Goal: Information Seeking & Learning: Find specific fact

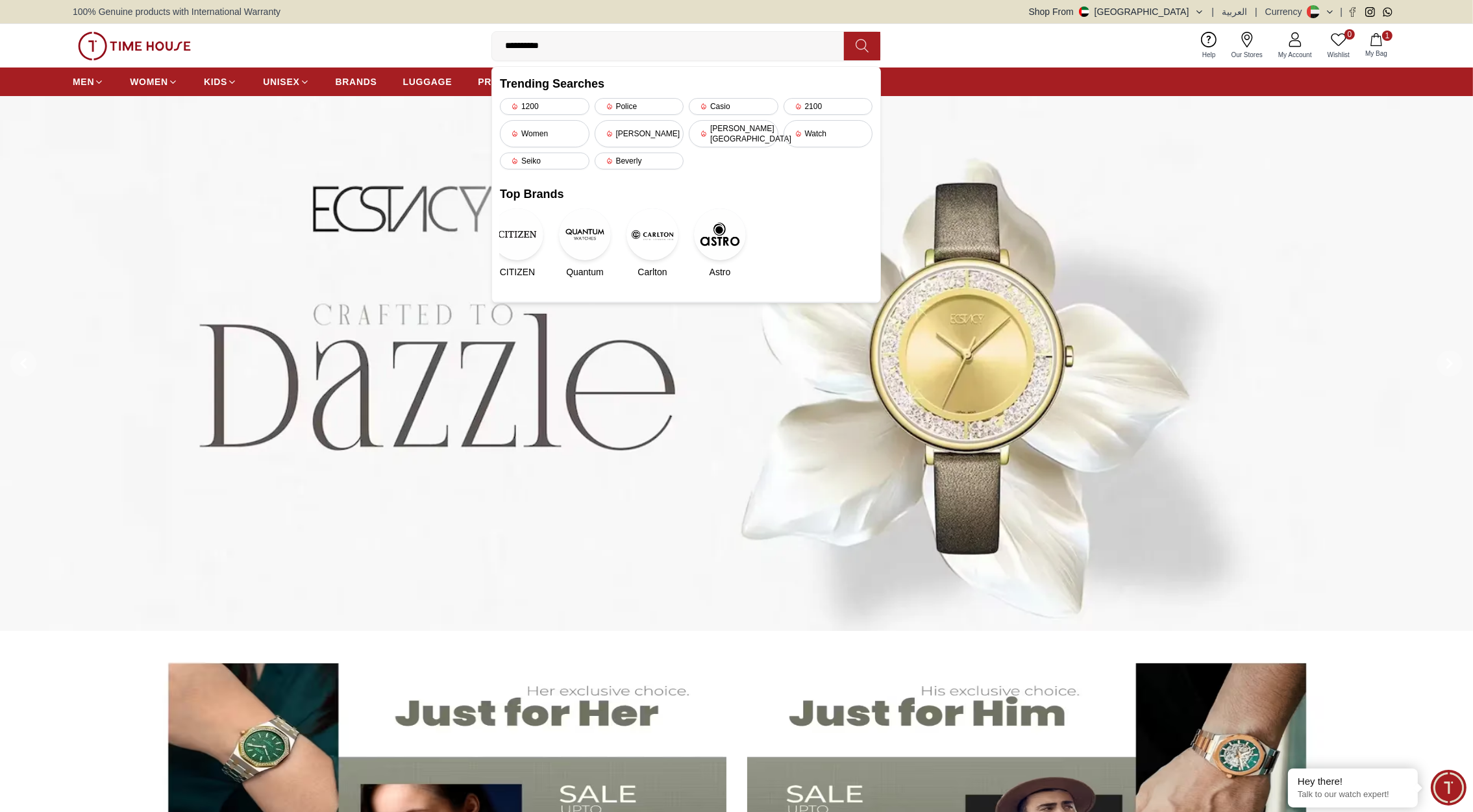
type input "**********"
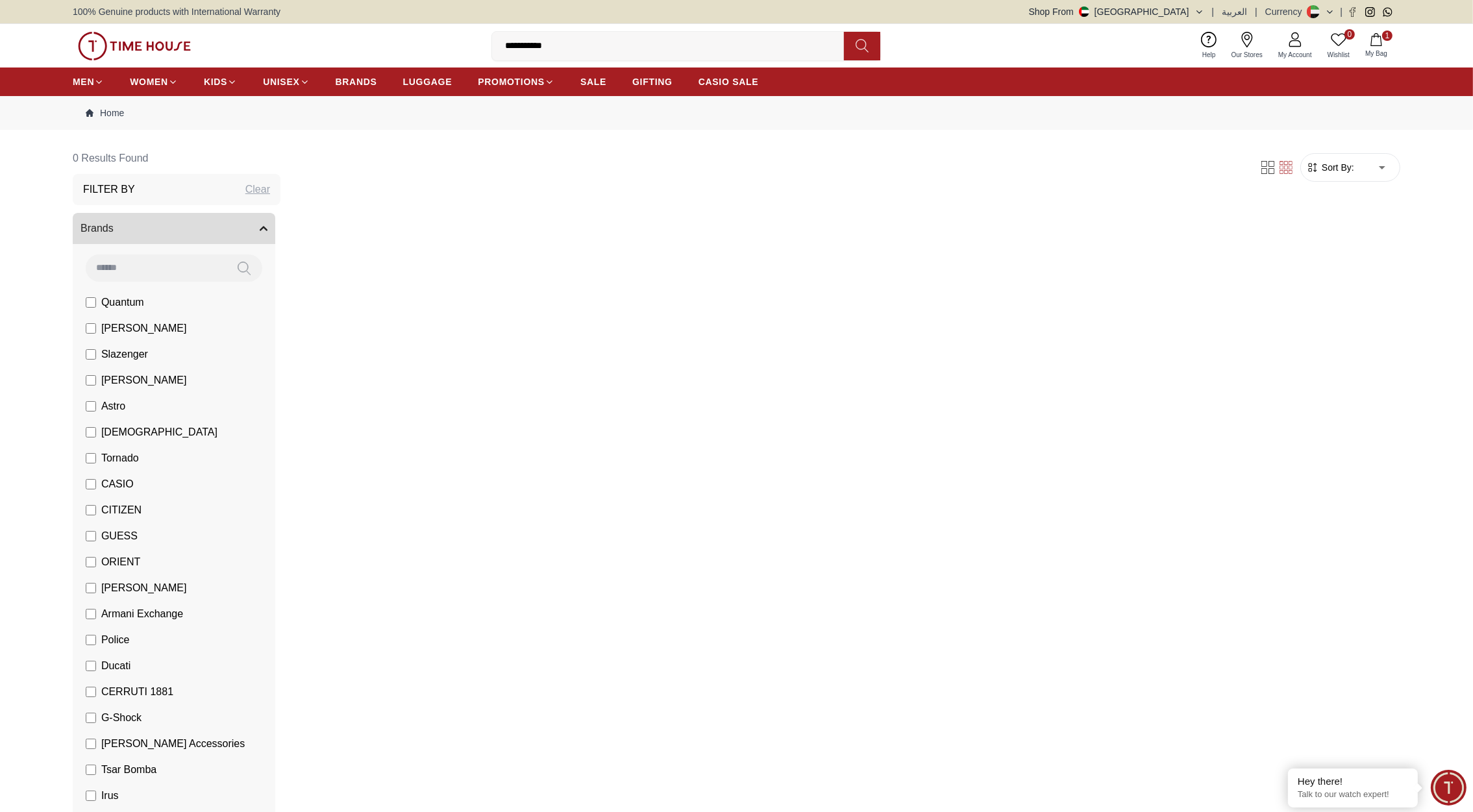
drag, startPoint x: 582, startPoint y: 43, endPoint x: 416, endPoint y: 59, distance: 166.8
click at [416, 59] on div "**********" at bounding box center [736, 45] width 1328 height 43
type input "*"
type input "**********"
drag, startPoint x: 590, startPoint y: 50, endPoint x: 455, endPoint y: 48, distance: 135.0
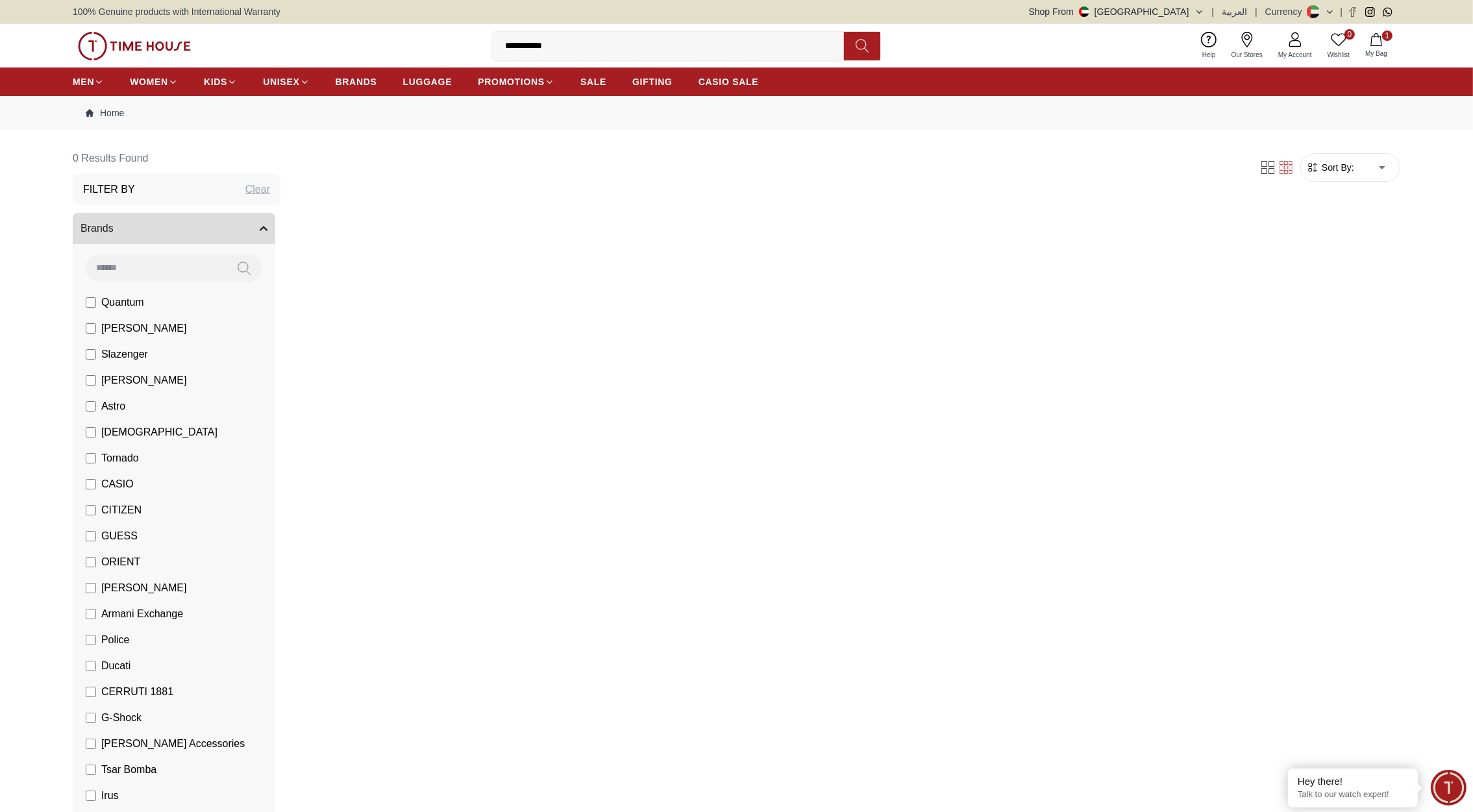
click at [455, 48] on div "**********" at bounding box center [736, 45] width 1328 height 43
click at [169, 50] on img at bounding box center [134, 46] width 113 height 28
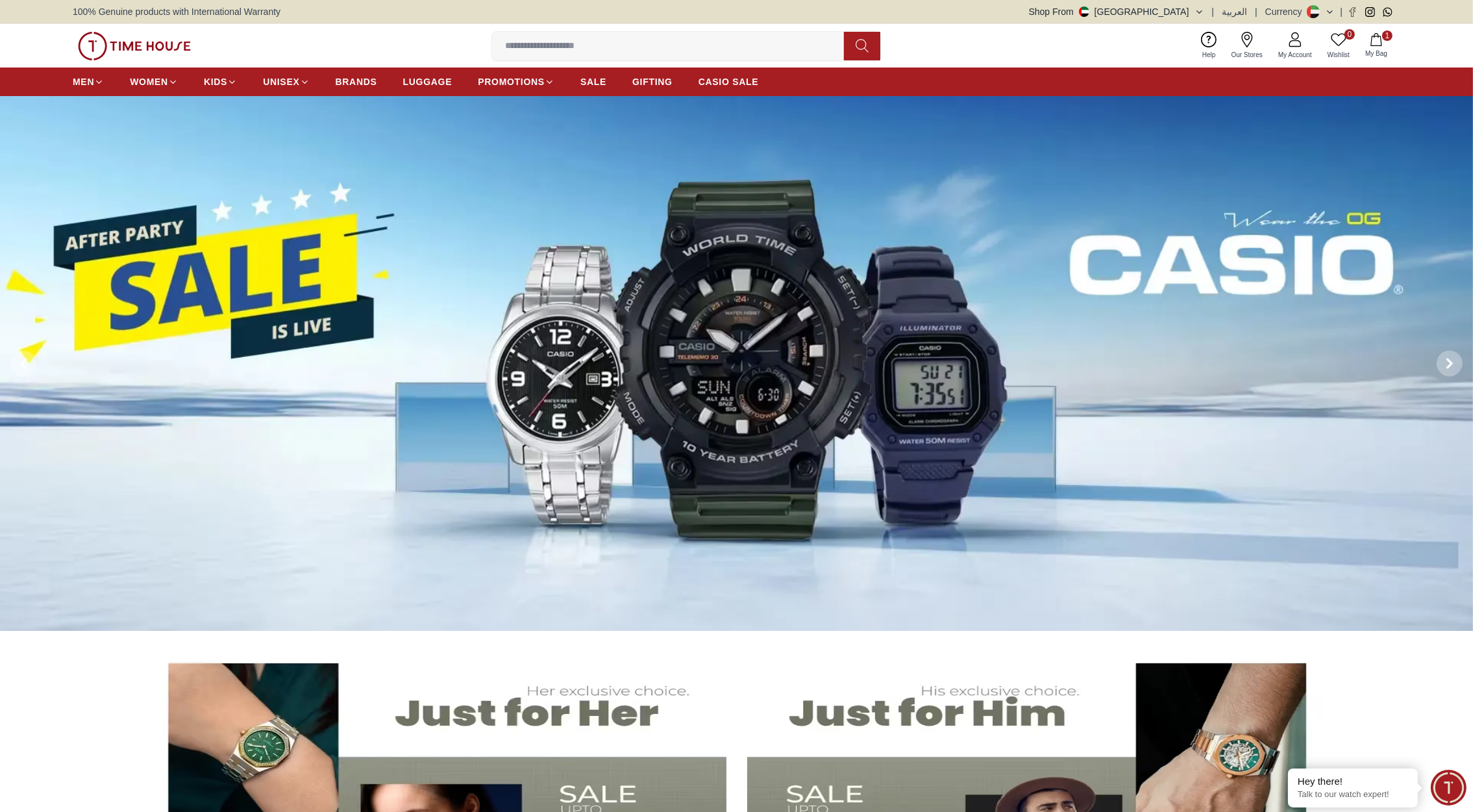
click at [537, 48] on input at bounding box center [673, 46] width 362 height 26
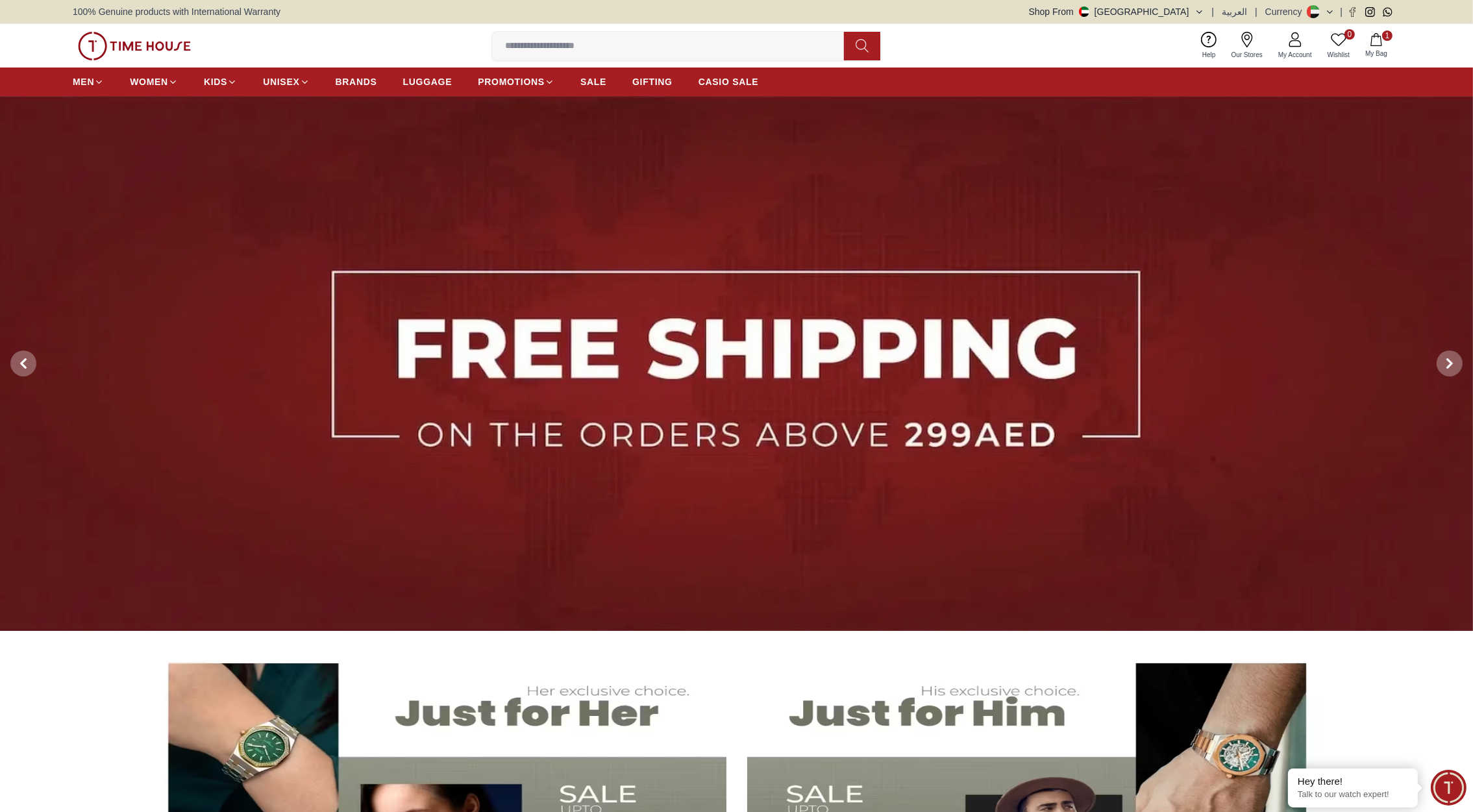
click at [997, 43] on div "0 Wishlist 1 My Bag Trending Searches 1200 Police Casio 2100 Women [PERSON_NAME…" at bounding box center [736, 45] width 1328 height 43
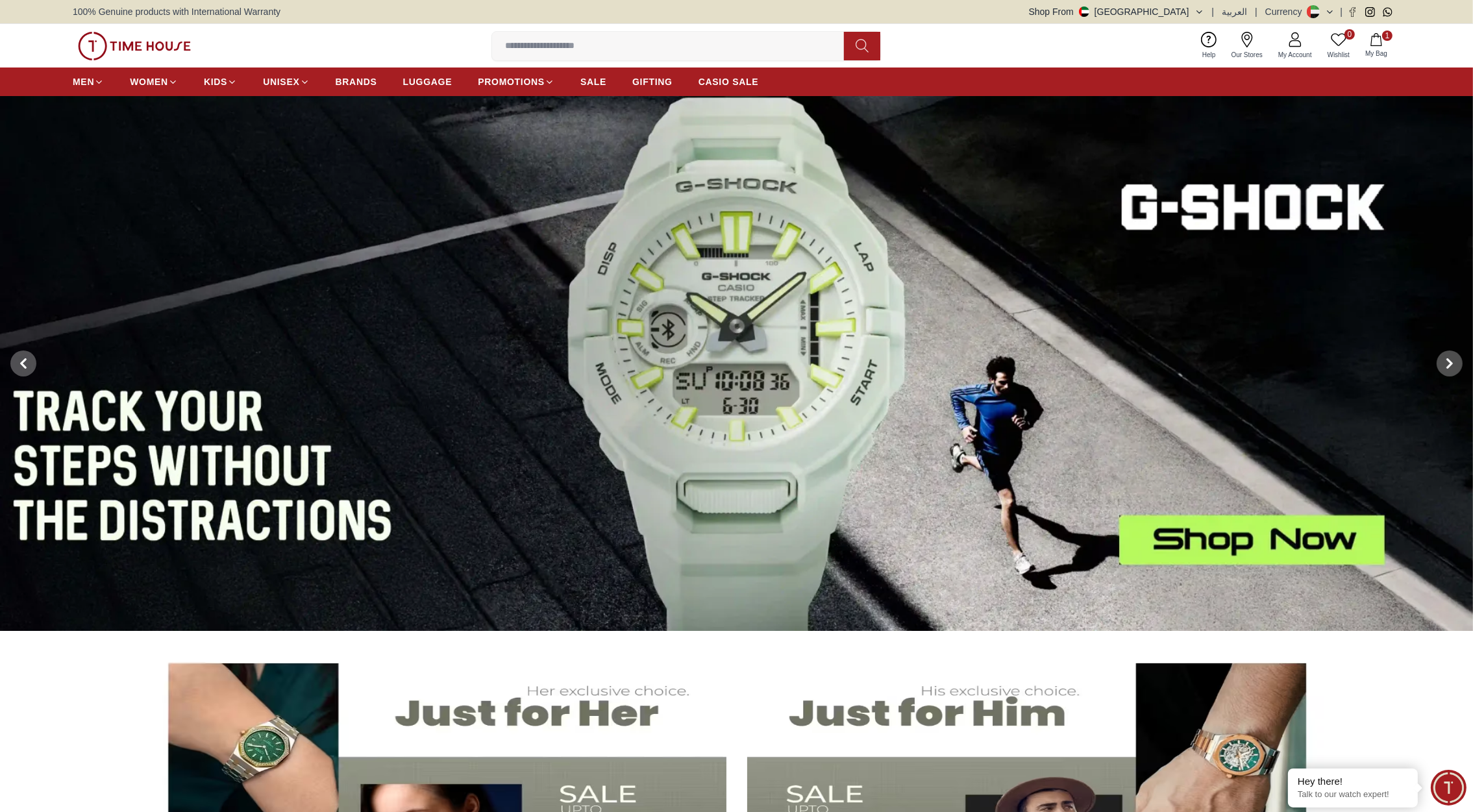
click at [532, 46] on input at bounding box center [673, 46] width 362 height 26
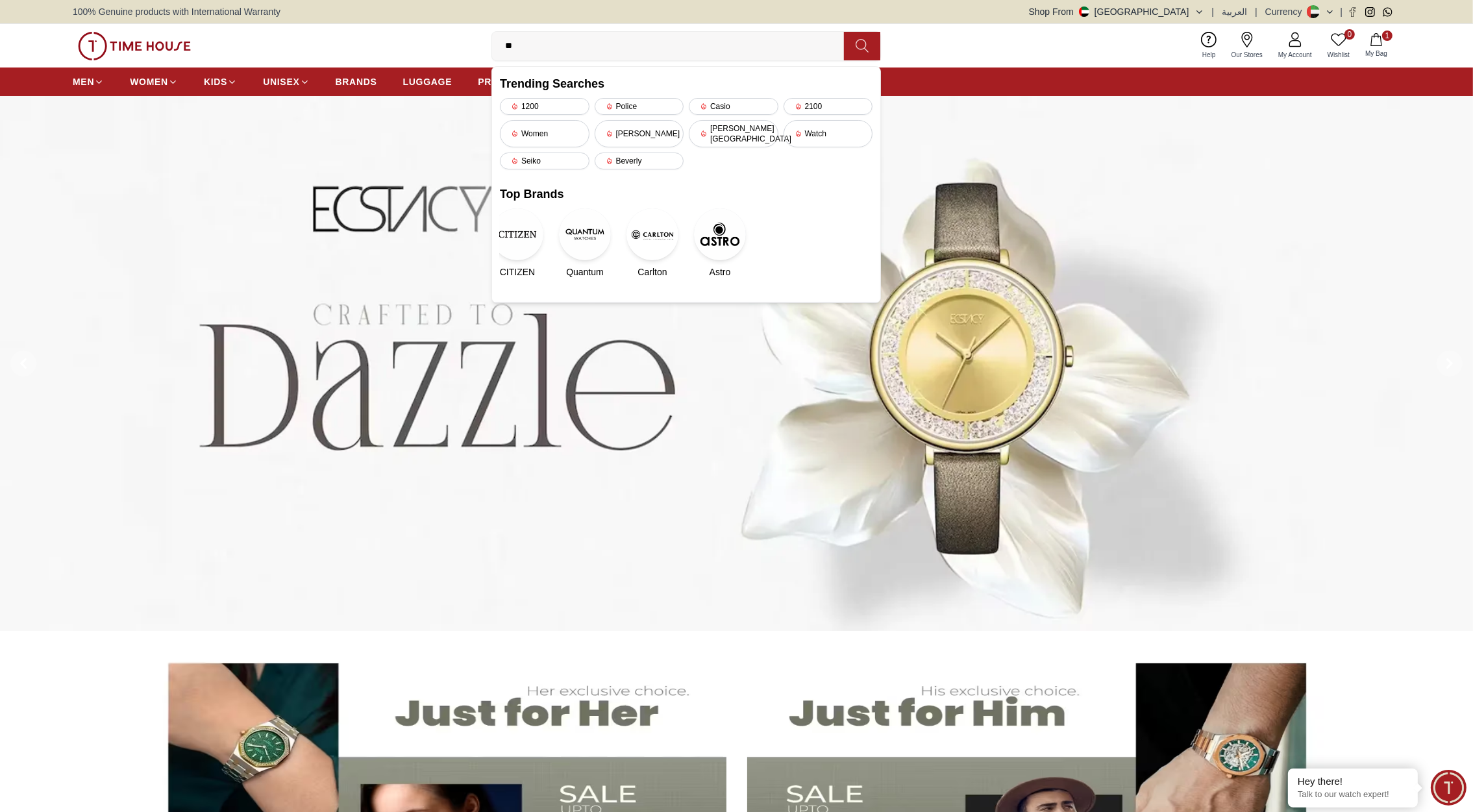
type input "*"
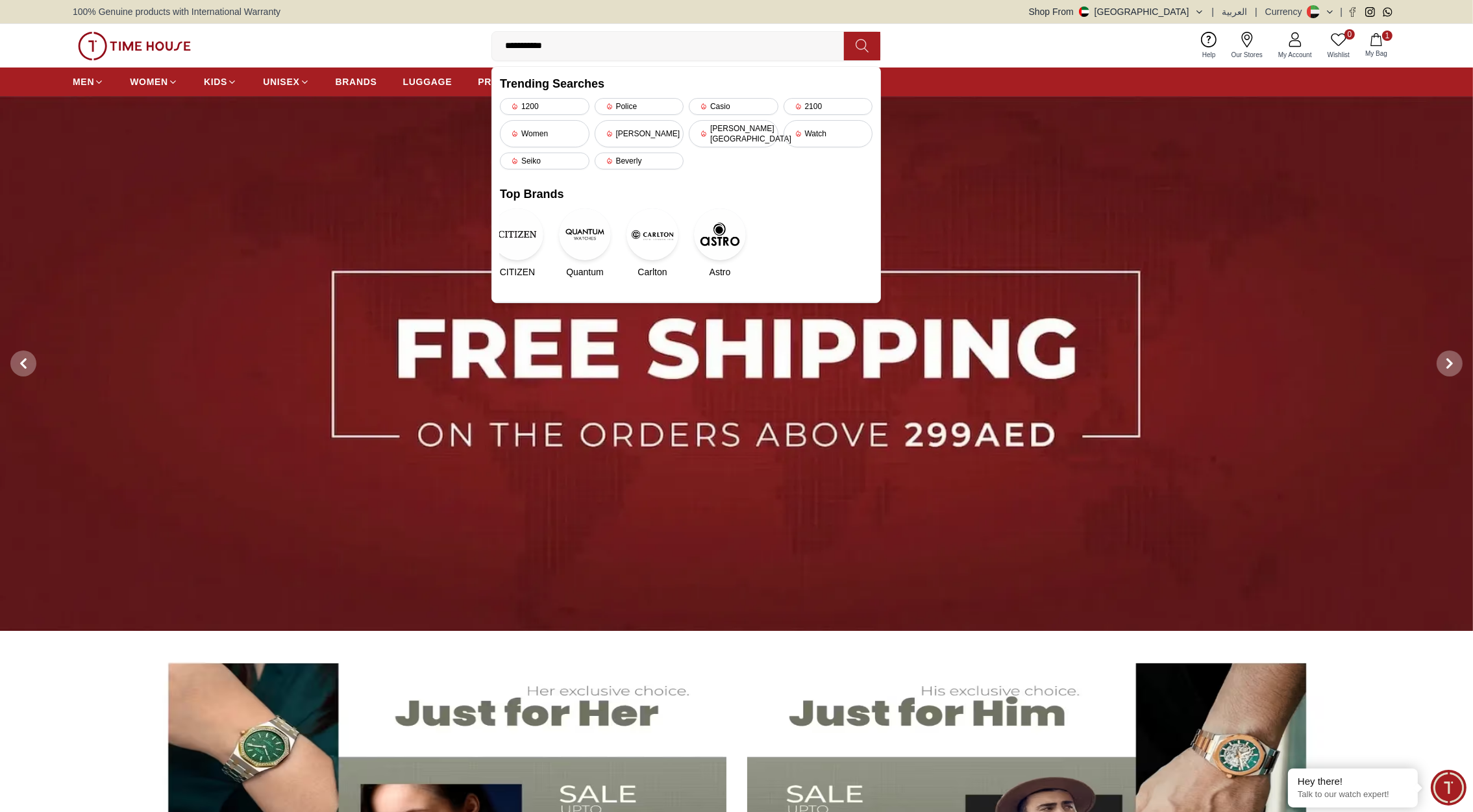
type input "**********"
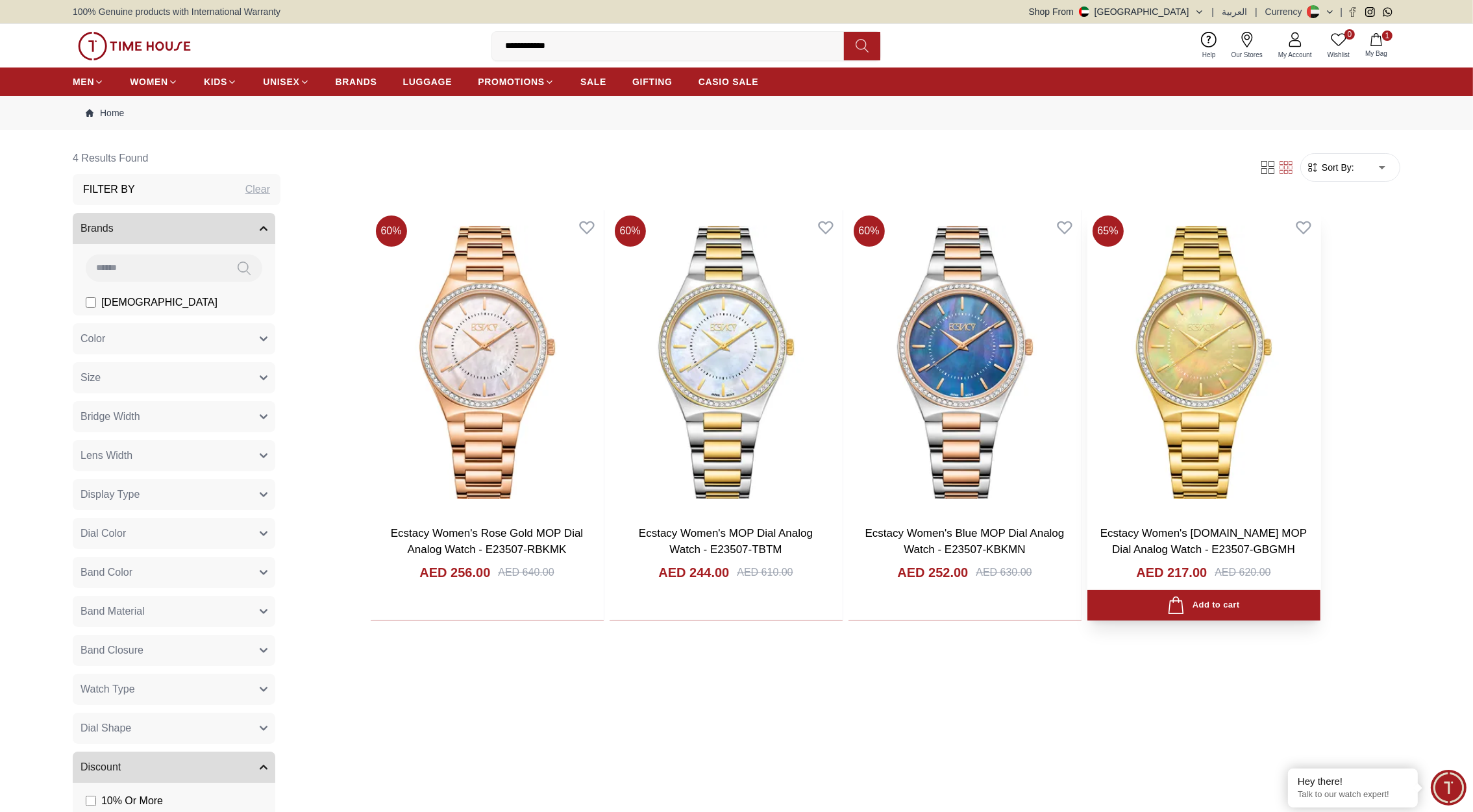
click at [1202, 358] on img at bounding box center [1204, 362] width 233 height 304
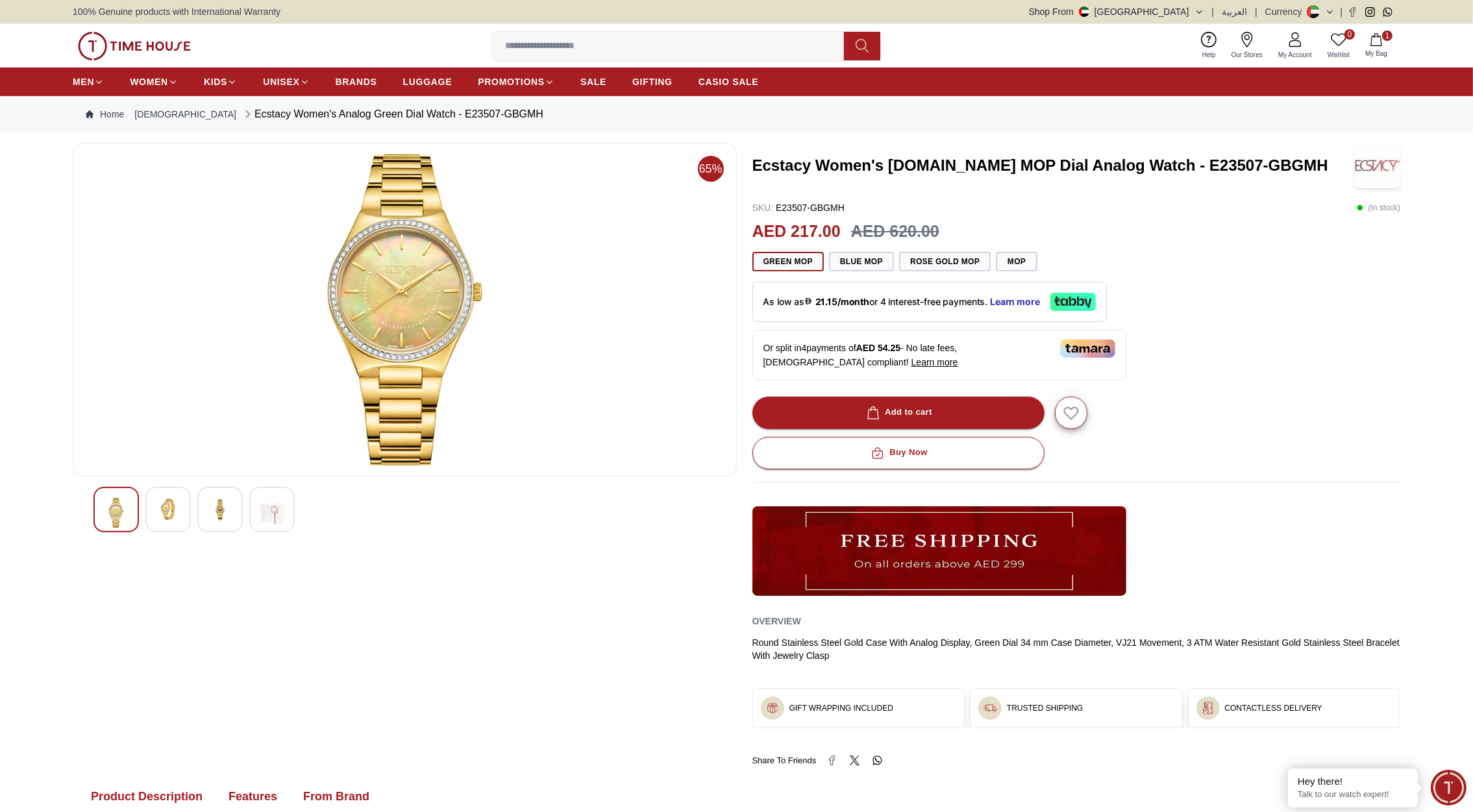
click at [157, 43] on img at bounding box center [134, 46] width 113 height 28
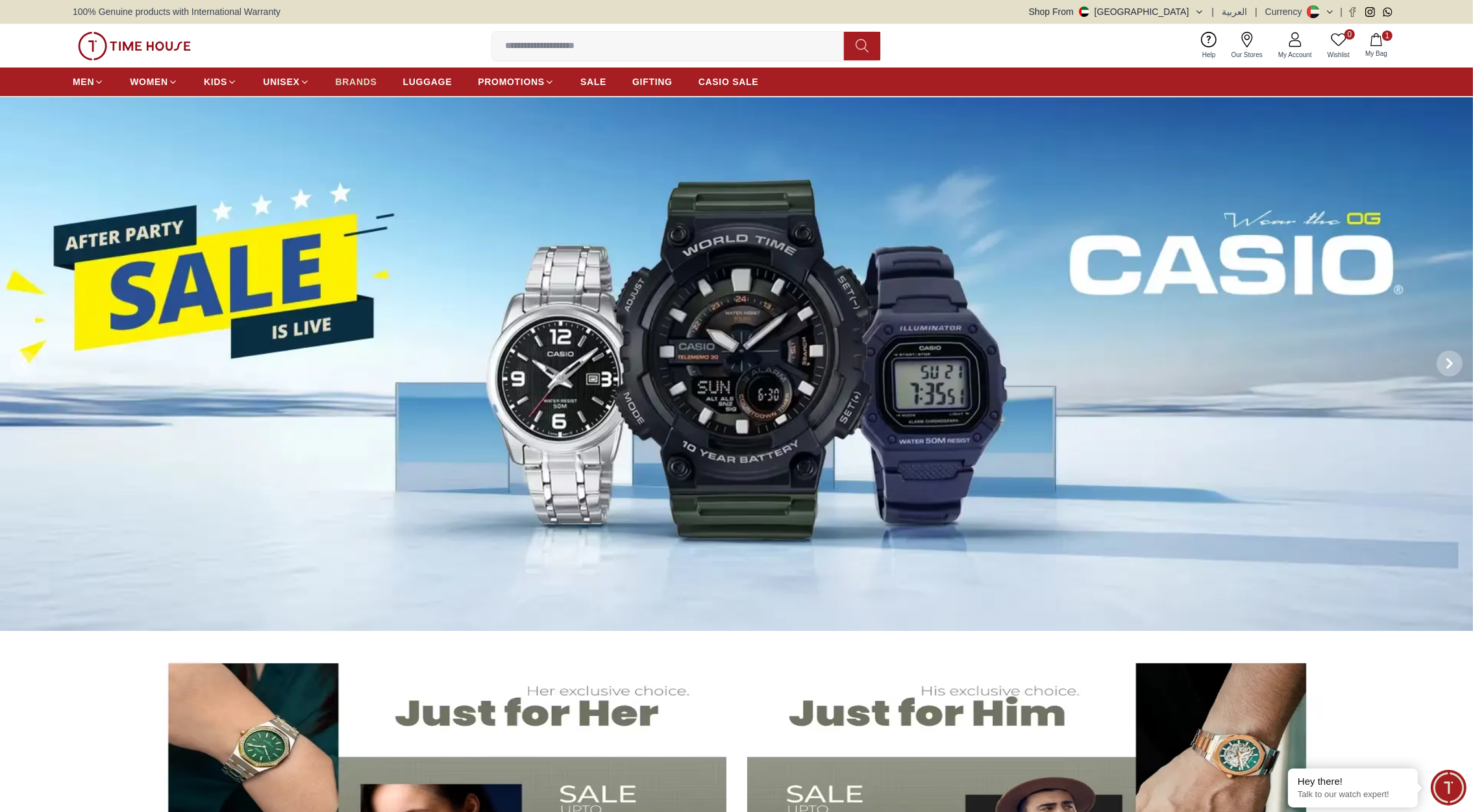
click at [349, 82] on span "BRANDS" at bounding box center [356, 82] width 41 height 13
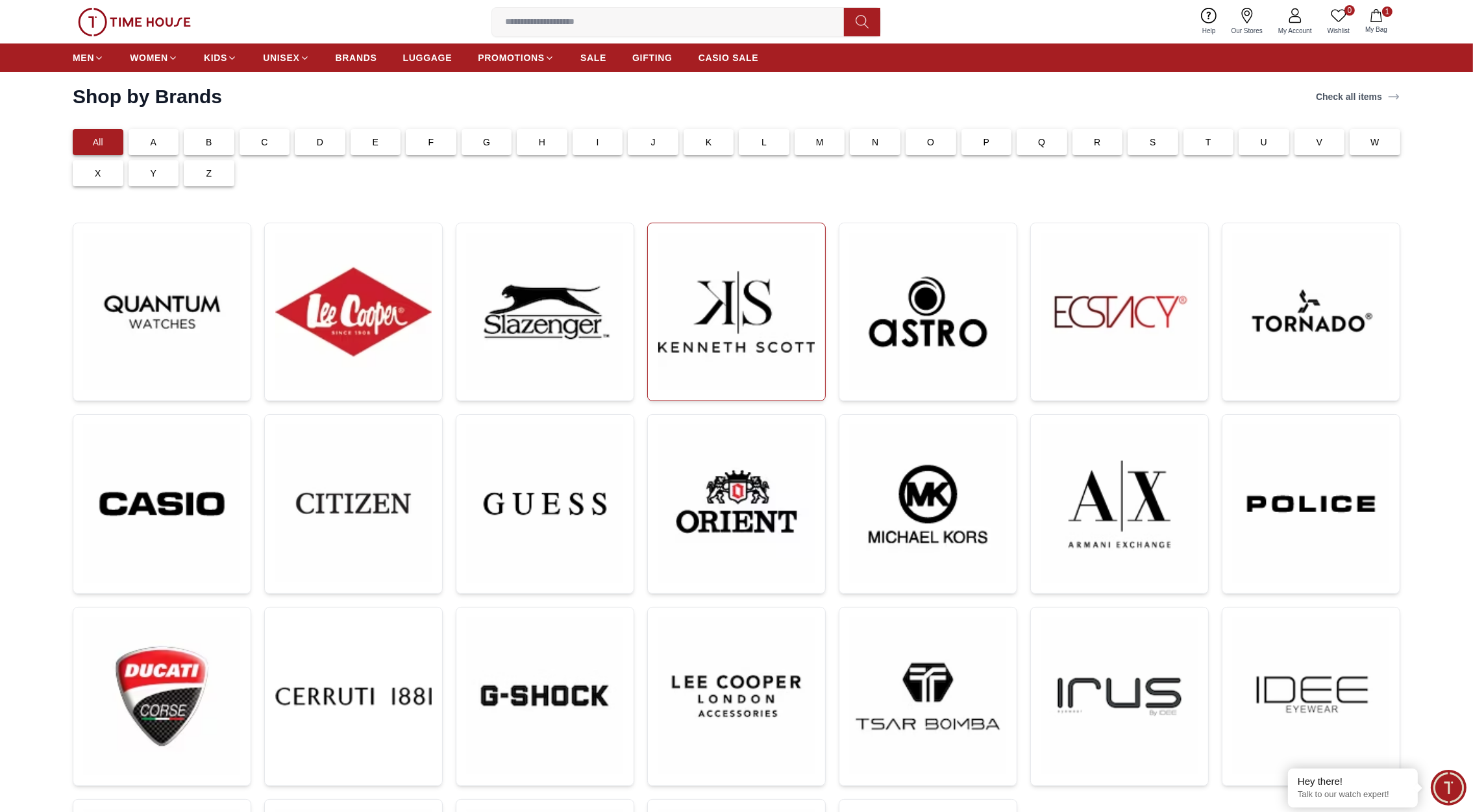
scroll to position [36, 0]
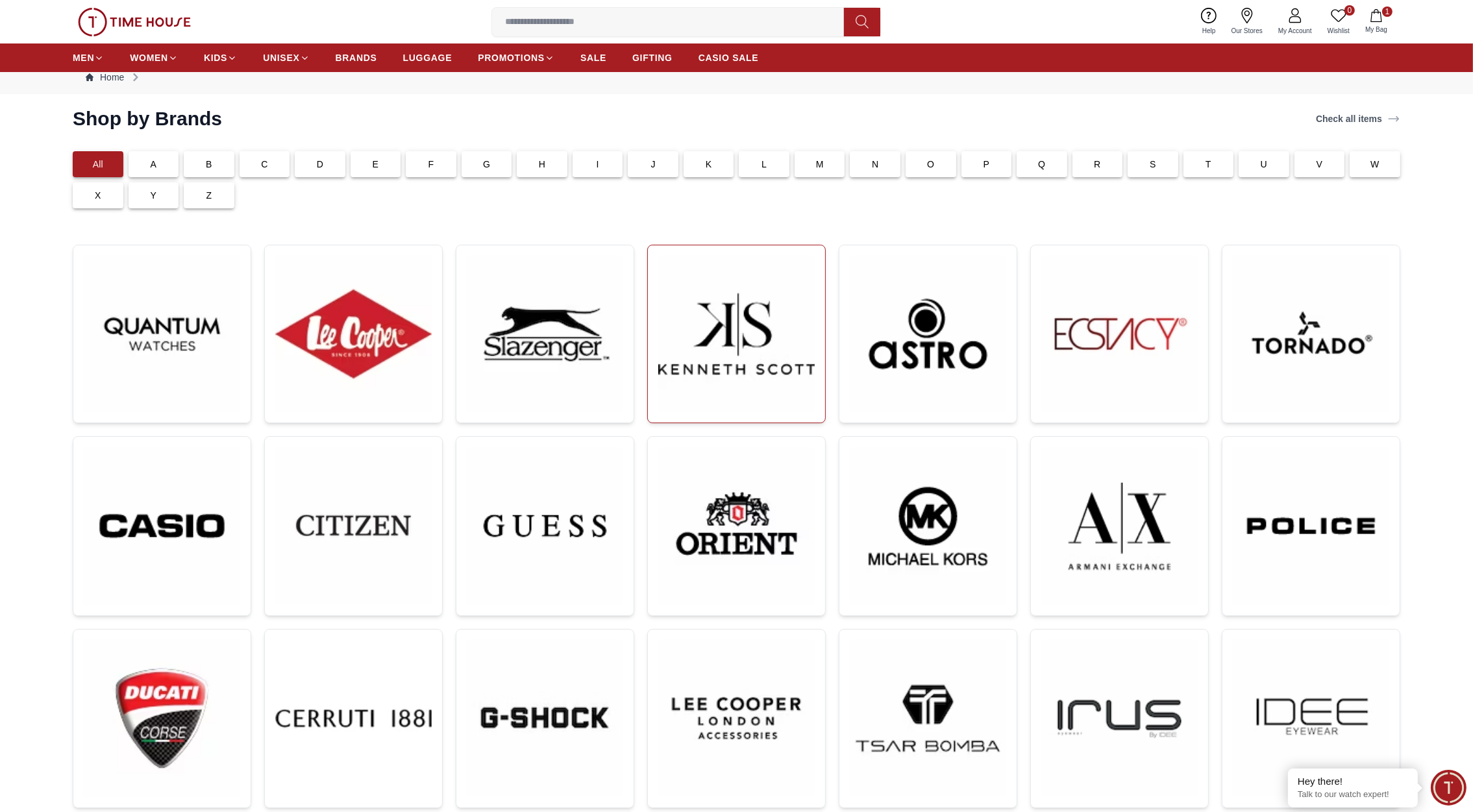
click at [766, 342] on img at bounding box center [736, 333] width 156 height 156
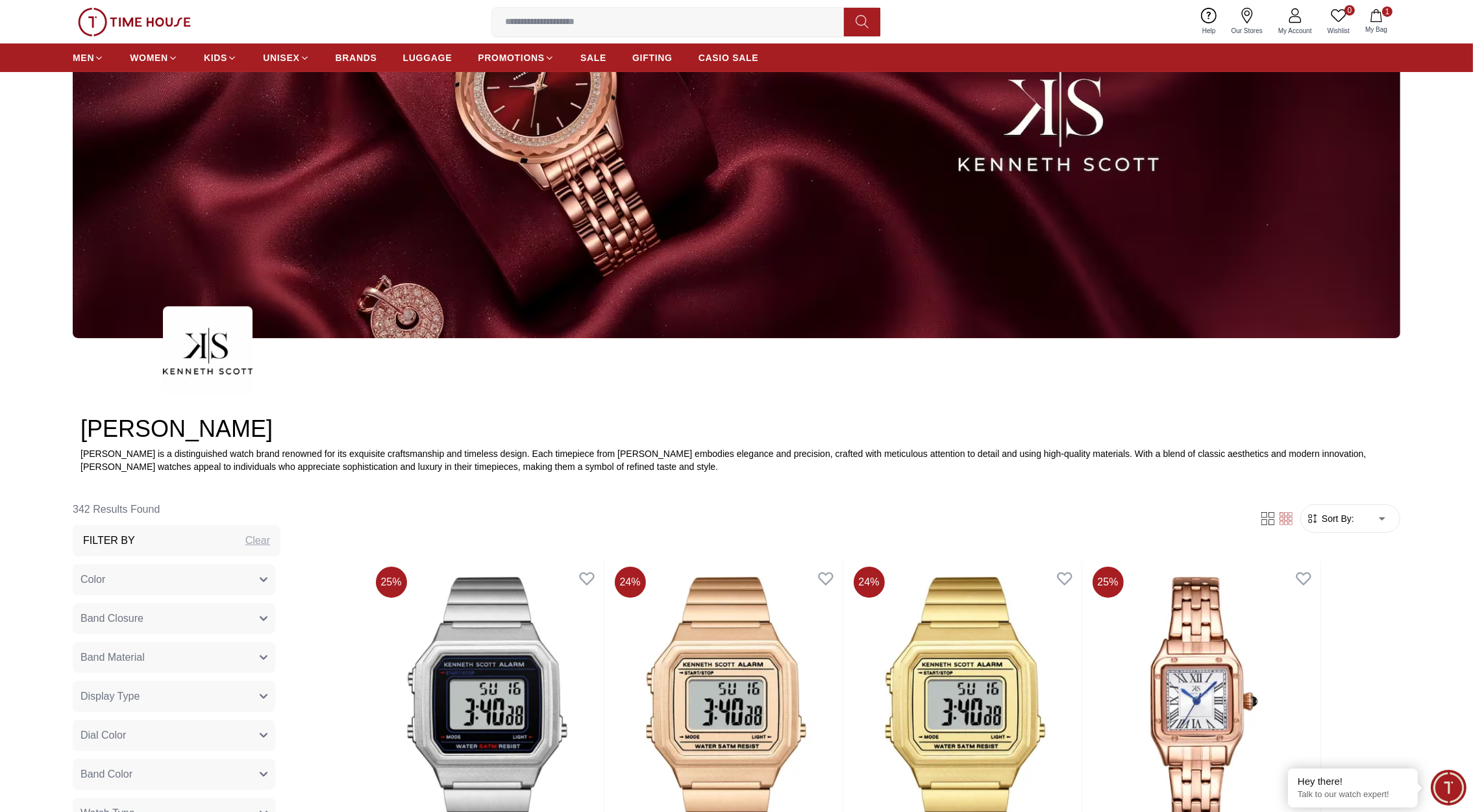
scroll to position [220, 0]
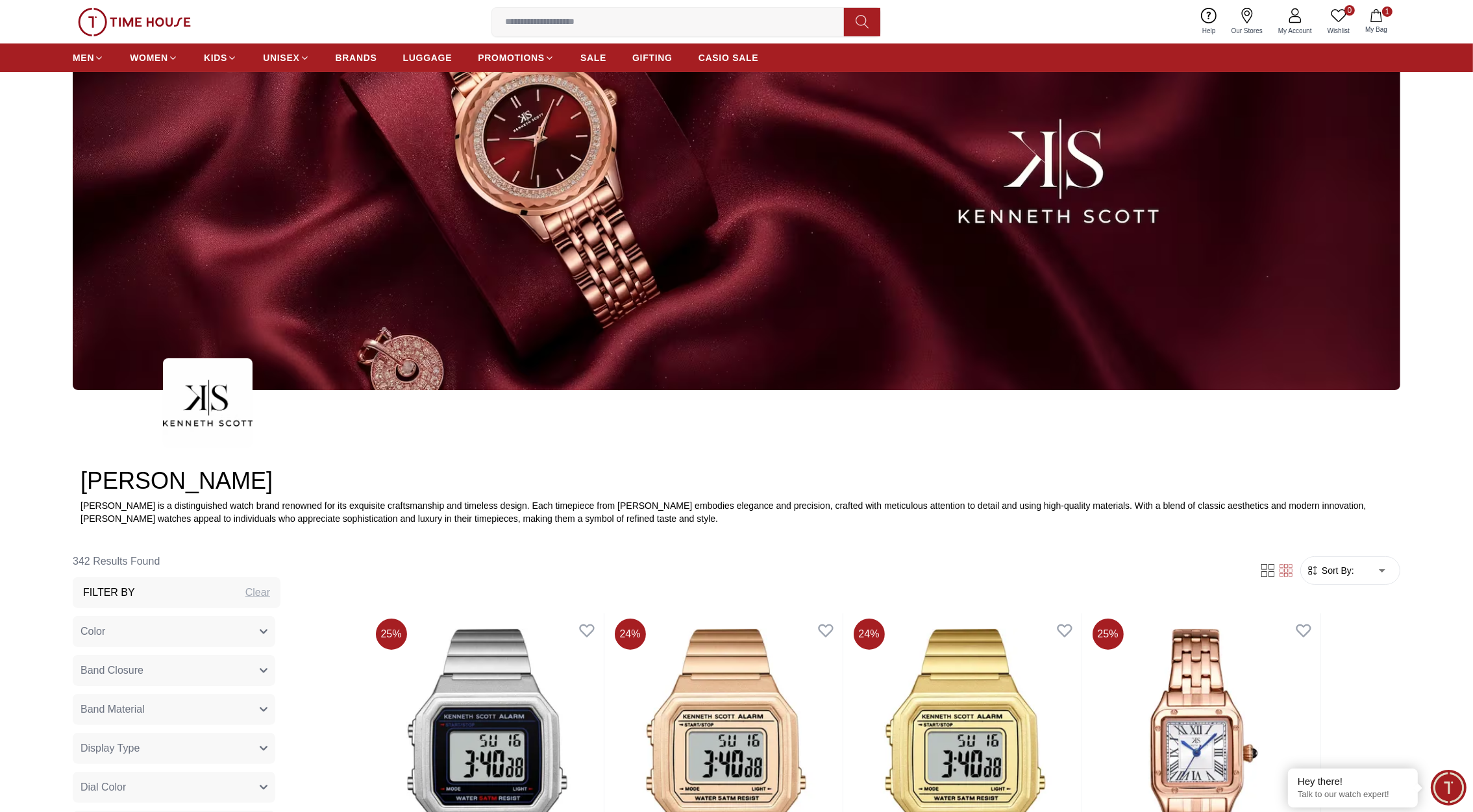
click at [165, 20] on img at bounding box center [134, 21] width 113 height 28
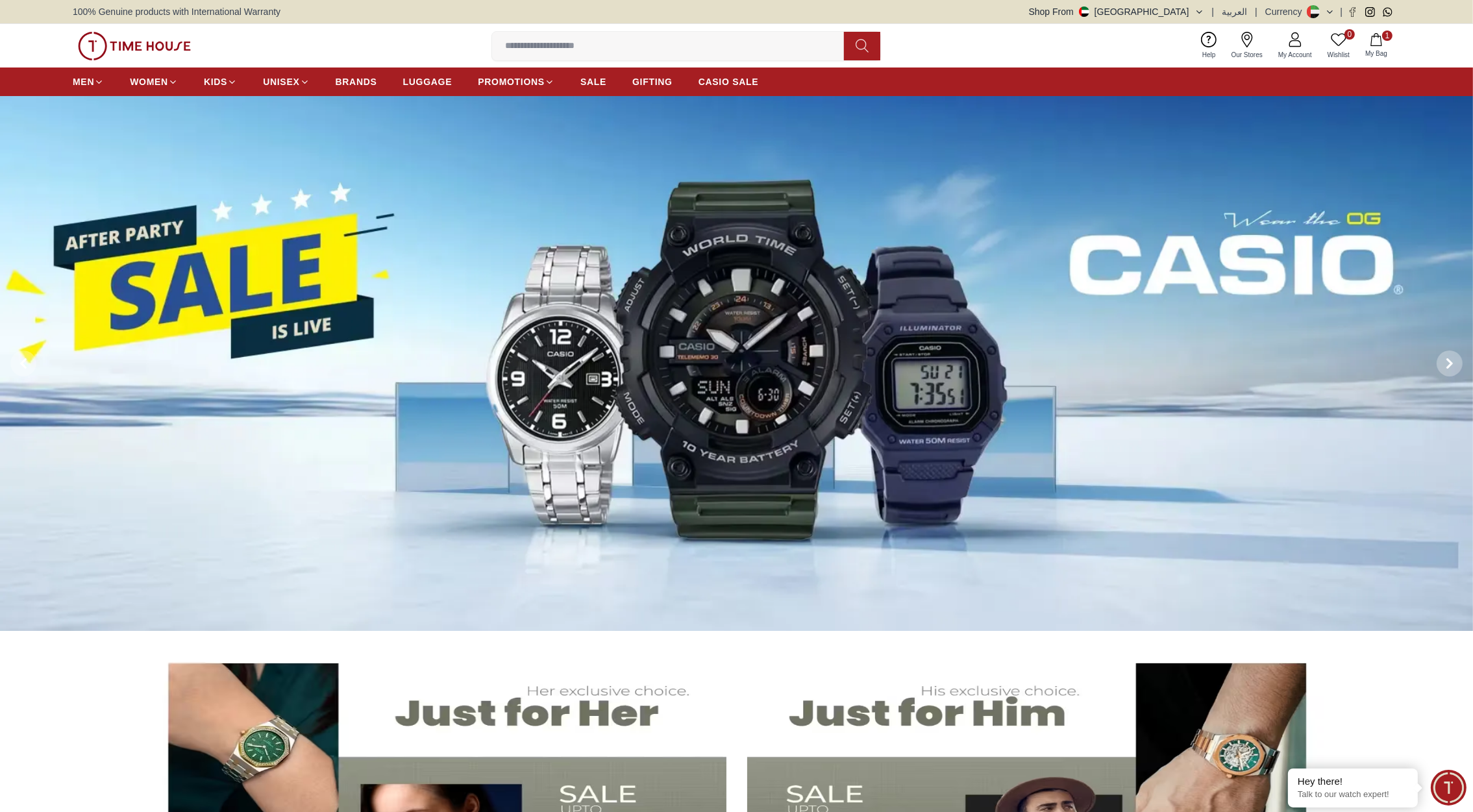
click at [167, 52] on img at bounding box center [134, 46] width 113 height 28
click at [593, 50] on input at bounding box center [673, 46] width 362 height 26
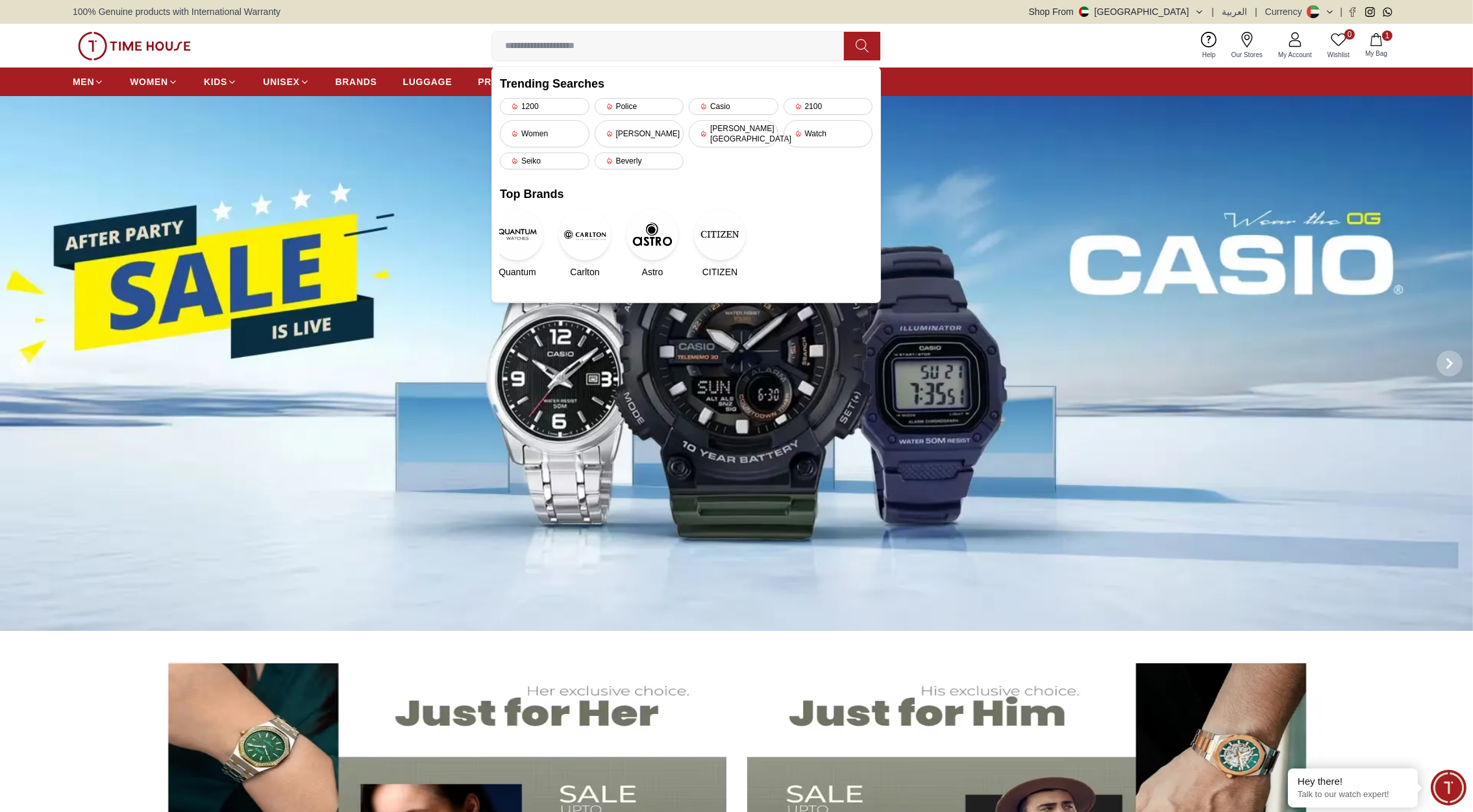
click at [973, 43] on div "0 Wishlist 1 My Bag Trending Searches 1200 Police Casio 2100 Women [PERSON_NAME…" at bounding box center [736, 45] width 1328 height 43
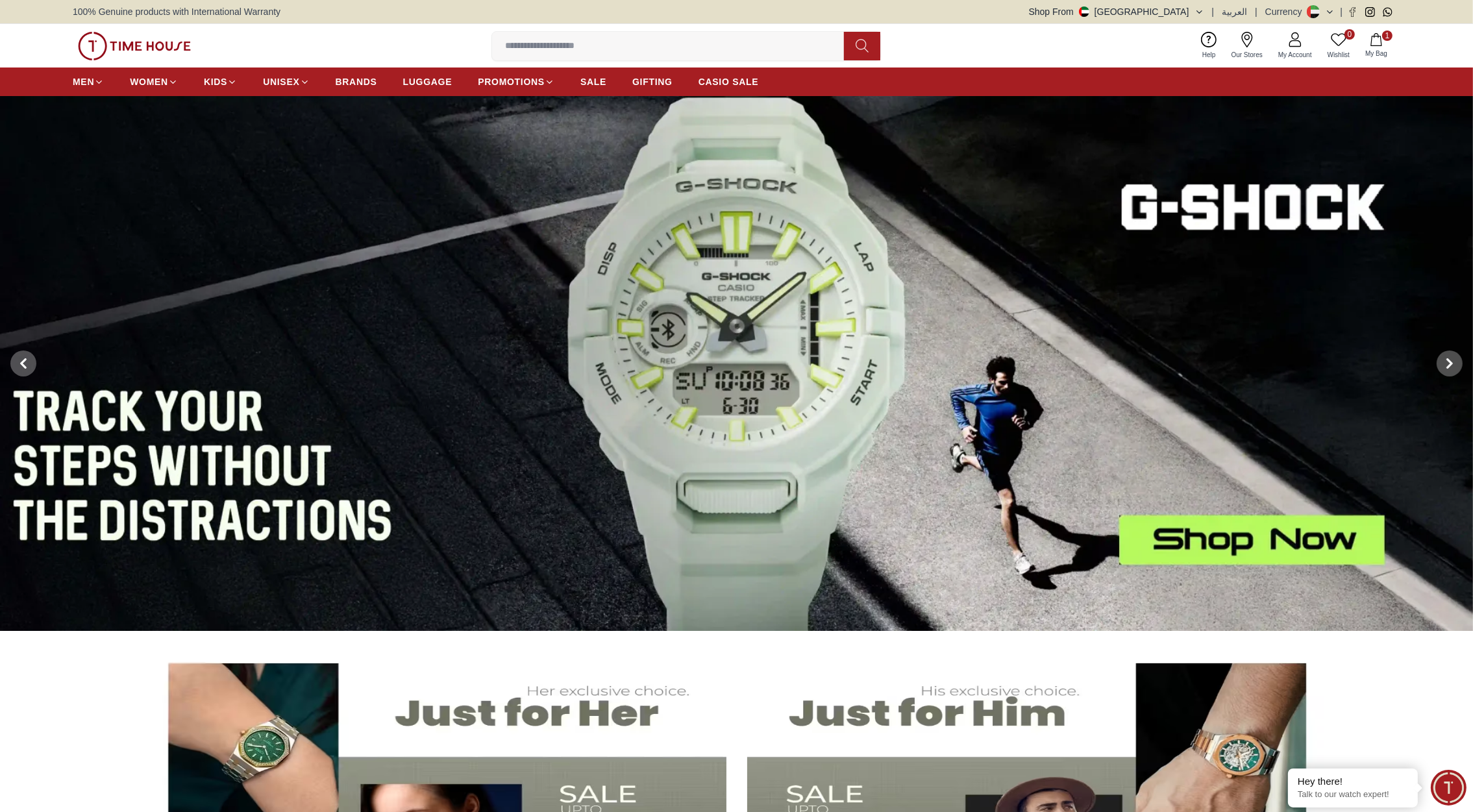
click at [182, 46] on img at bounding box center [134, 46] width 113 height 28
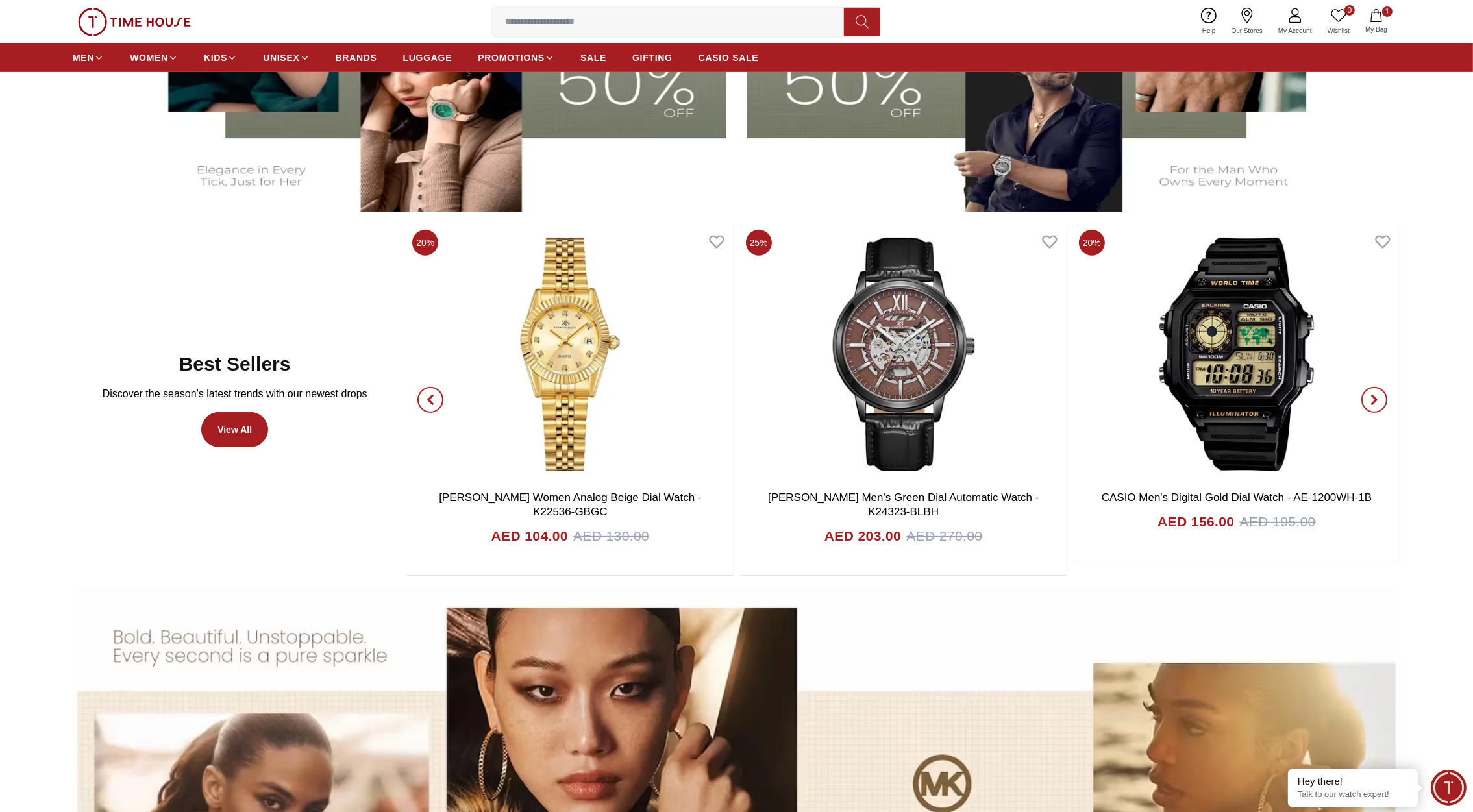
scroll to position [757, 0]
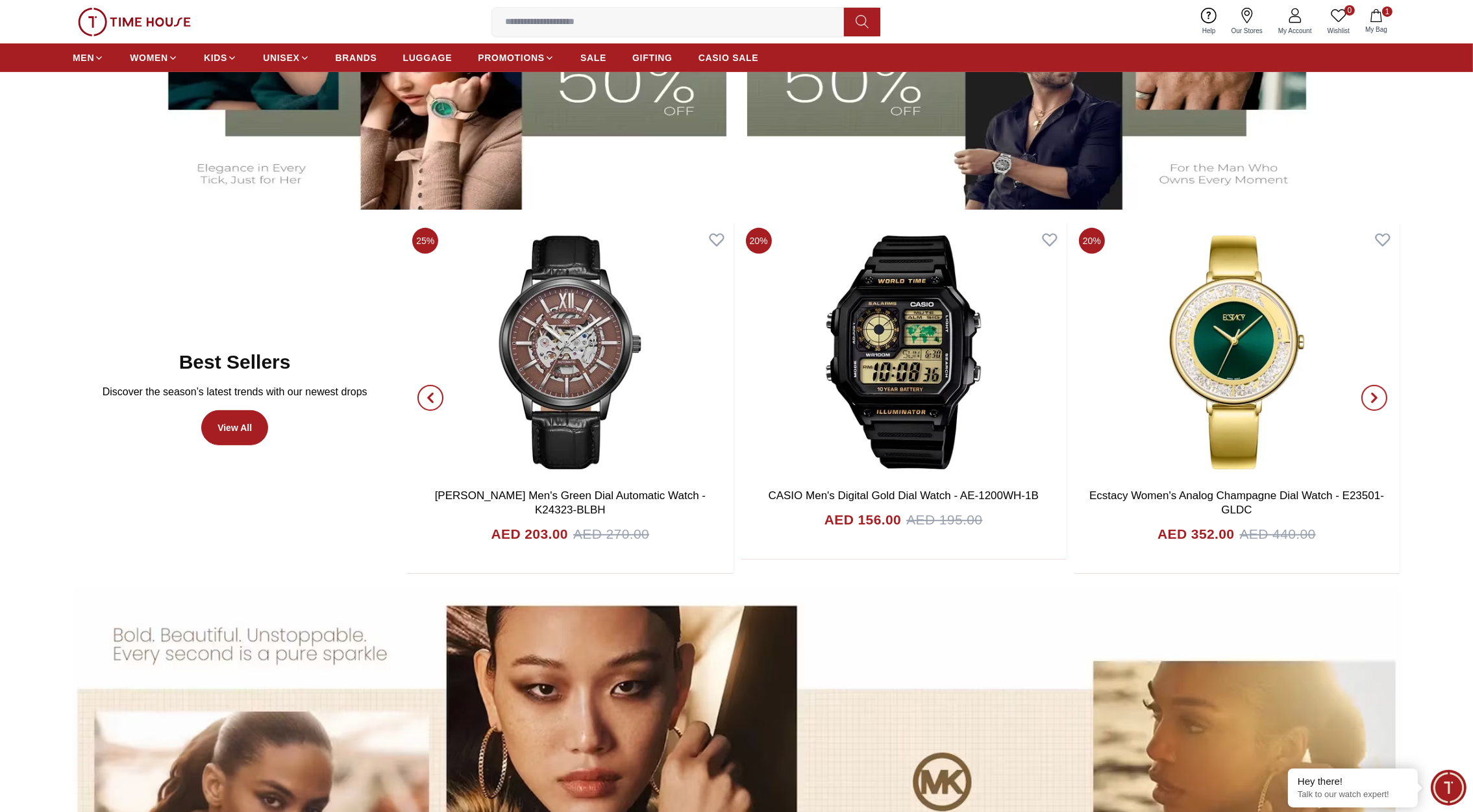
click at [432, 390] on span "button" at bounding box center [430, 398] width 26 height 26
click at [432, 394] on icon "button" at bounding box center [430, 398] width 4 height 8
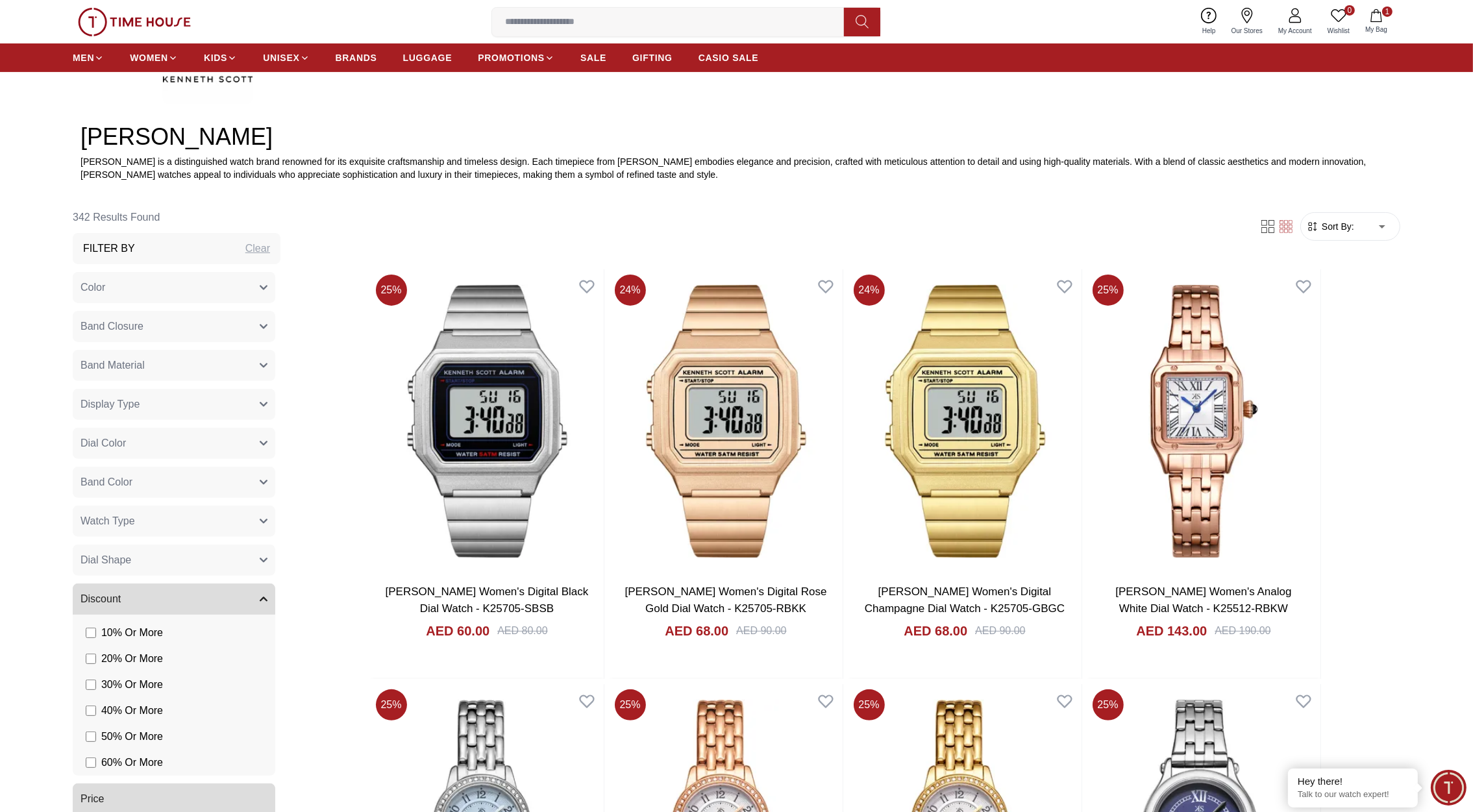
scroll to position [568, 0]
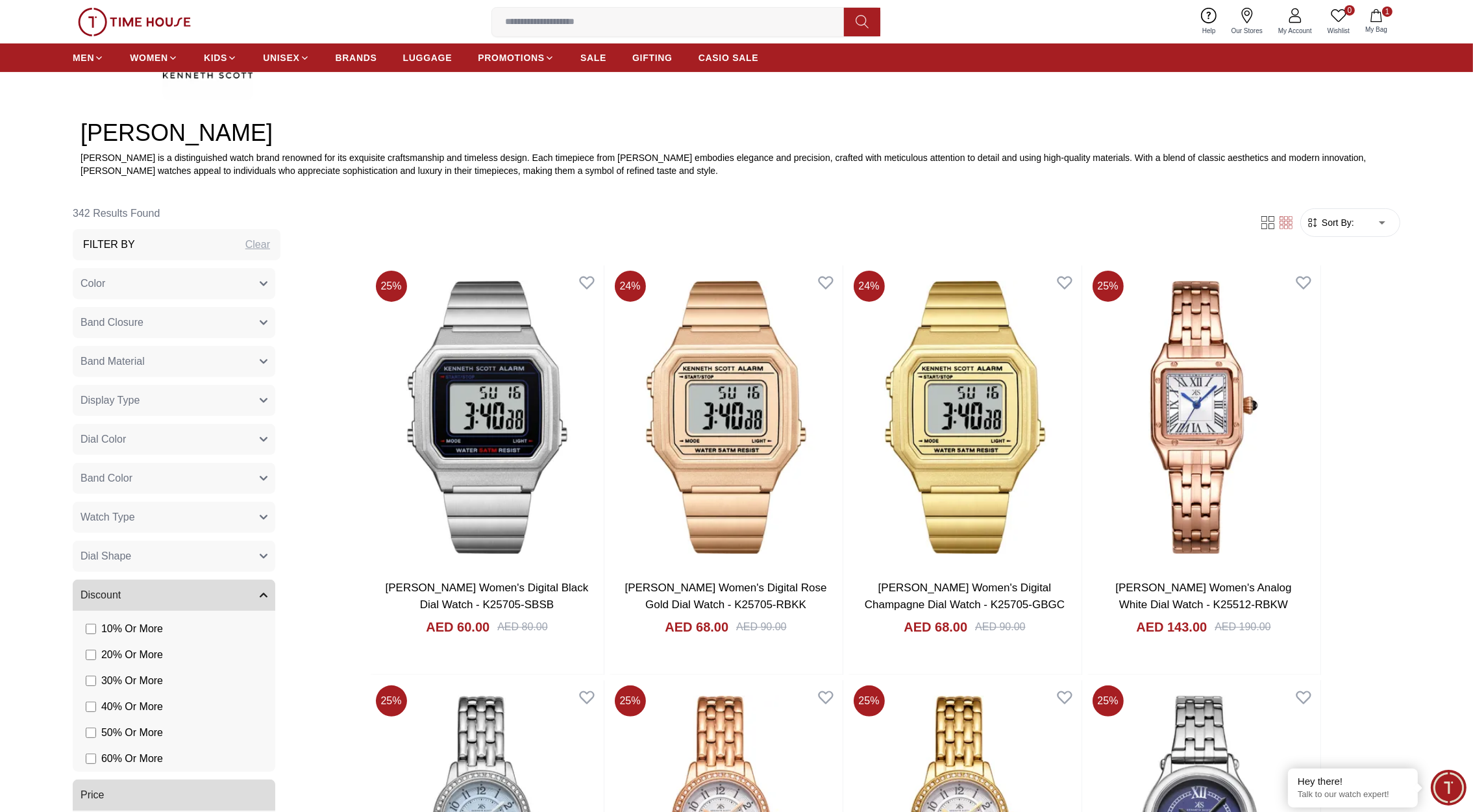
click at [170, 18] on img at bounding box center [134, 21] width 113 height 28
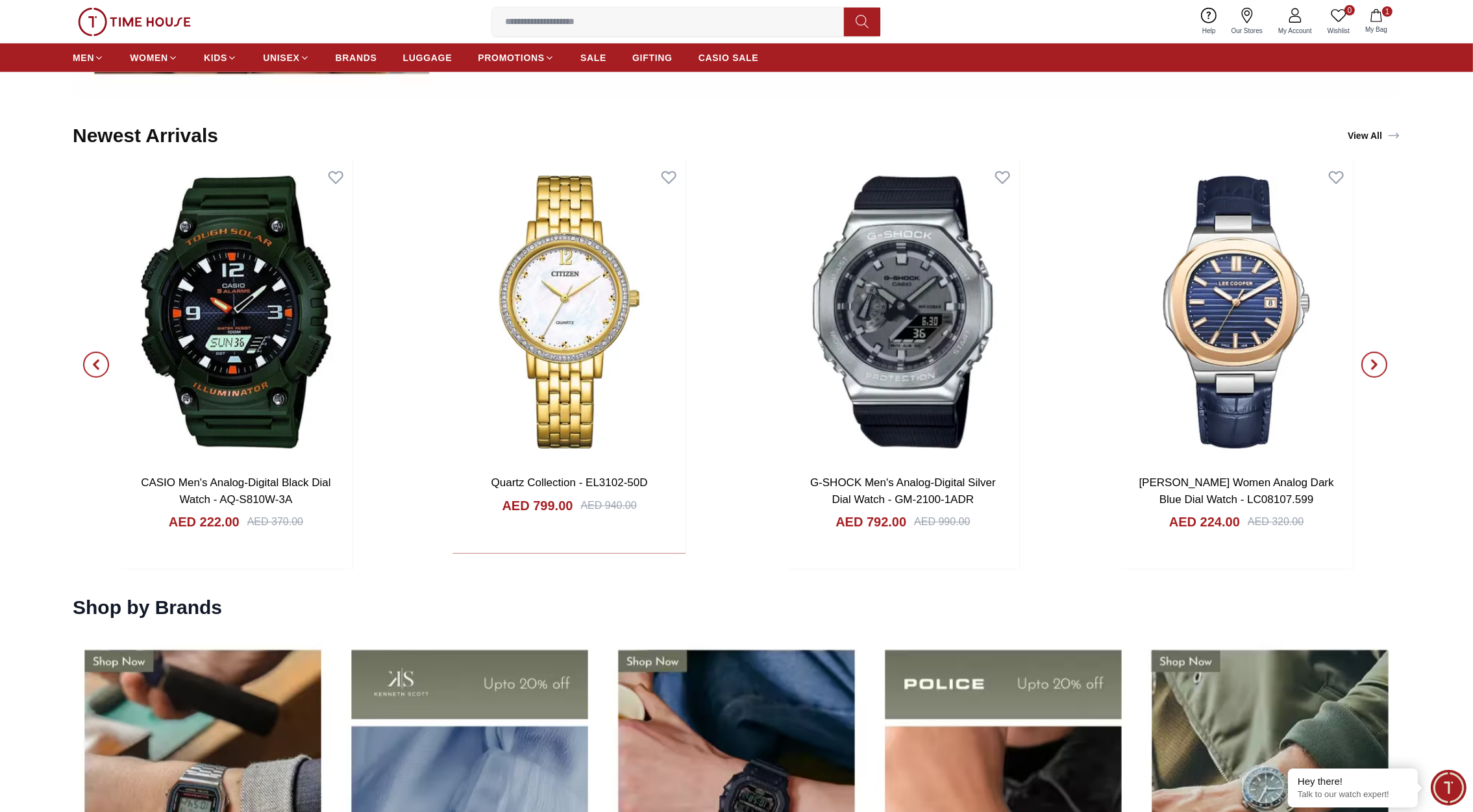
scroll to position [1747, 0]
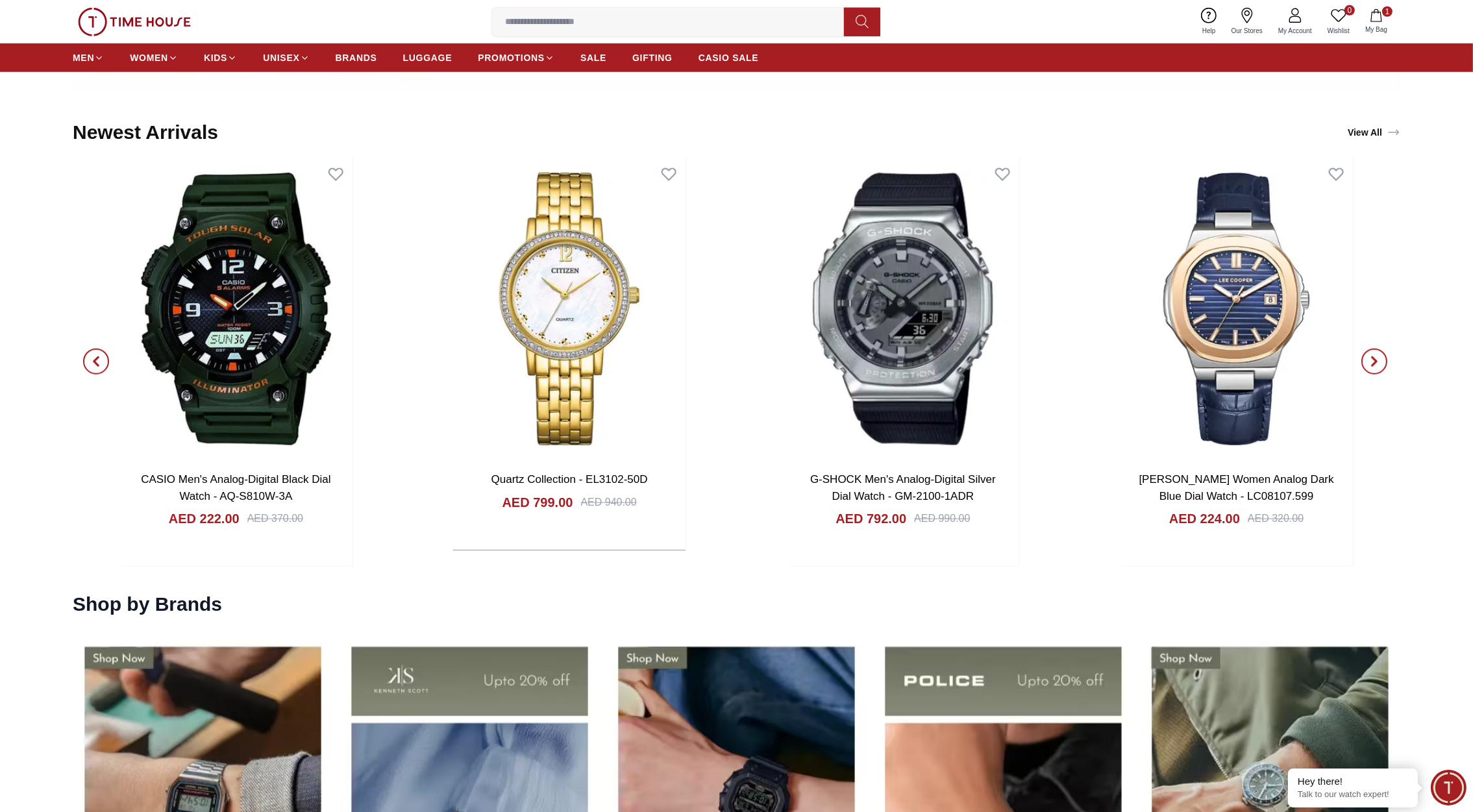
click at [1376, 355] on span "button" at bounding box center [1375, 361] width 26 height 26
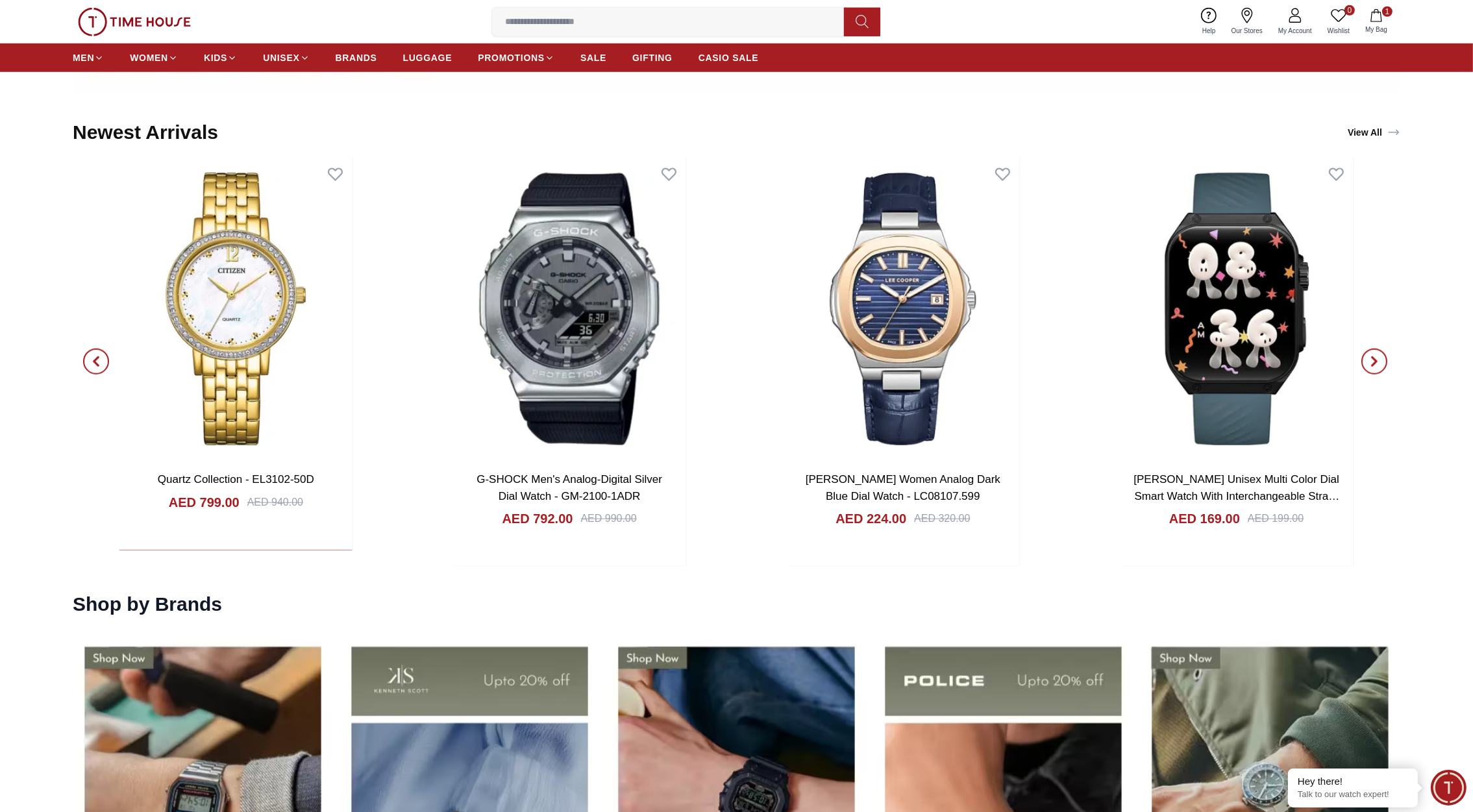
click at [1376, 355] on span "button" at bounding box center [1375, 361] width 26 height 26
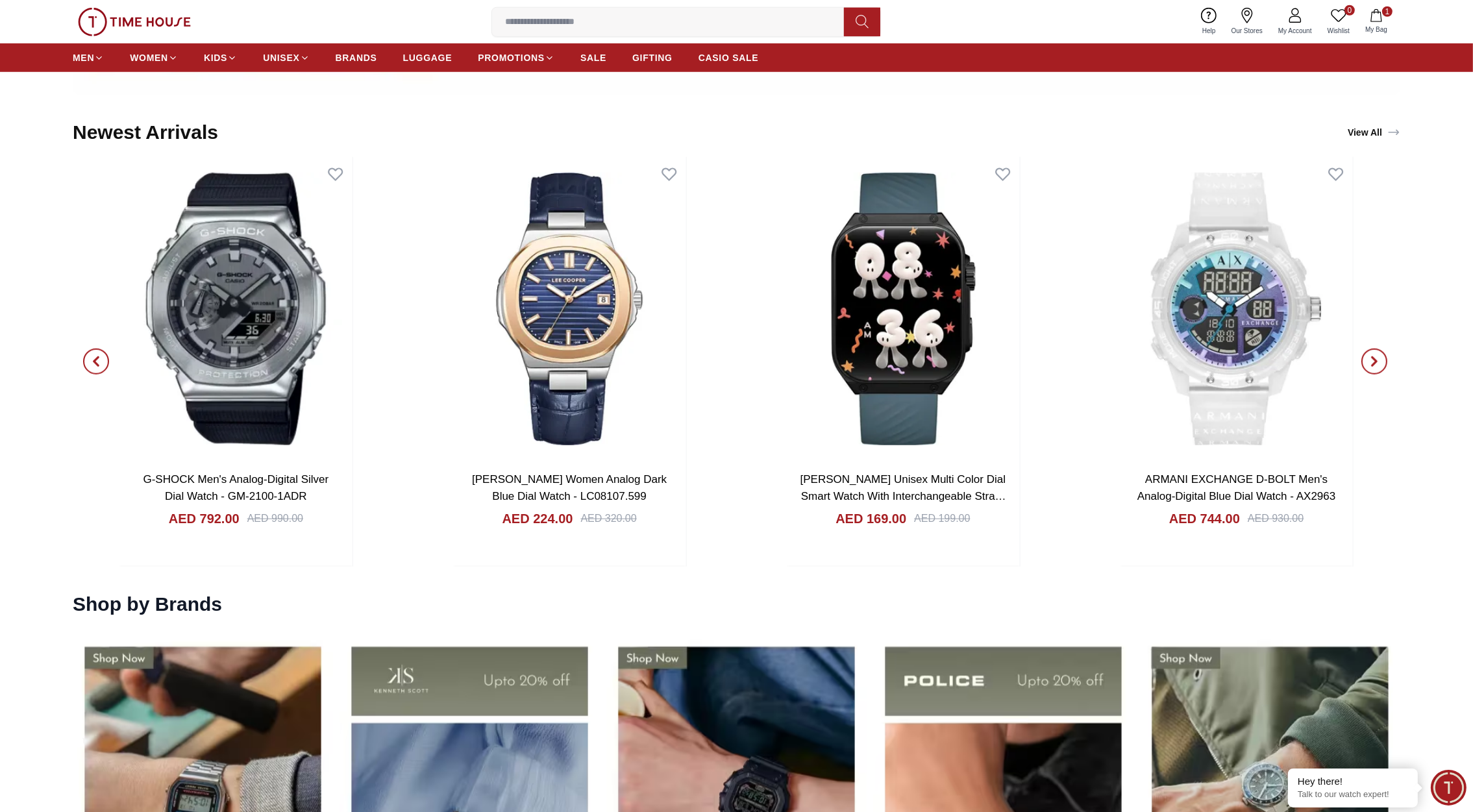
click at [1376, 355] on span "button" at bounding box center [1375, 361] width 26 height 26
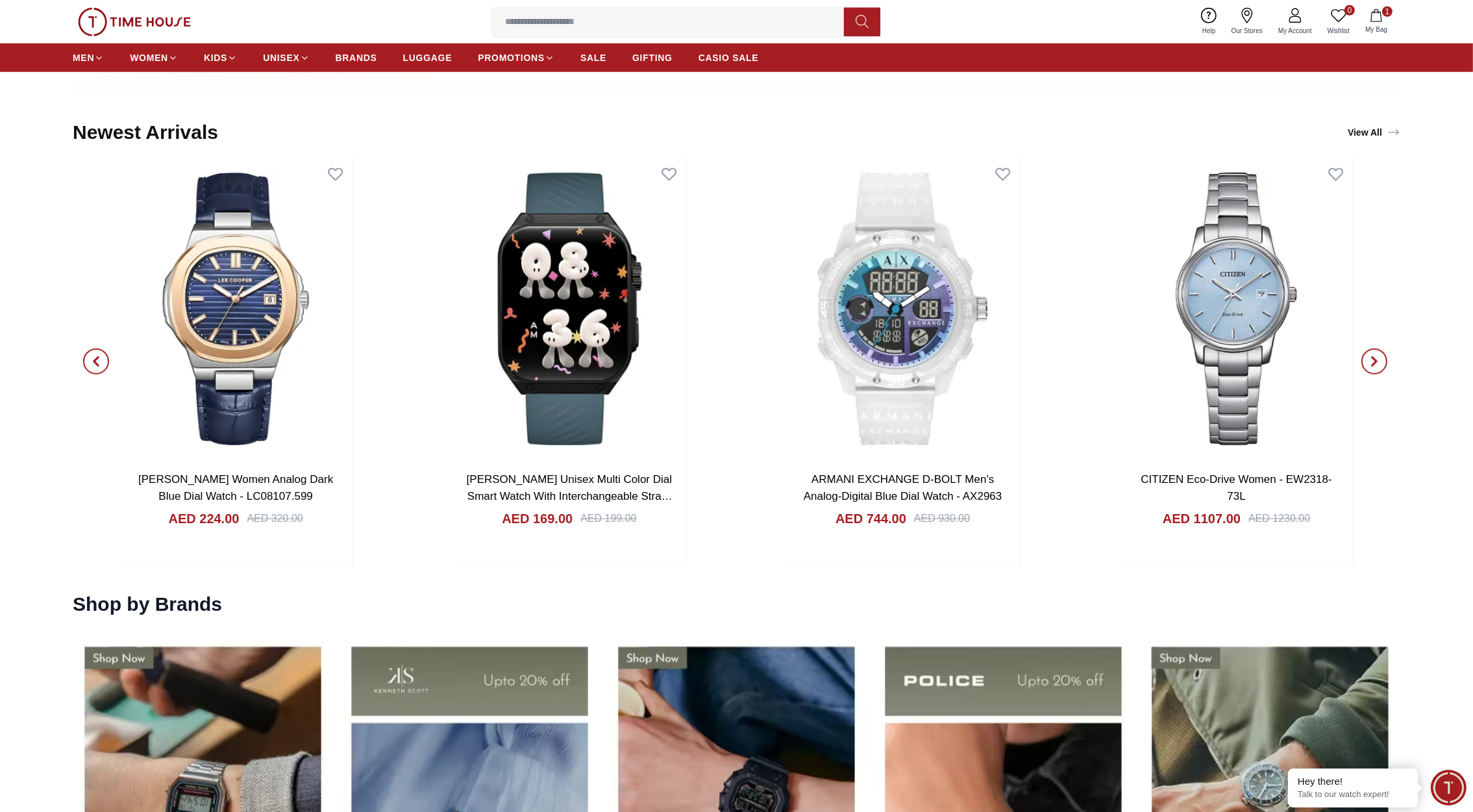
click at [1376, 355] on span "button" at bounding box center [1375, 361] width 26 height 26
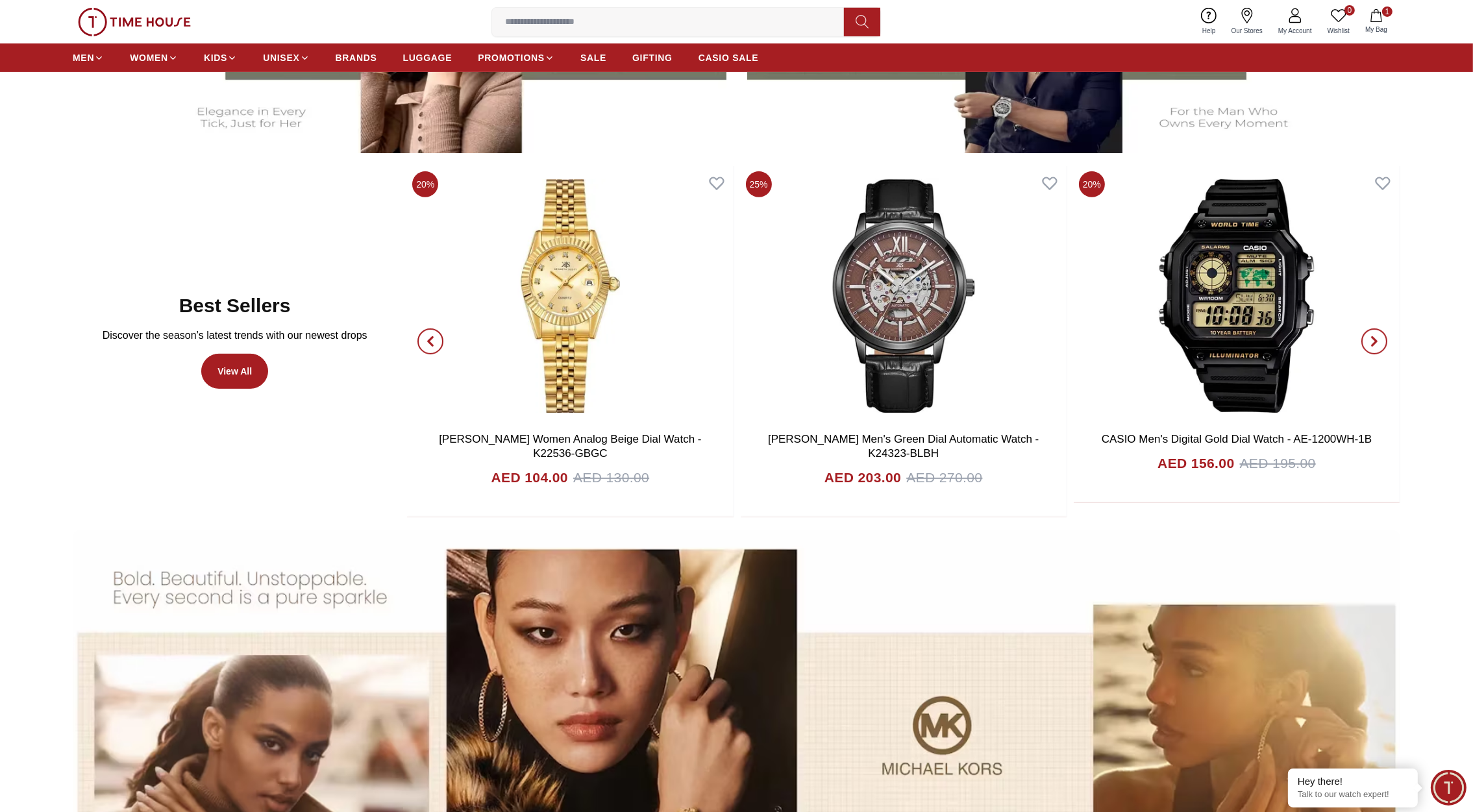
scroll to position [814, 0]
click at [1372, 340] on icon "button" at bounding box center [1375, 341] width 11 height 11
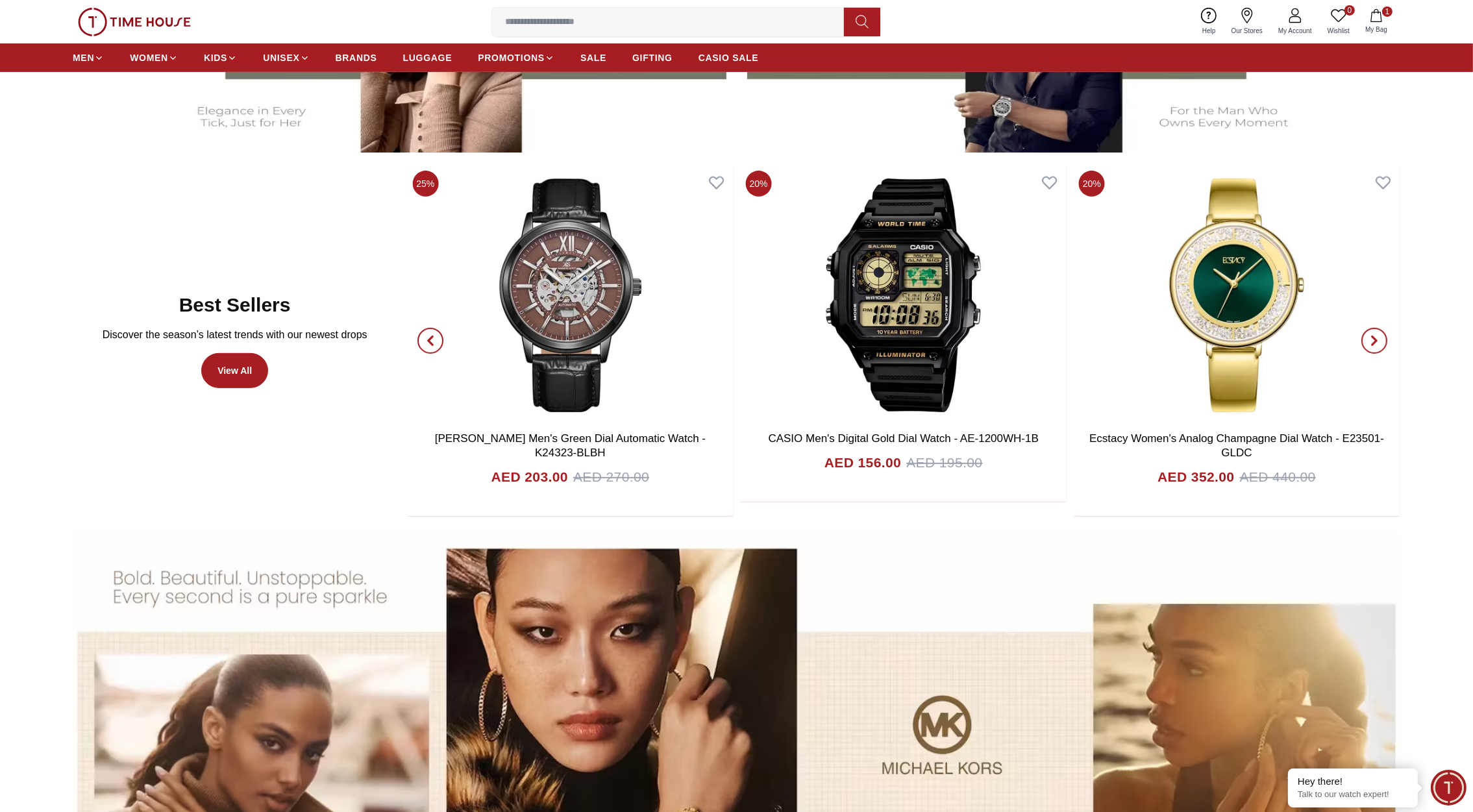
click at [1372, 340] on icon "button" at bounding box center [1375, 341] width 11 height 11
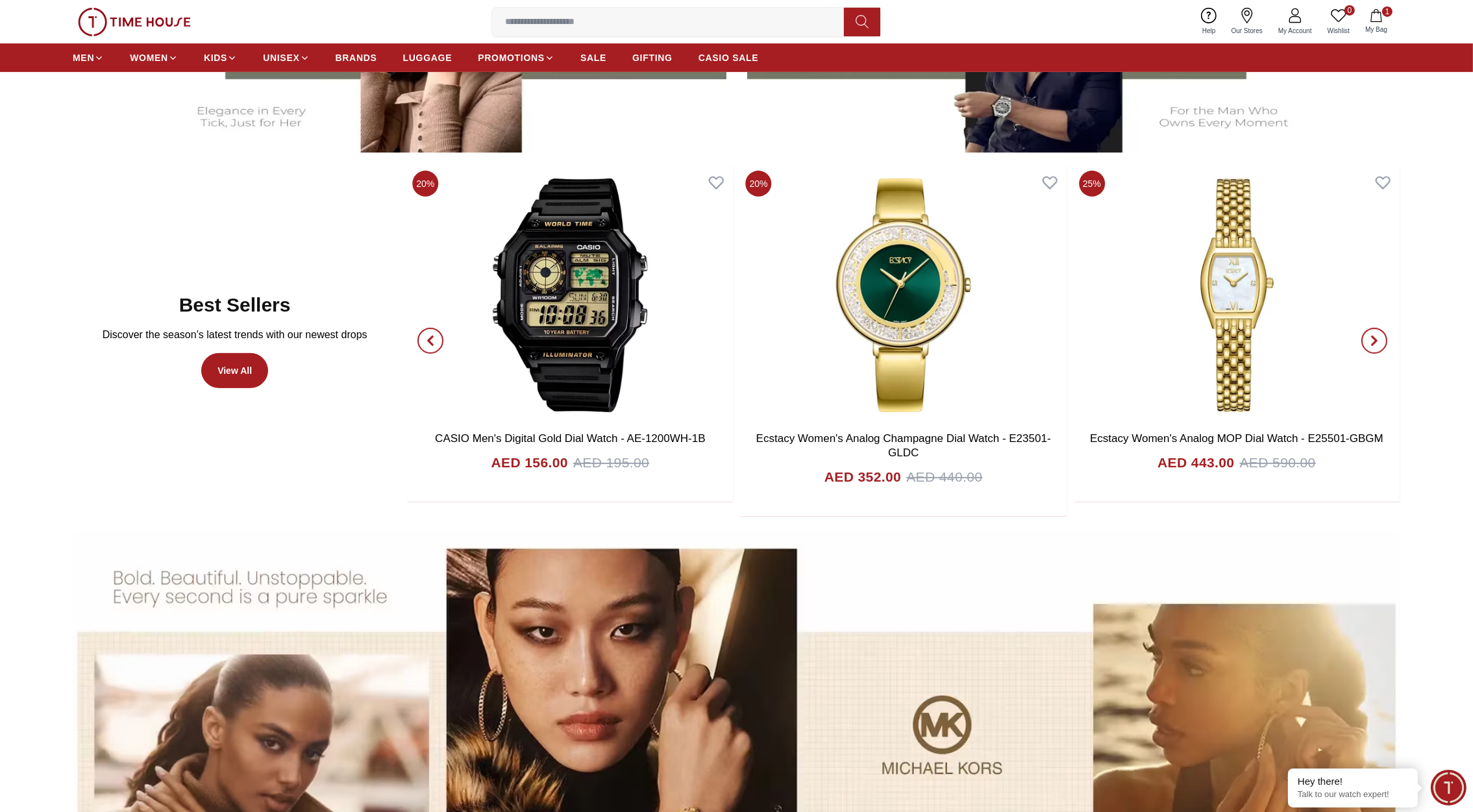
click at [1372, 340] on icon "button" at bounding box center [1375, 341] width 11 height 11
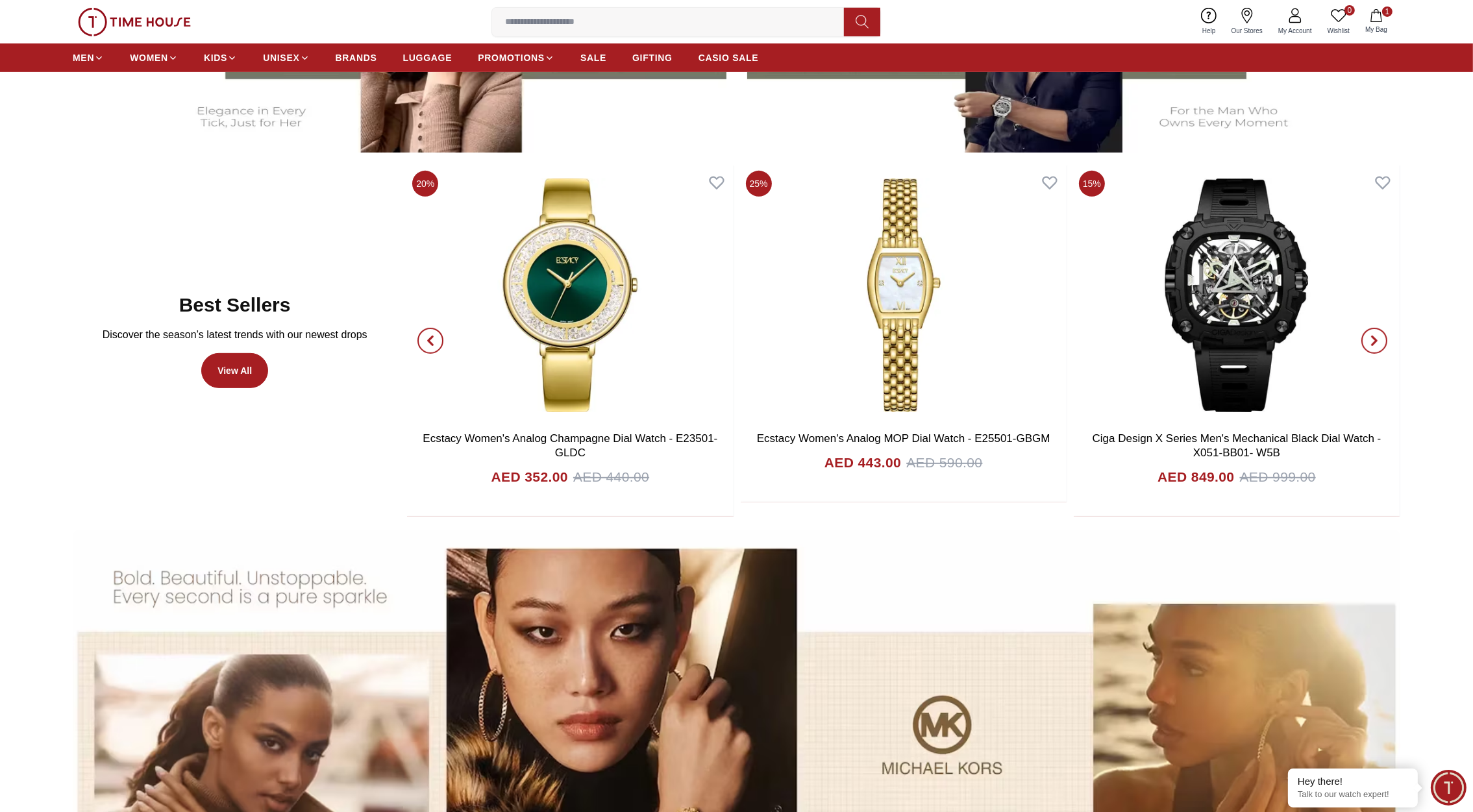
click at [1372, 340] on icon "button" at bounding box center [1375, 341] width 11 height 11
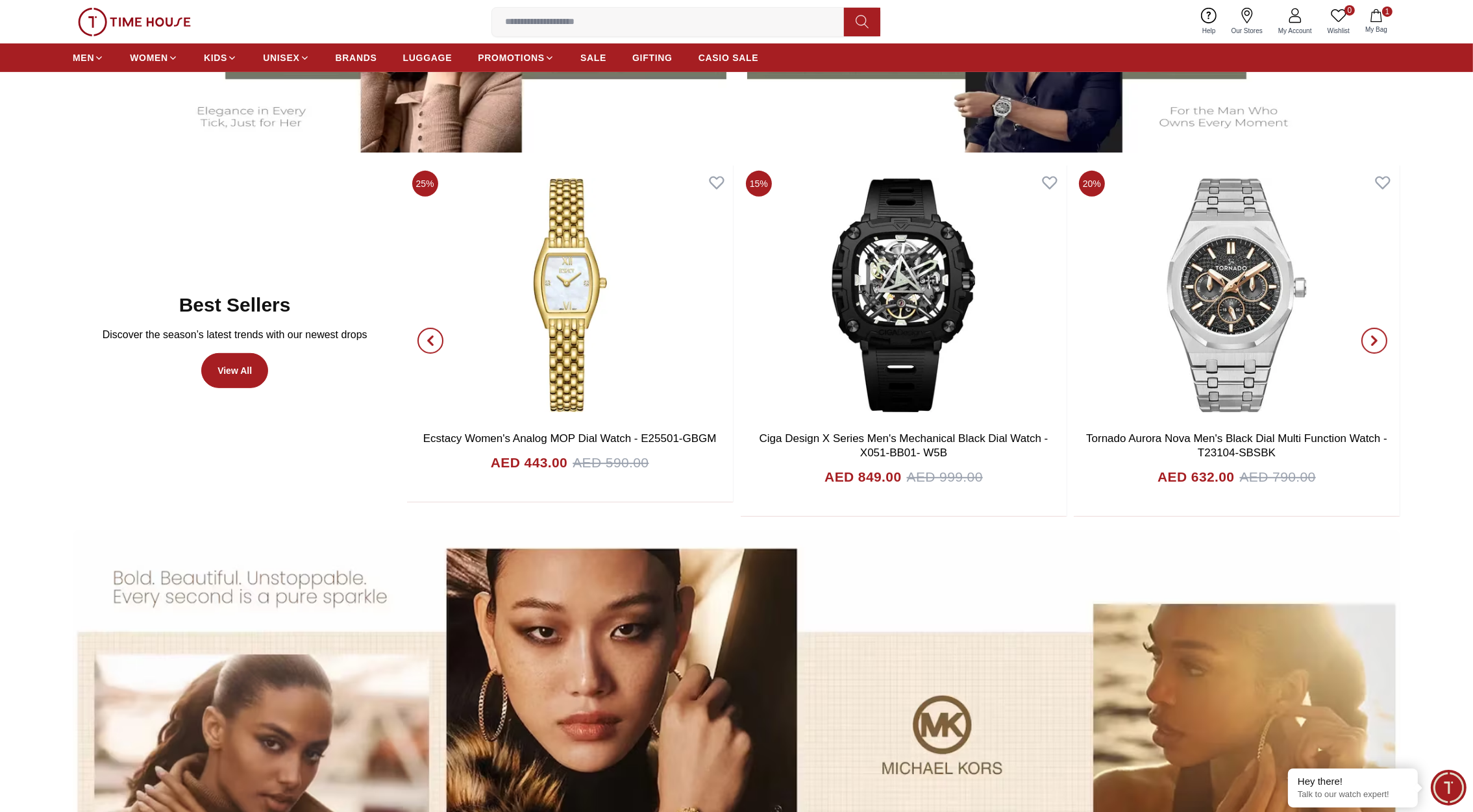
click at [1372, 340] on icon "button" at bounding box center [1375, 341] width 11 height 11
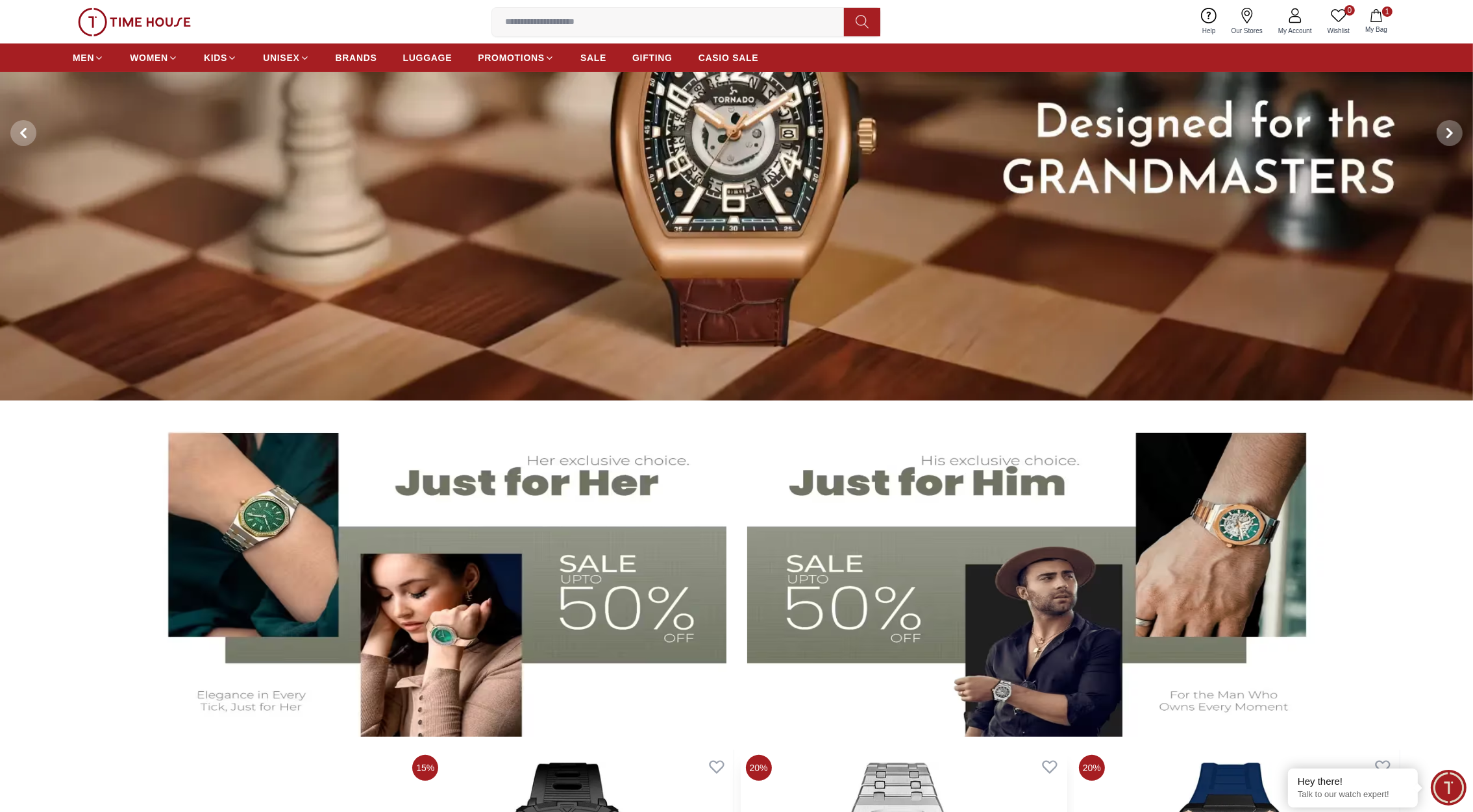
scroll to position [0, 0]
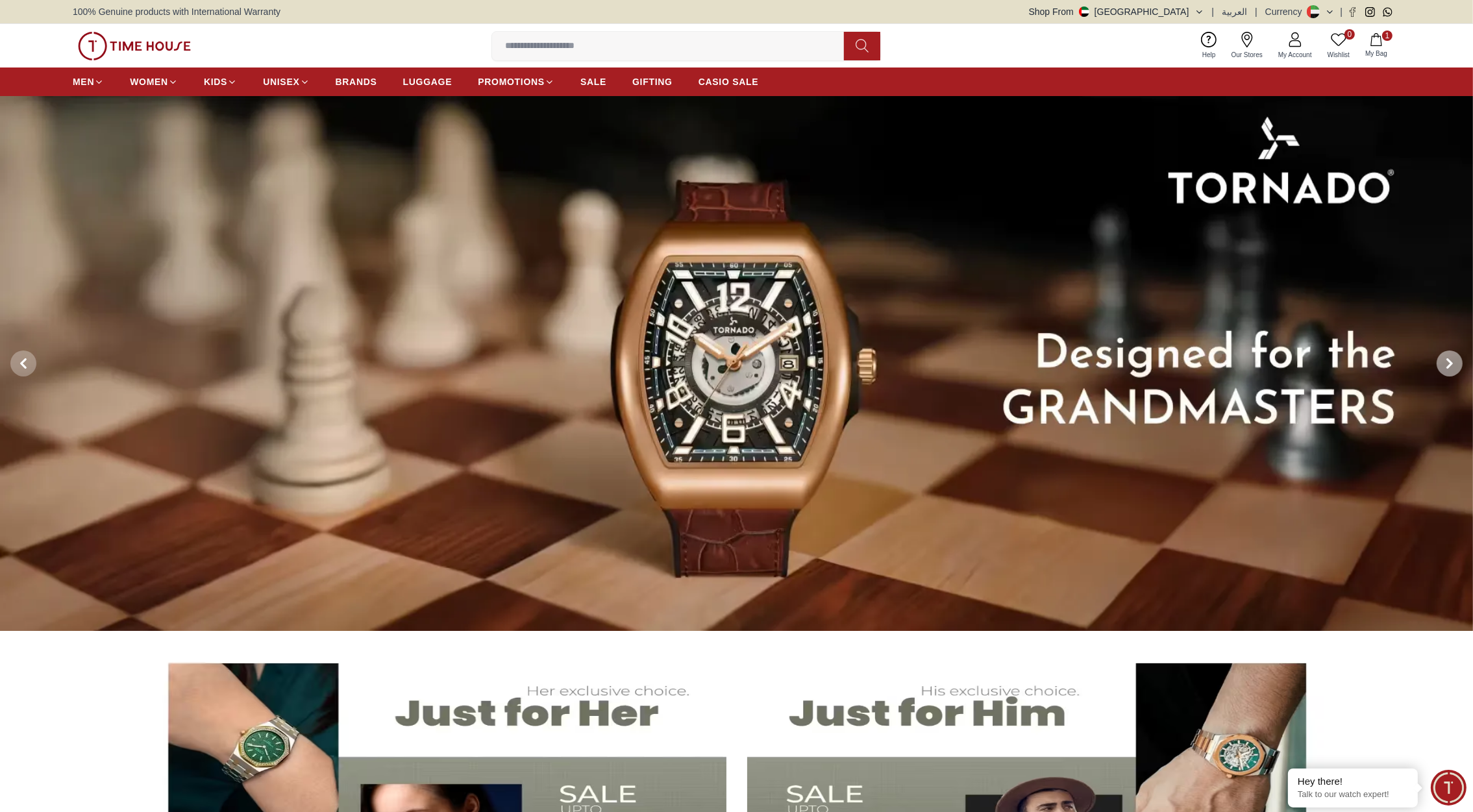
click at [1442, 367] on span at bounding box center [1450, 364] width 26 height 26
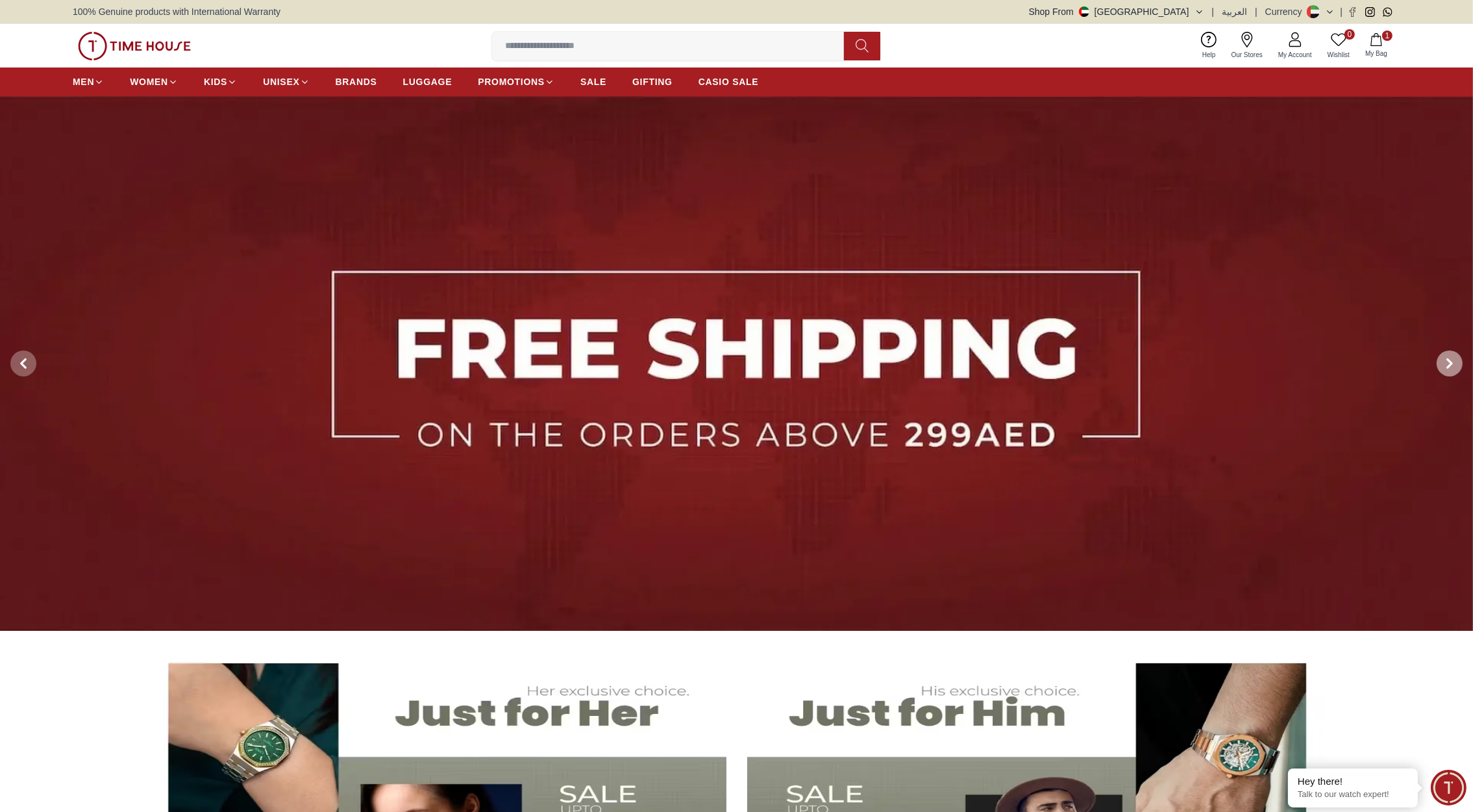
click at [1442, 367] on span at bounding box center [1450, 364] width 26 height 26
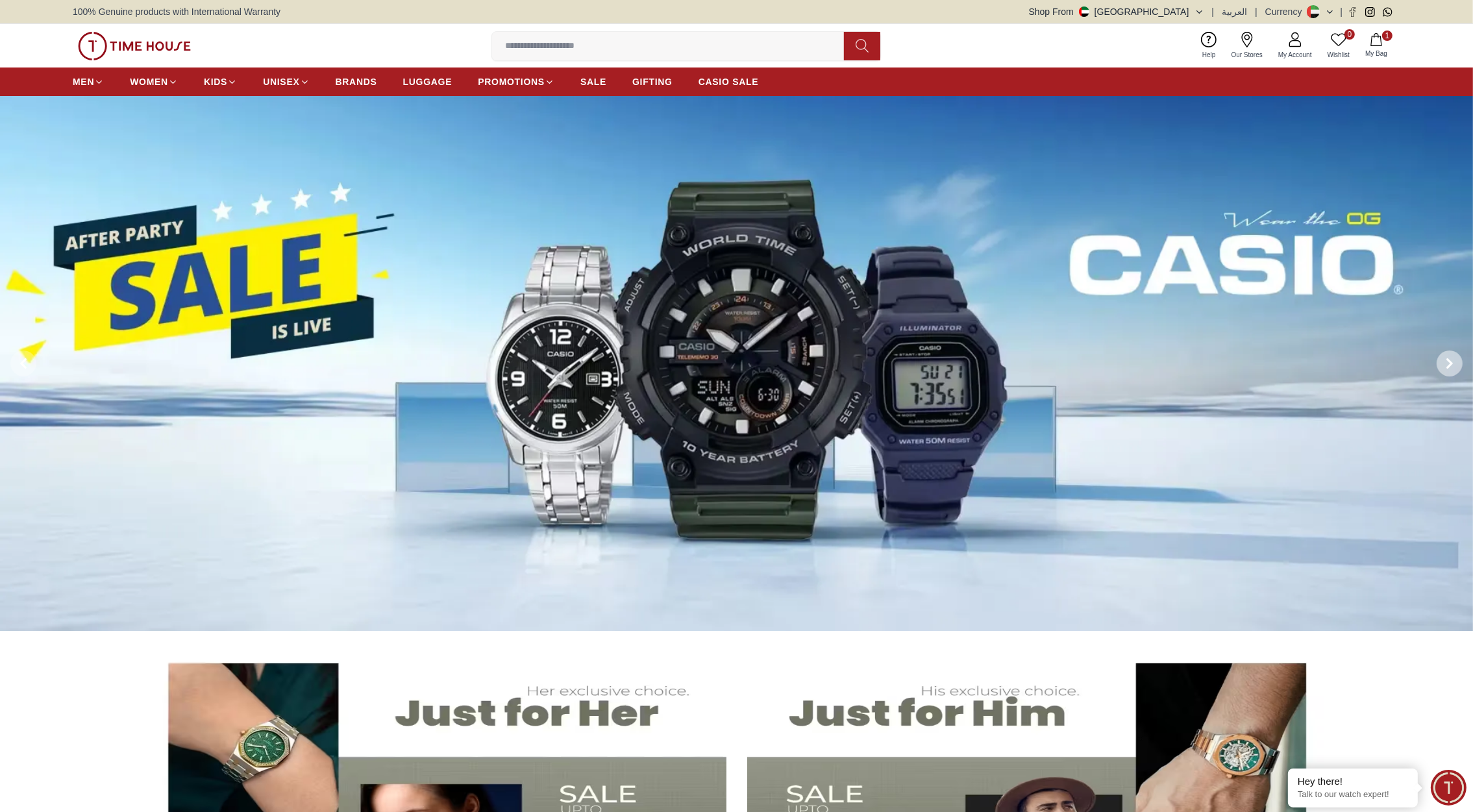
click at [1442, 367] on span at bounding box center [1450, 364] width 26 height 26
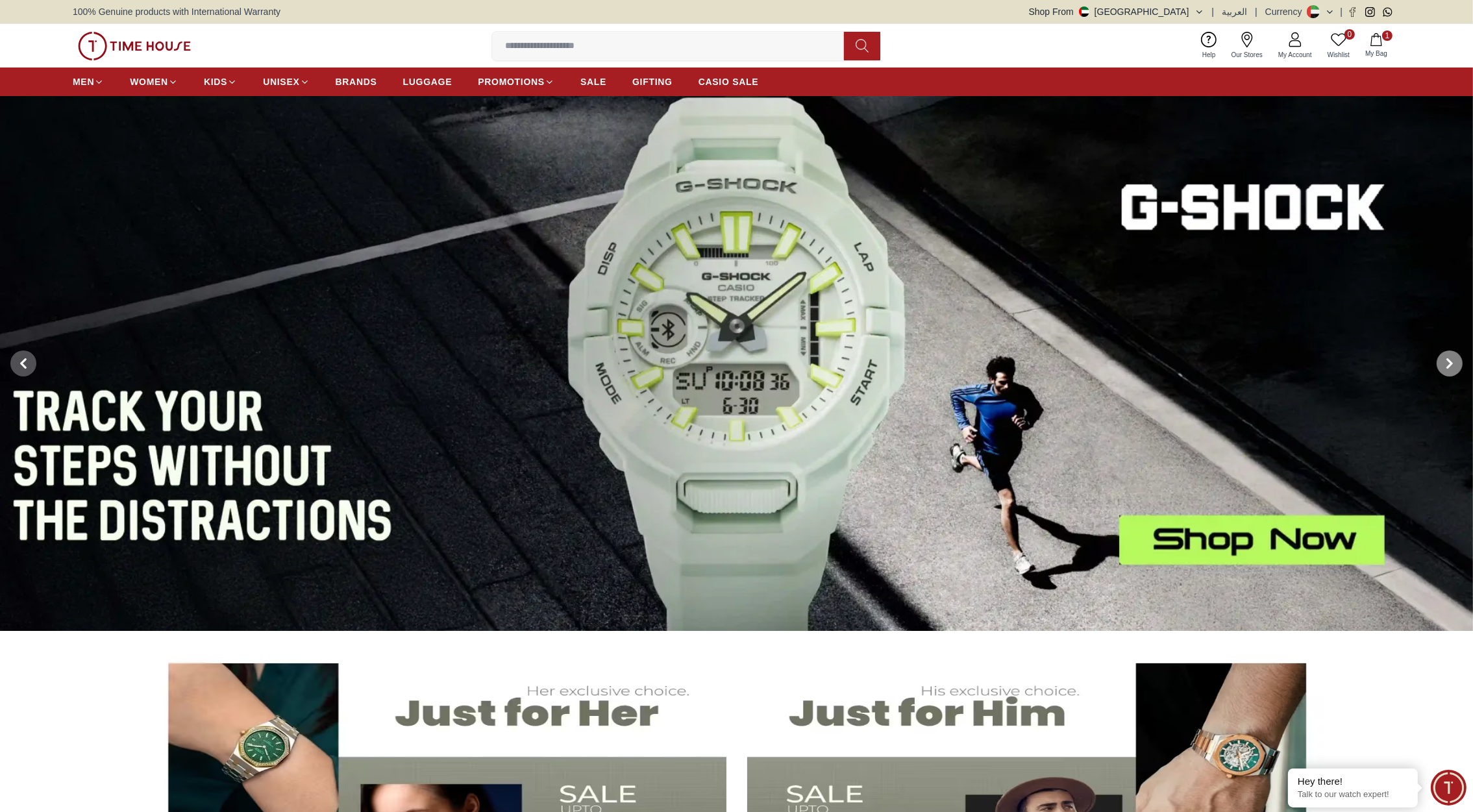
click at [1442, 367] on span at bounding box center [1450, 364] width 26 height 26
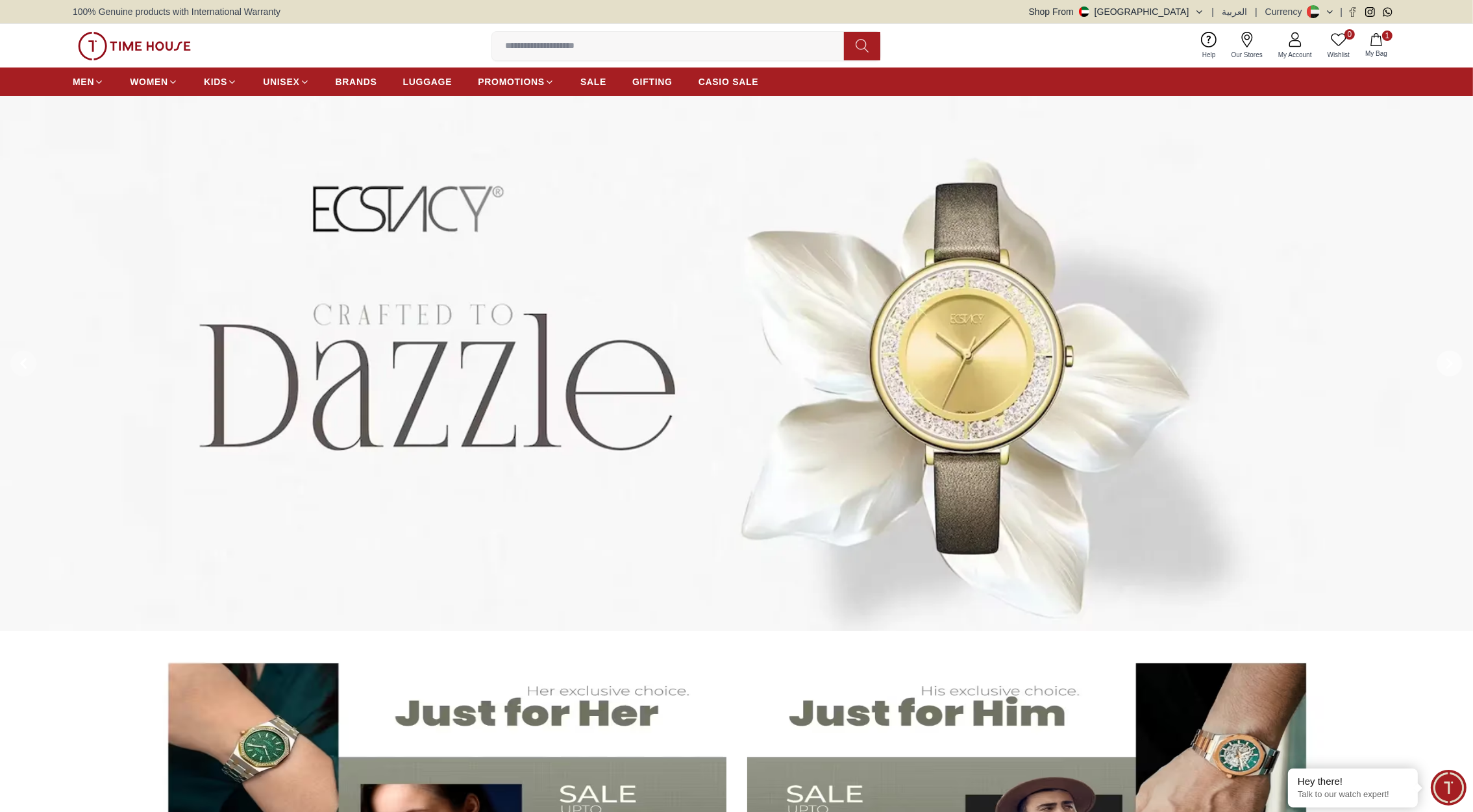
click at [1442, 367] on span at bounding box center [1450, 364] width 26 height 26
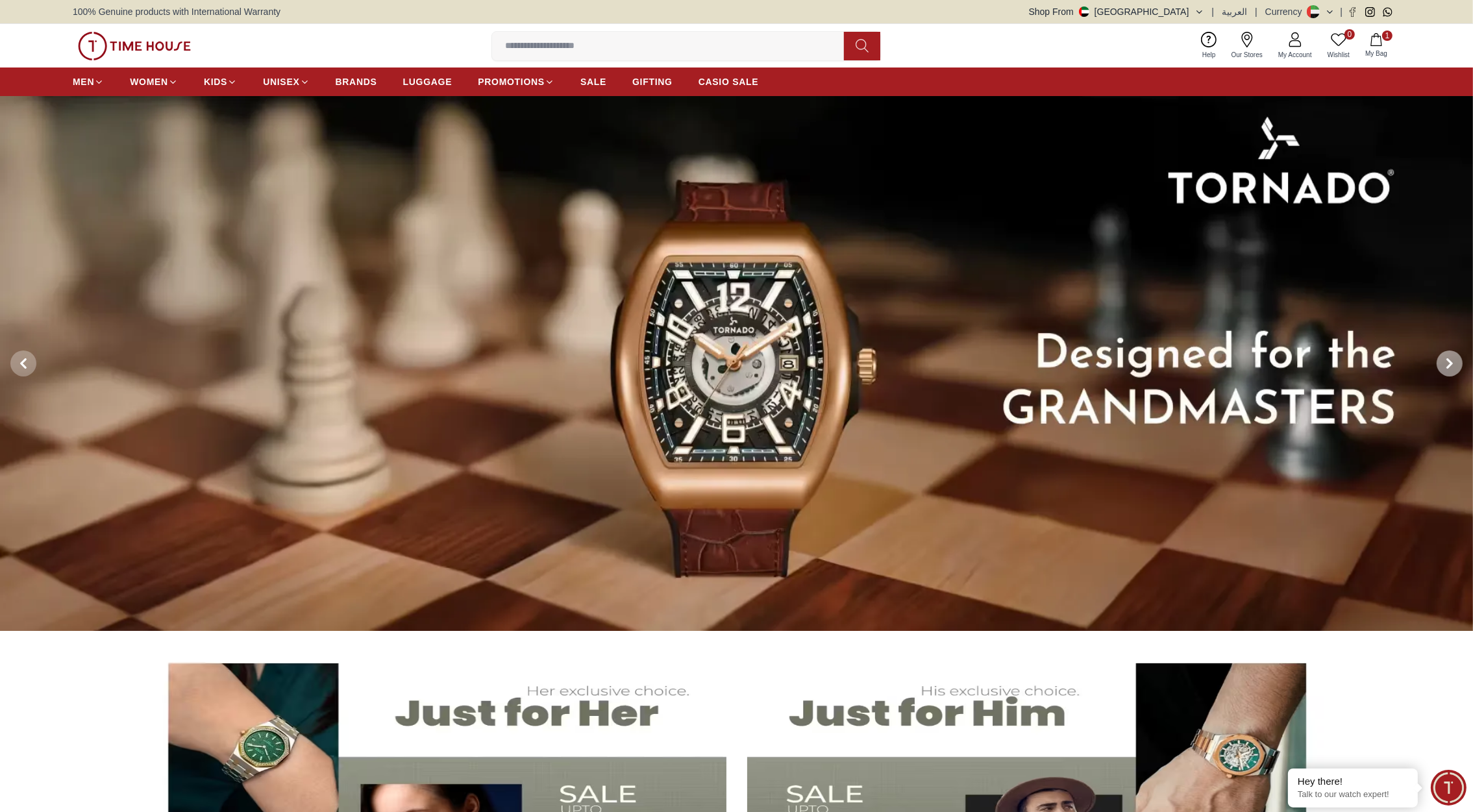
click at [1448, 362] on icon at bounding box center [1450, 364] width 11 height 11
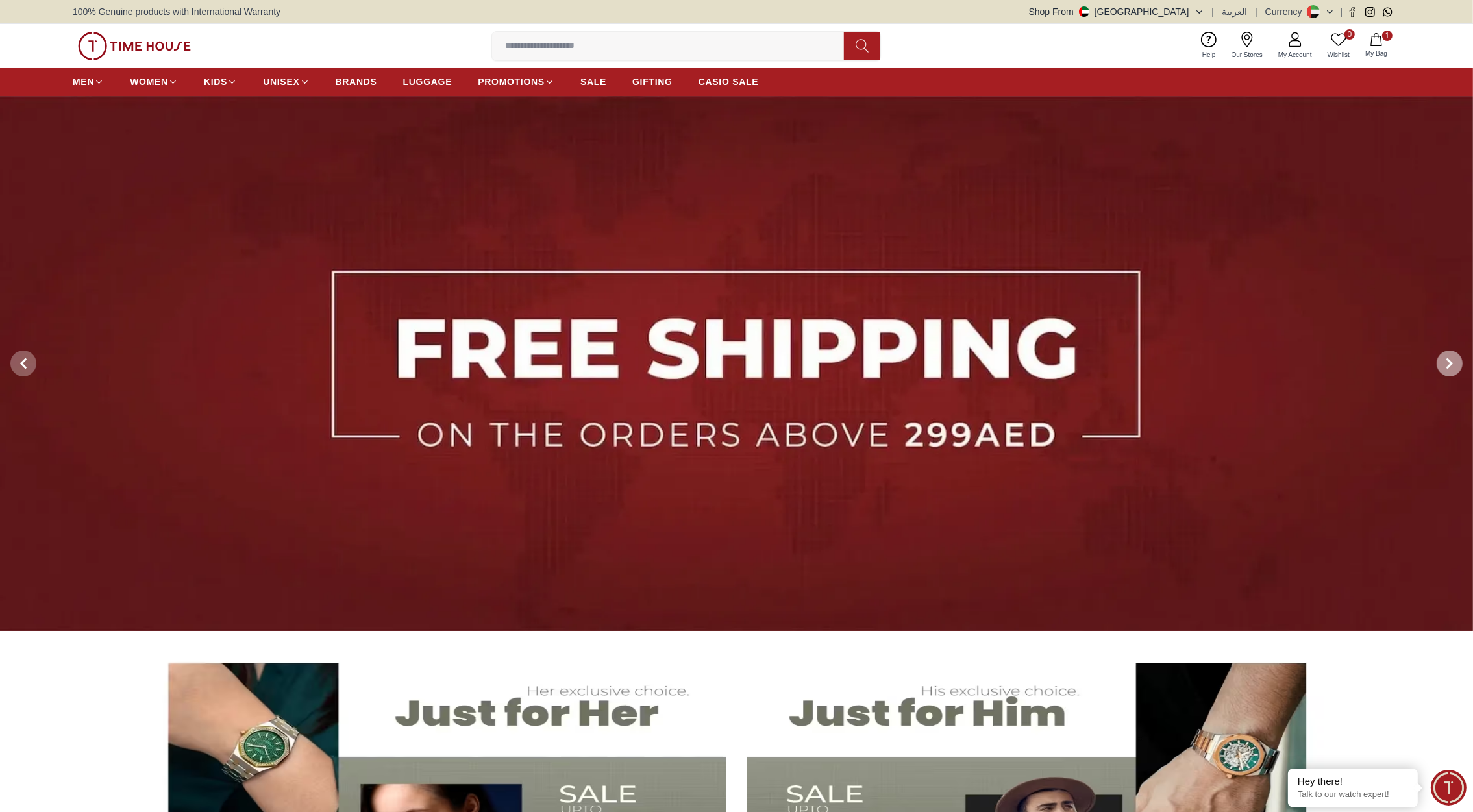
click at [1448, 362] on icon at bounding box center [1450, 364] width 11 height 11
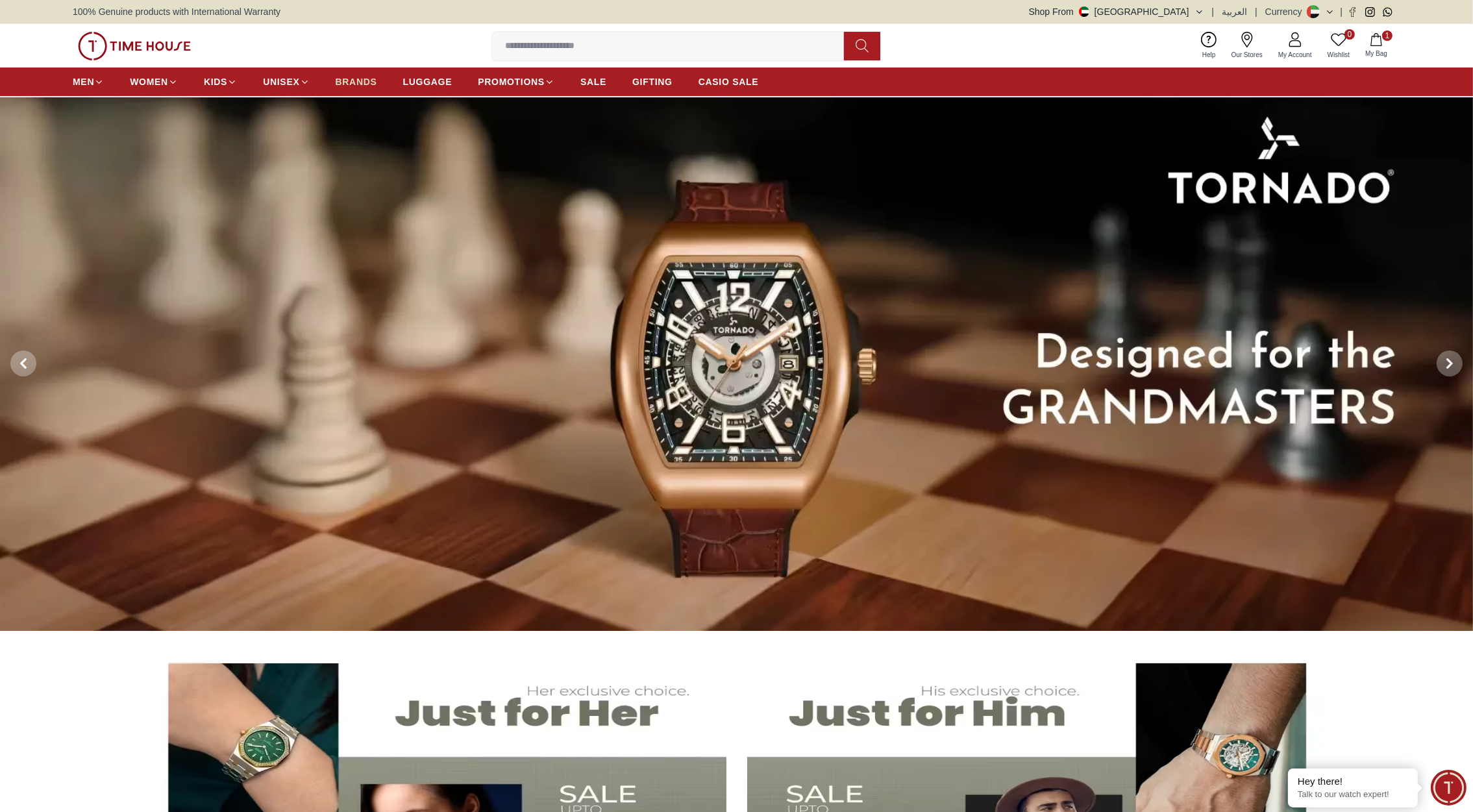
click at [367, 73] on link "BRANDS" at bounding box center [356, 82] width 41 height 24
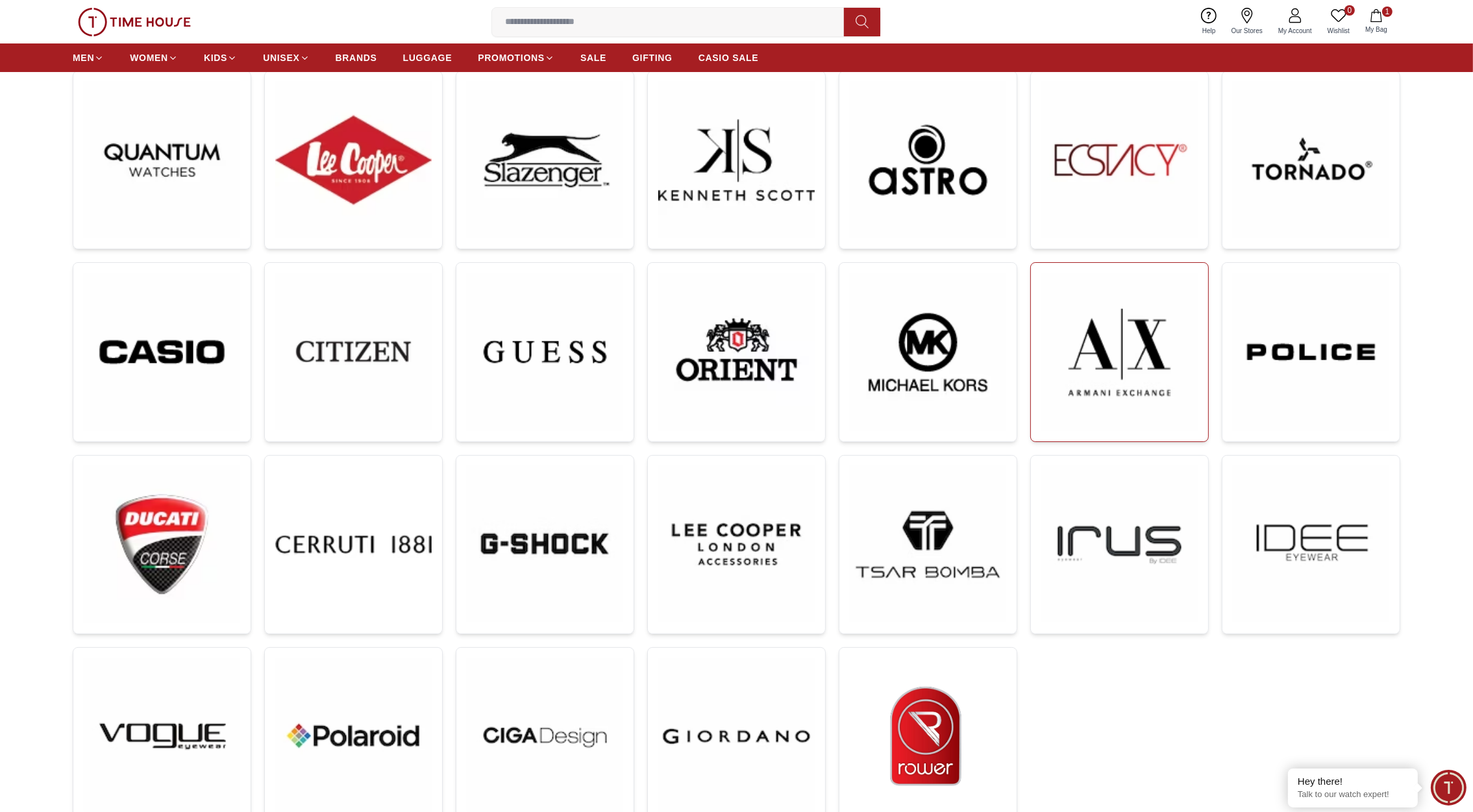
scroll to position [217, 0]
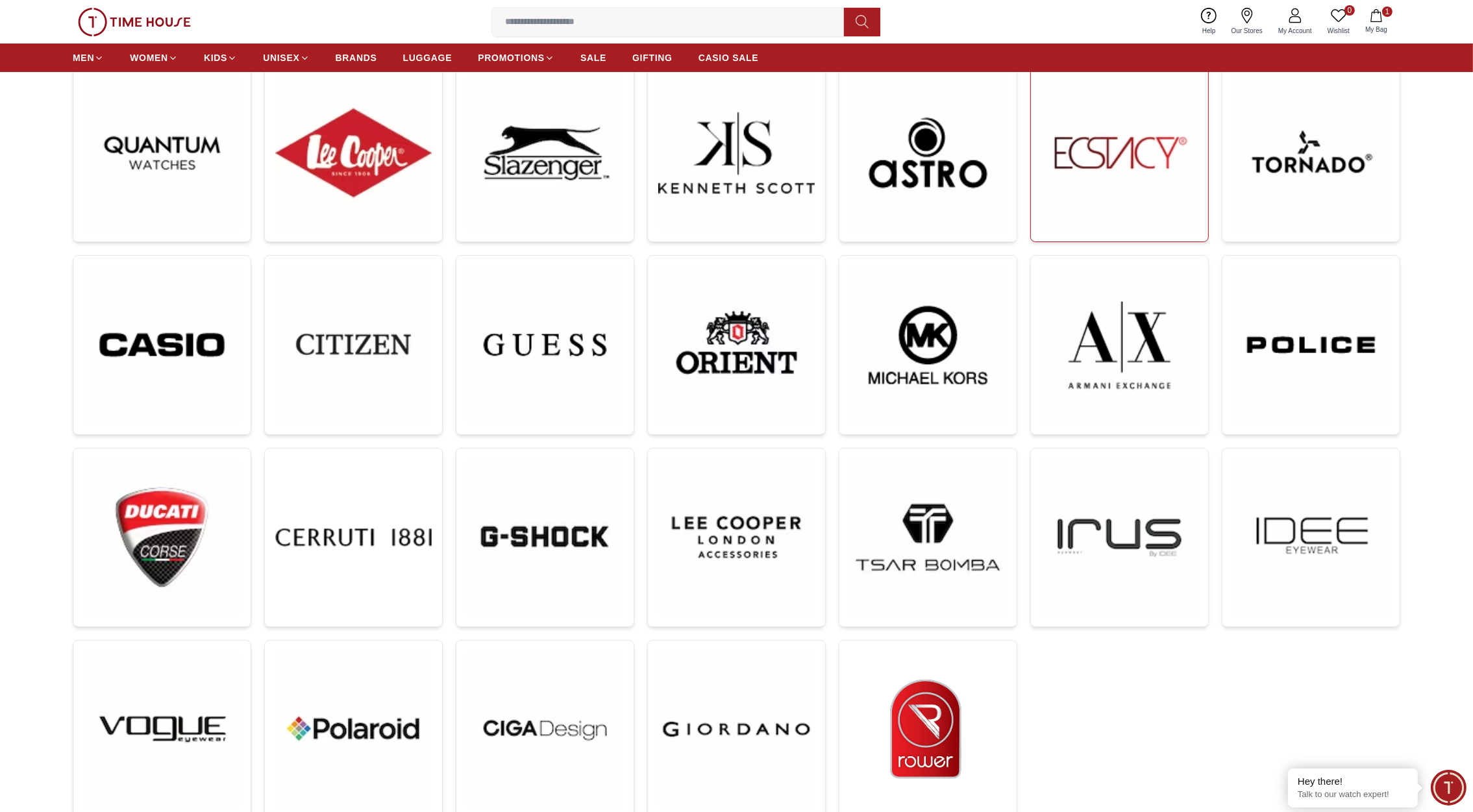
click at [1124, 152] on img at bounding box center [1119, 152] width 156 height 156
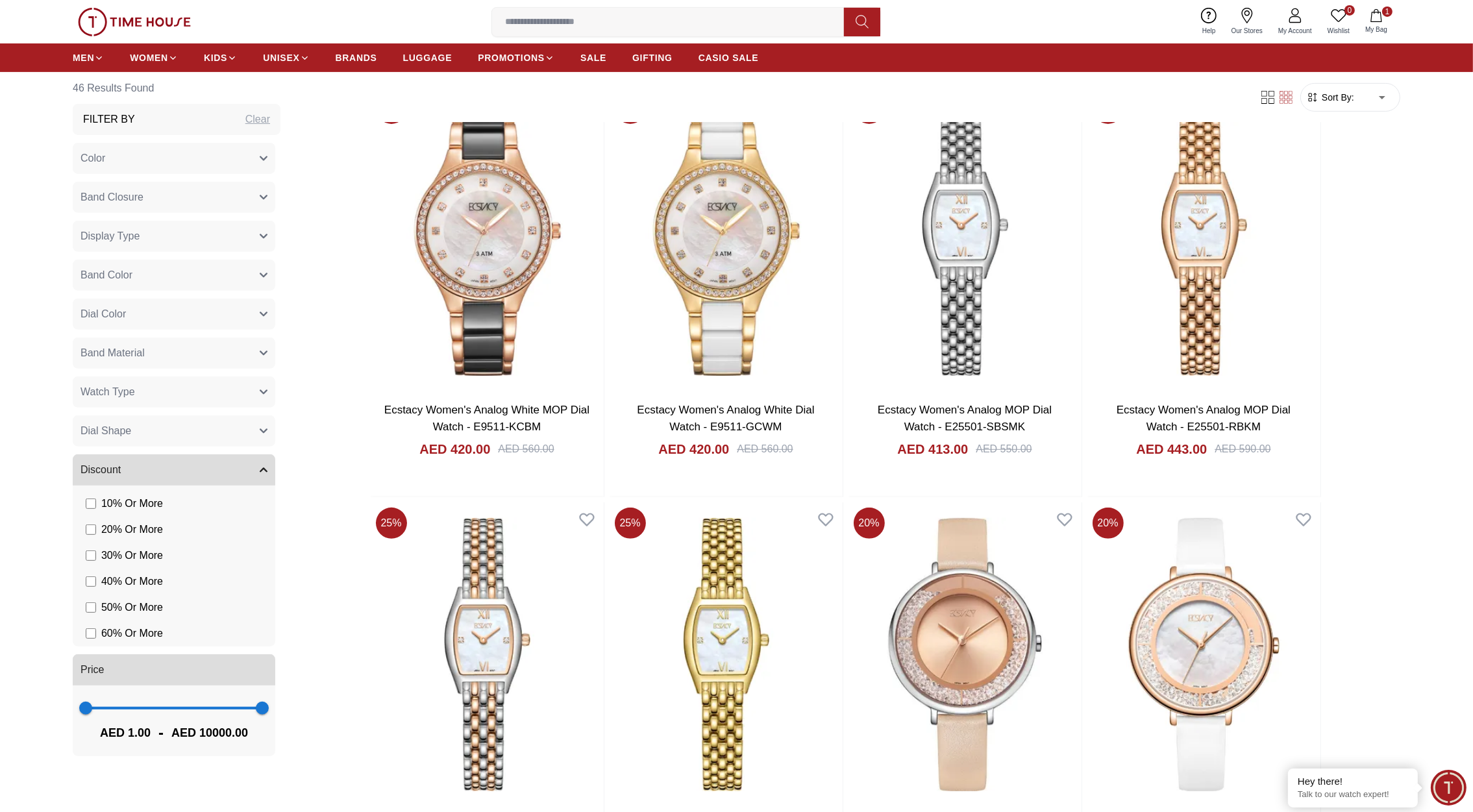
scroll to position [740, 0]
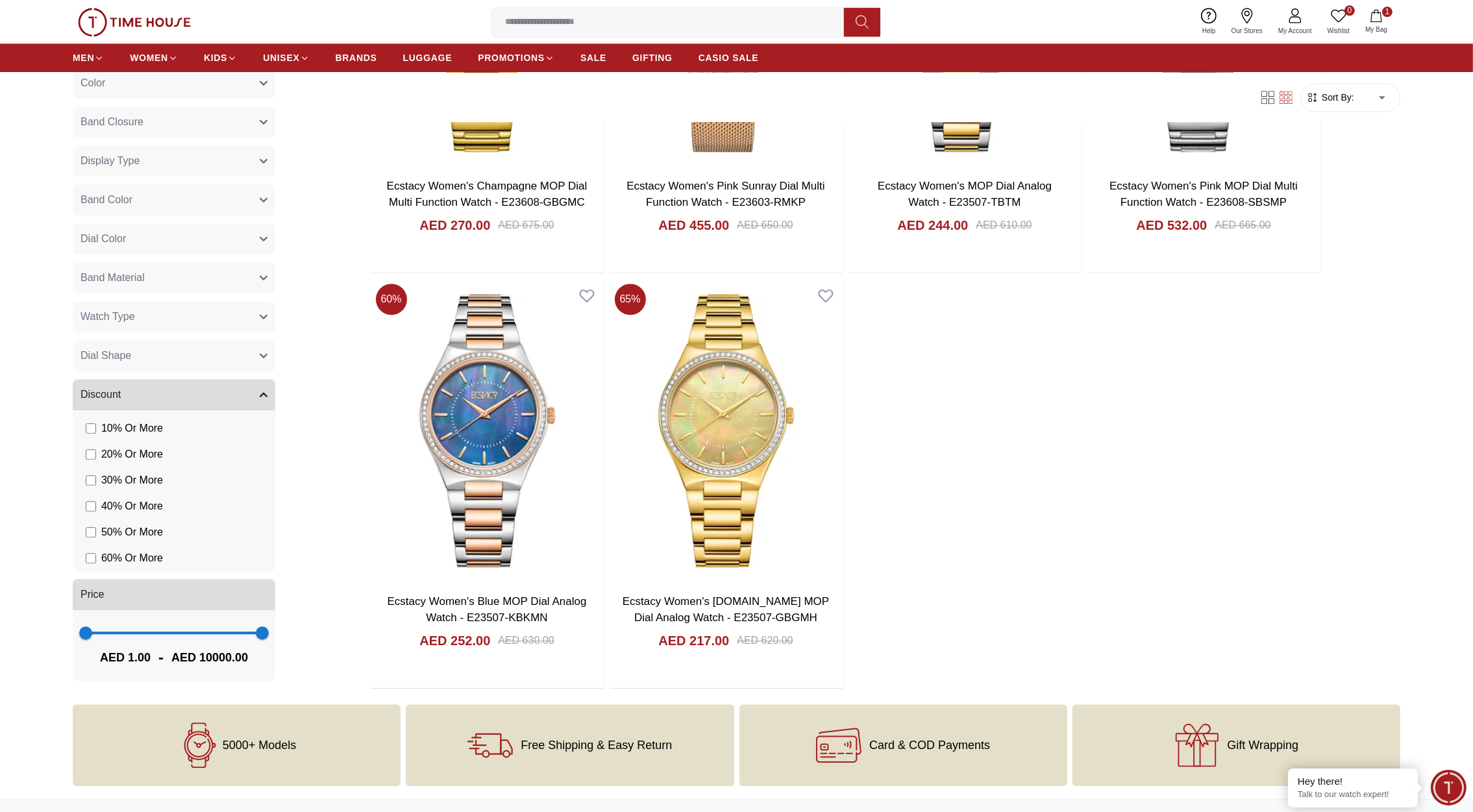
scroll to position [5126, 0]
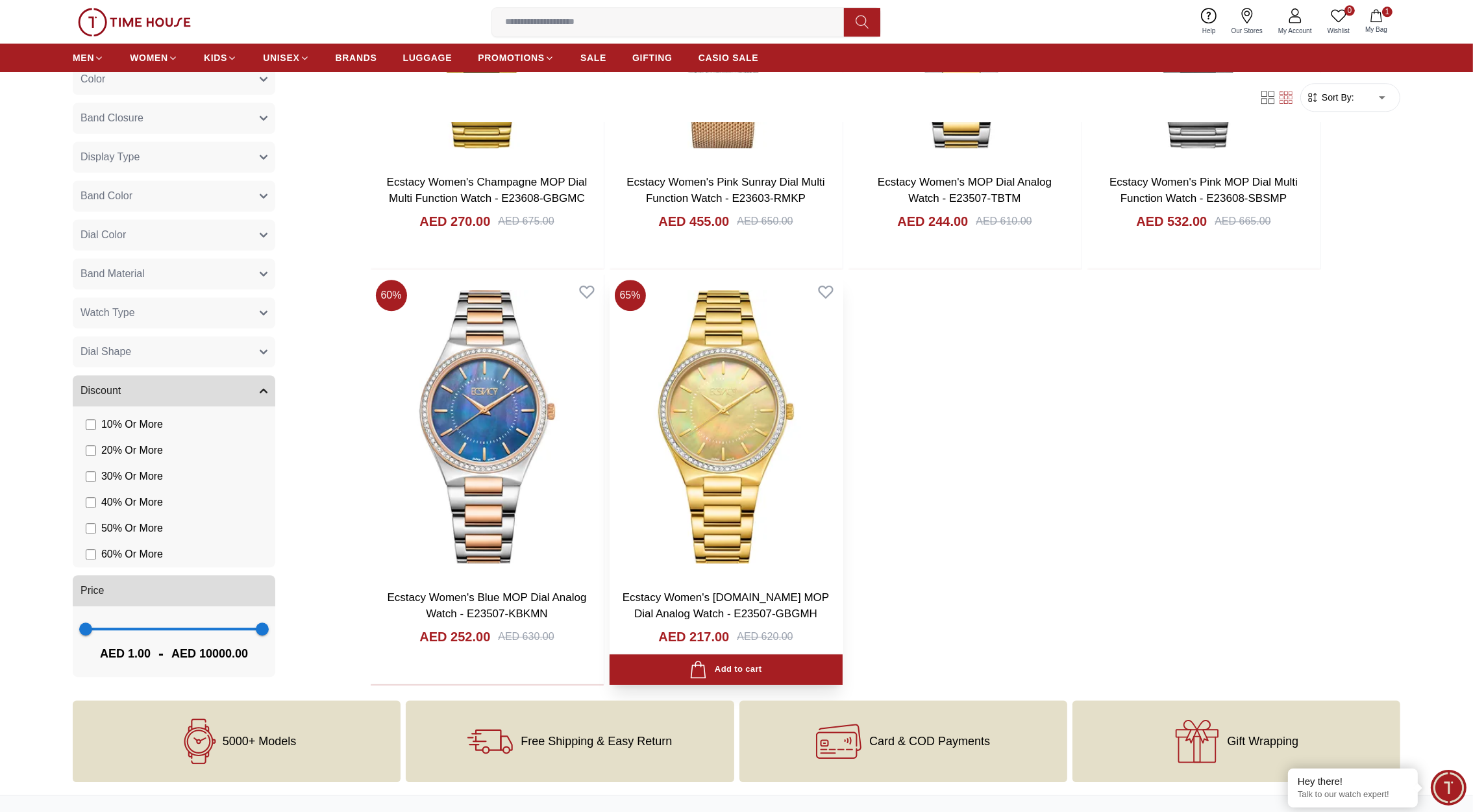
click at [709, 448] on img at bounding box center [726, 426] width 233 height 304
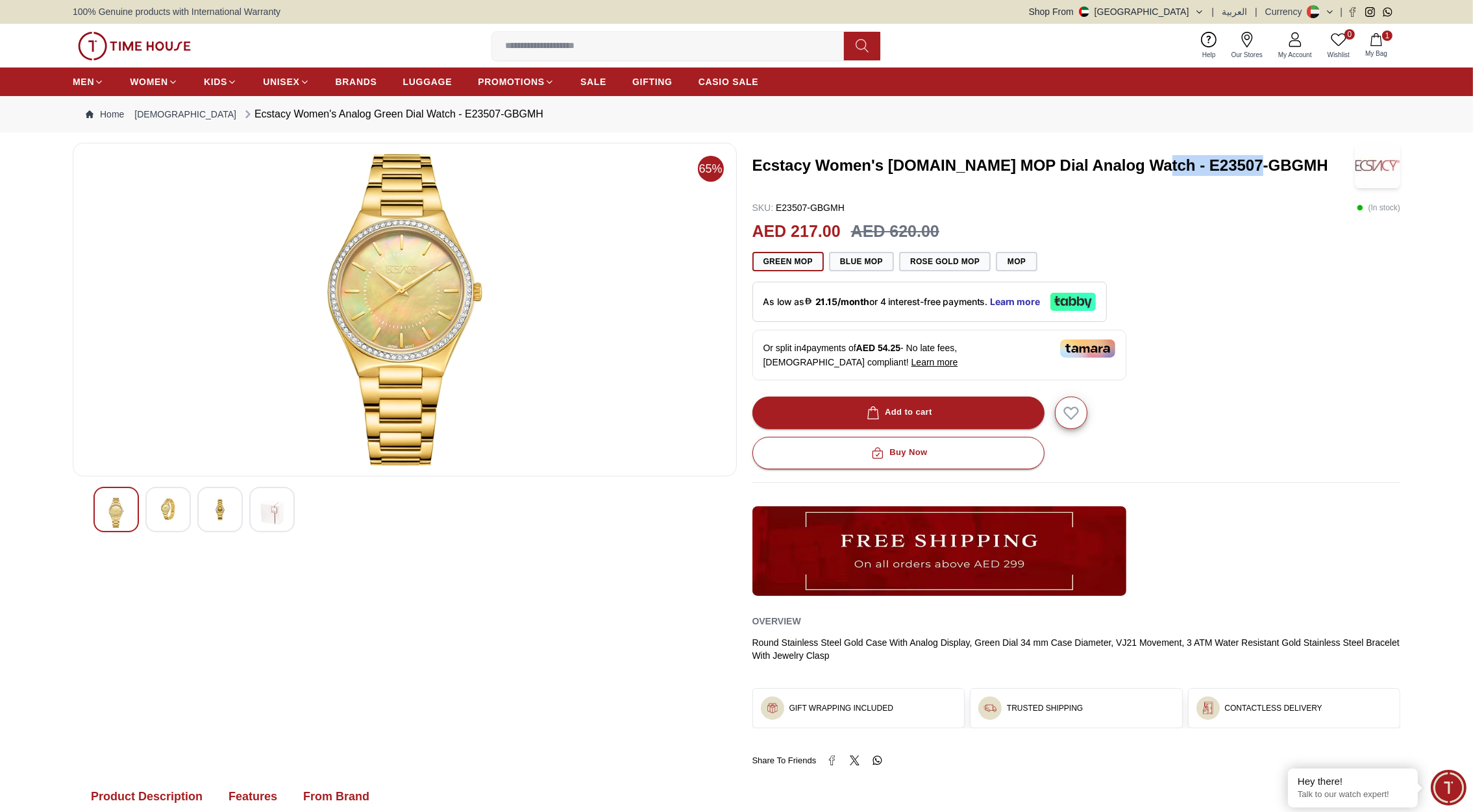
drag, startPoint x: 1268, startPoint y: 162, endPoint x: 1145, endPoint y: 159, distance: 123.0
click at [1145, 159] on h3 "Ecstacy Women's [DOMAIN_NAME] MOP Dial Analog Watch - E23507-GBGMH" at bounding box center [1050, 165] width 594 height 21
copy h3 "E23507-GBGMH"
click at [580, 50] on input at bounding box center [673, 46] width 362 height 26
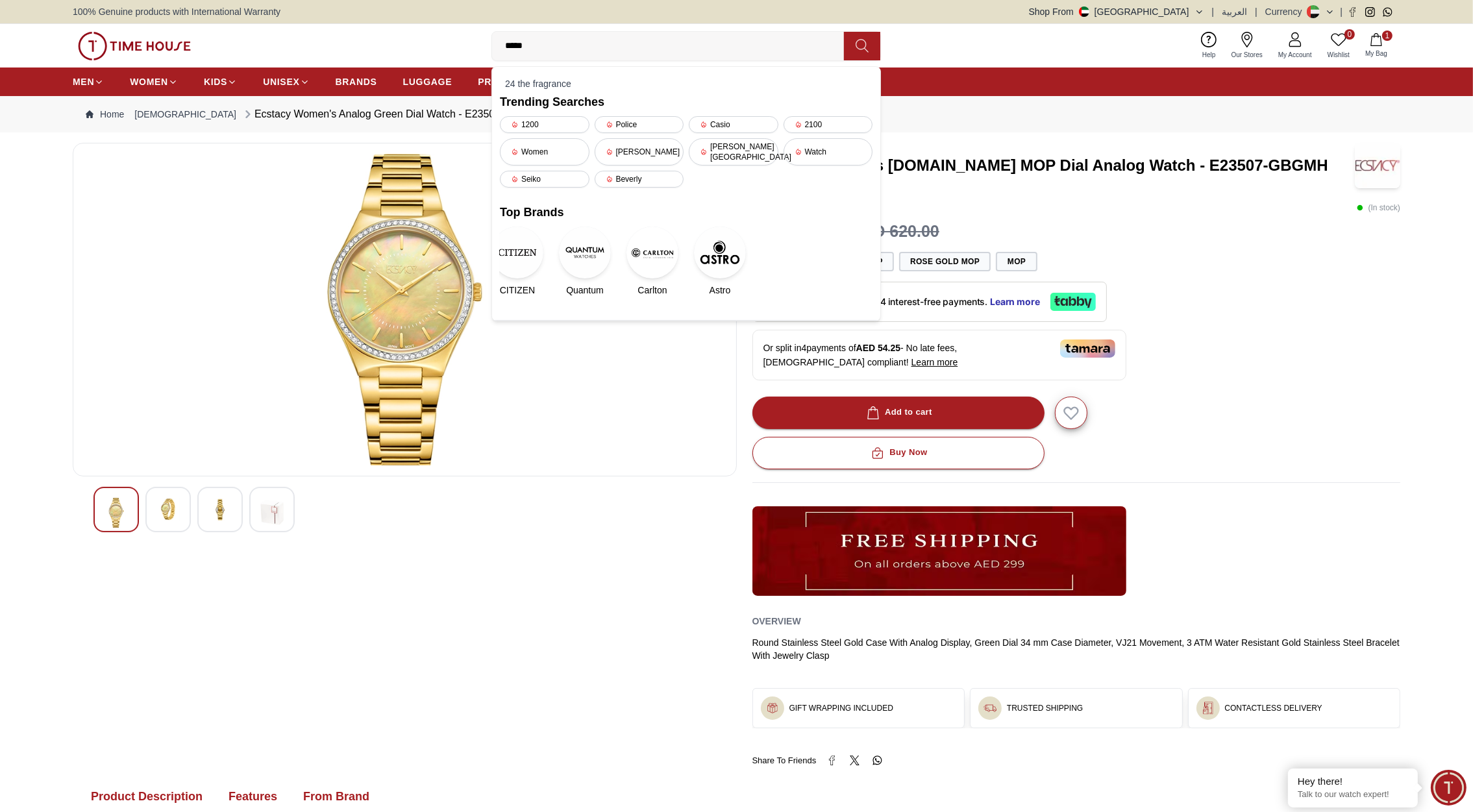
type input "******"
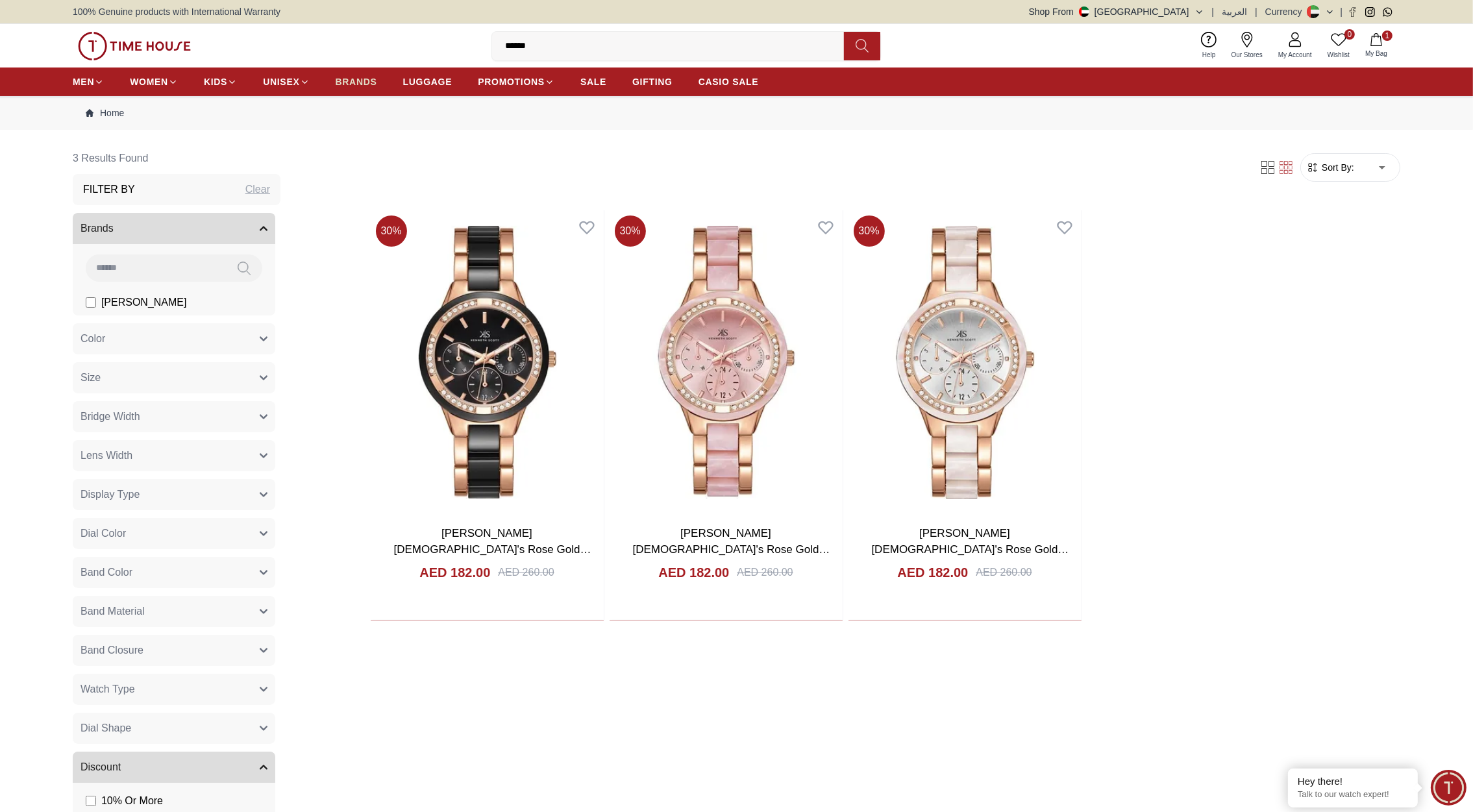
click at [363, 76] on span "BRANDS" at bounding box center [356, 82] width 41 height 13
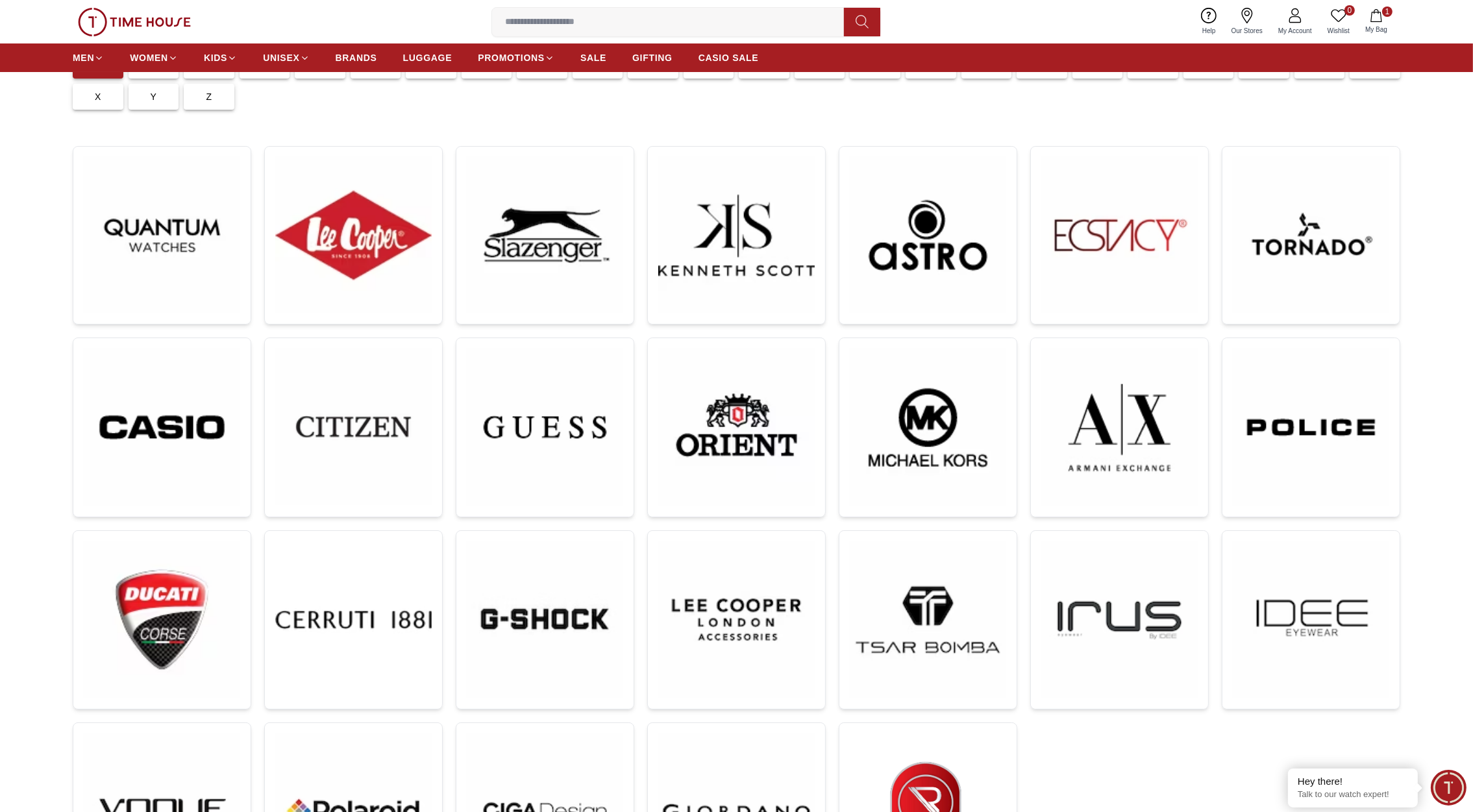
scroll to position [137, 0]
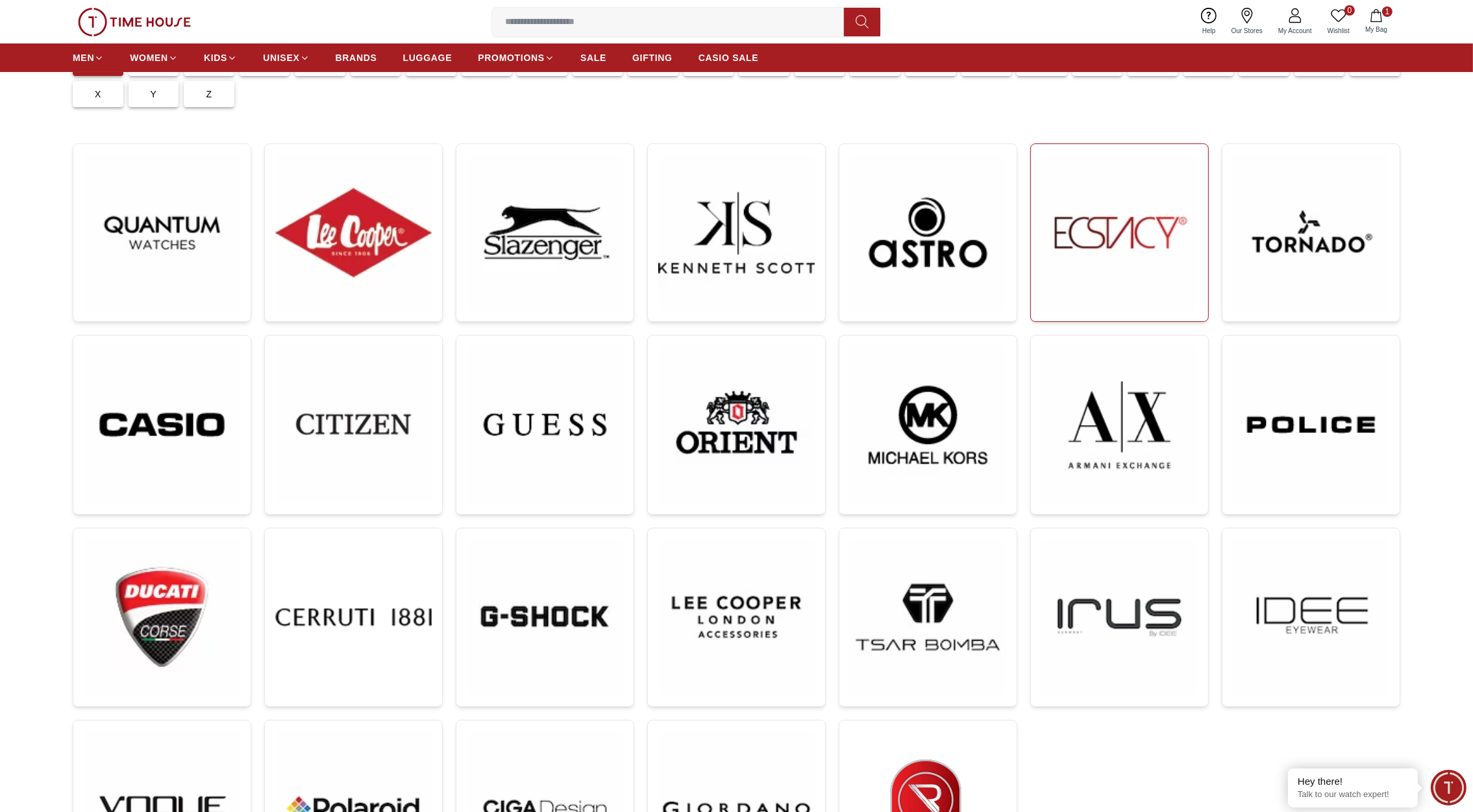
click at [1098, 262] on img at bounding box center [1119, 233] width 156 height 156
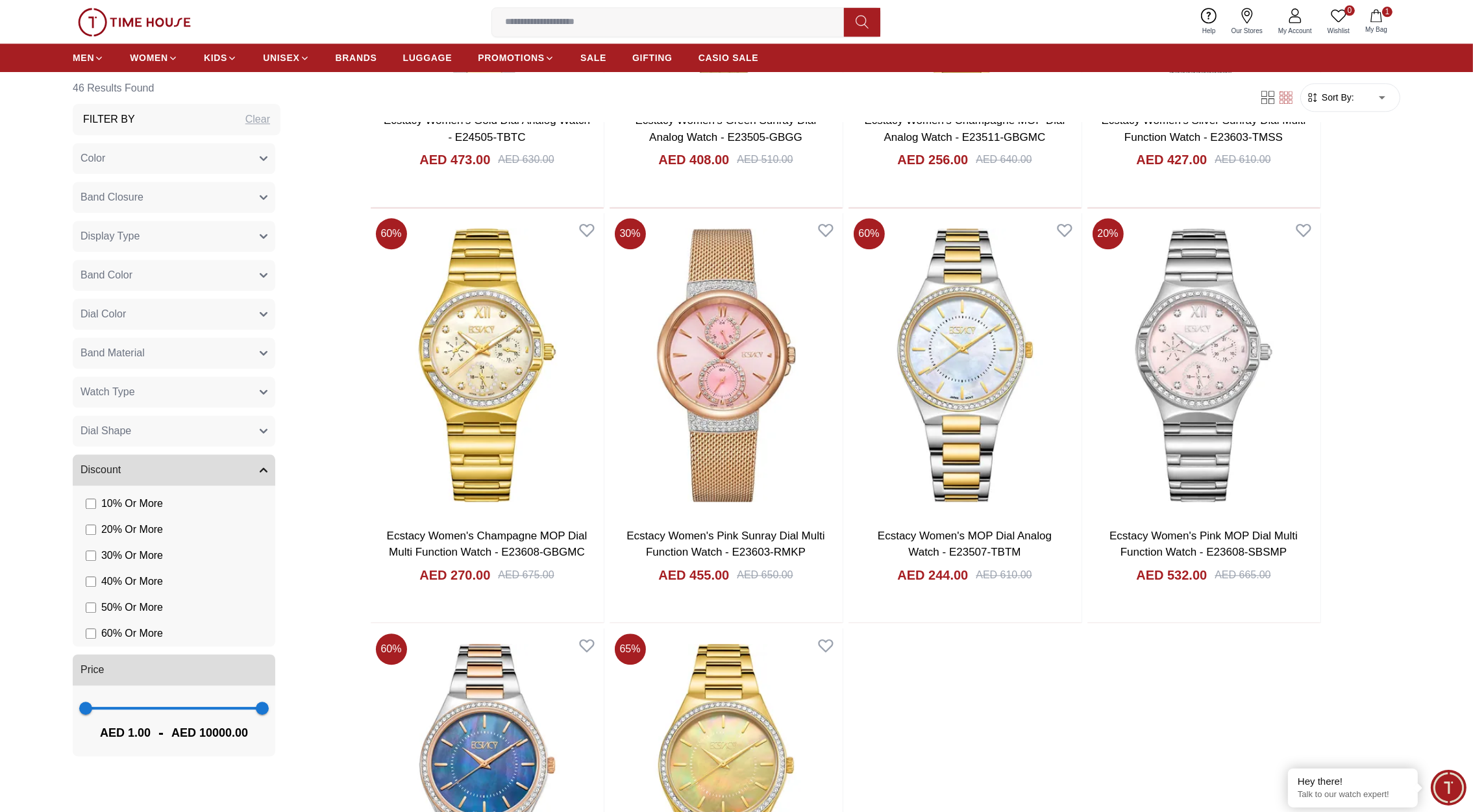
scroll to position [4980, 0]
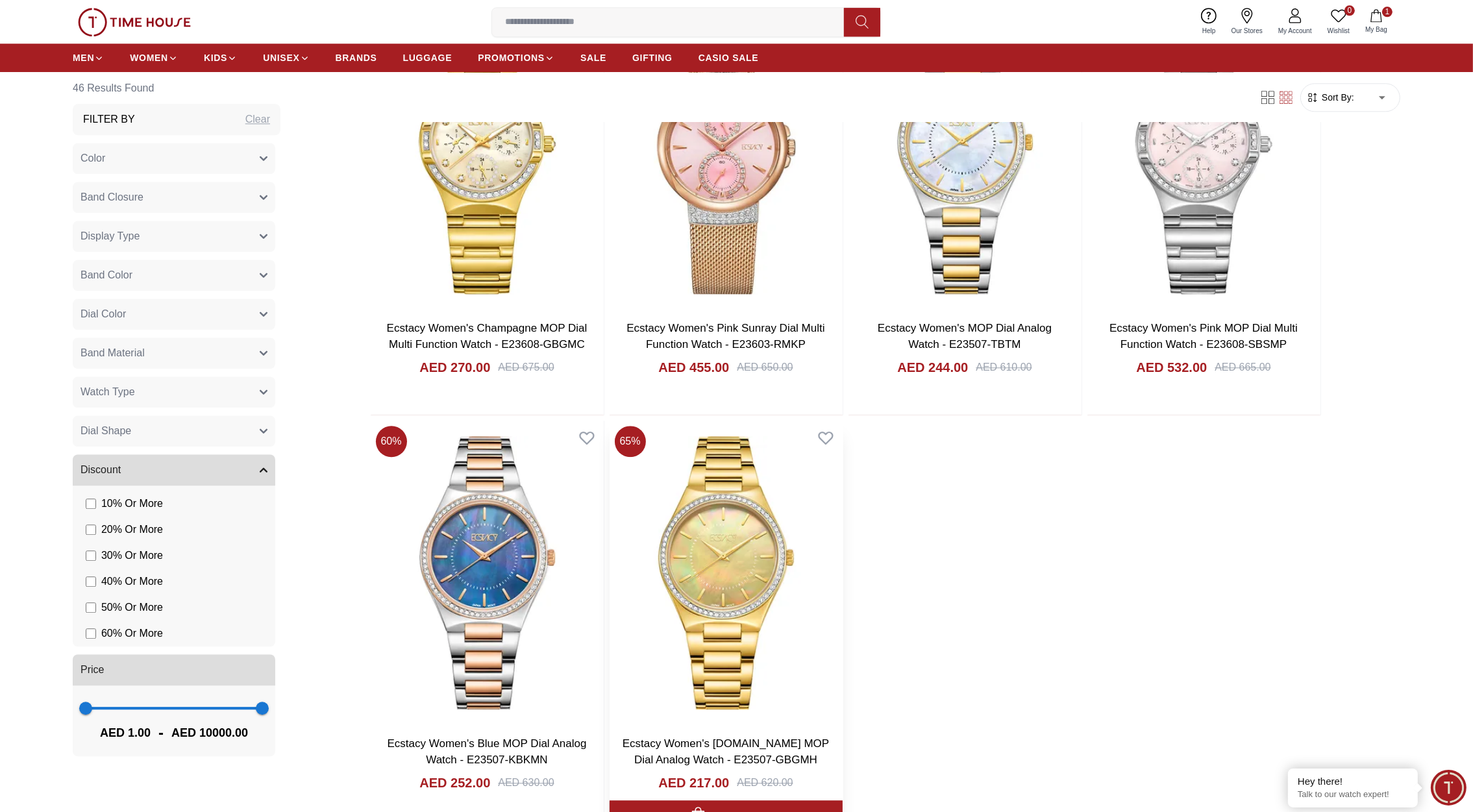
click at [744, 549] on img at bounding box center [726, 573] width 233 height 304
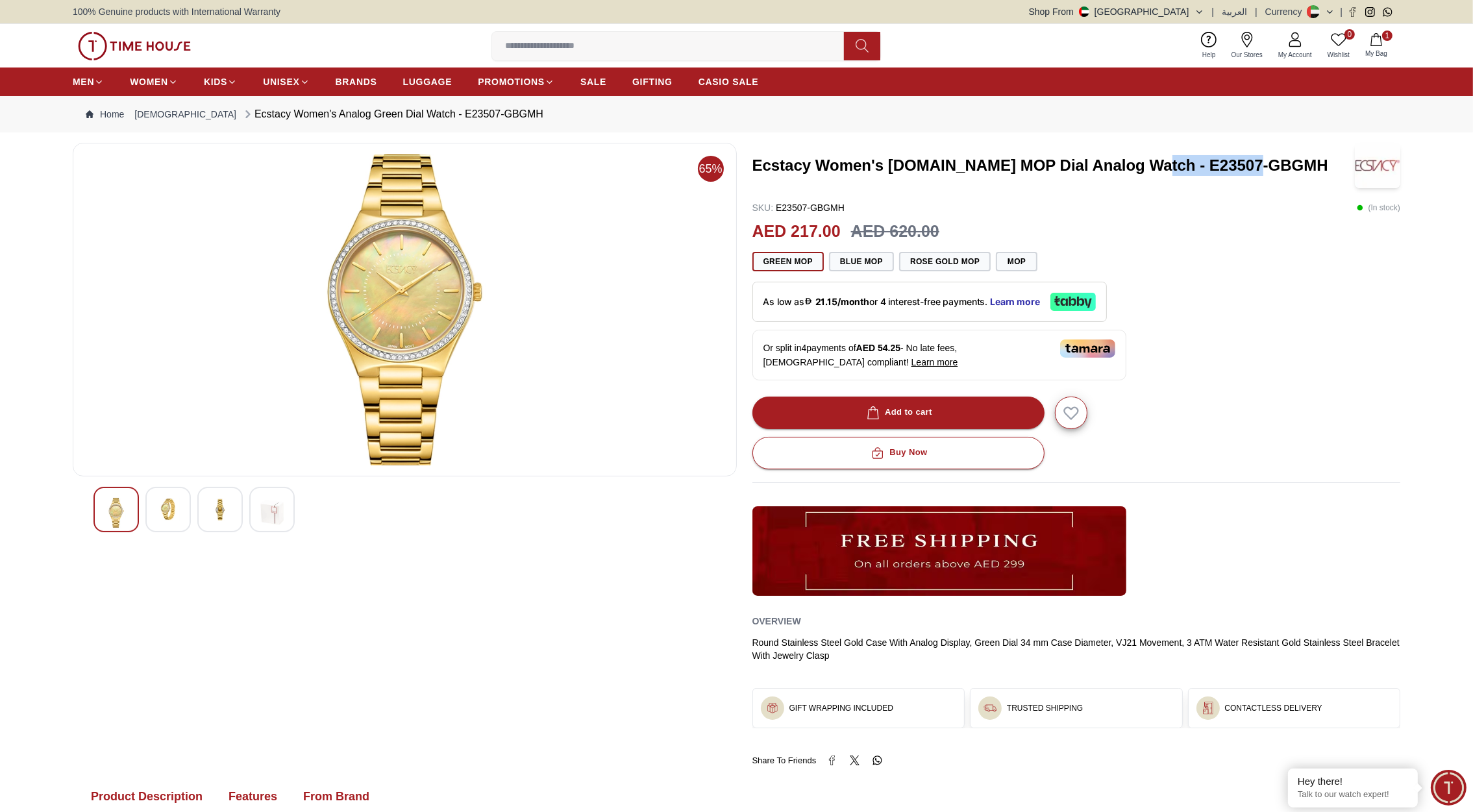
drag, startPoint x: 1266, startPoint y: 164, endPoint x: 1145, endPoint y: 161, distance: 121.0
click at [1145, 161] on h3 "Ecstacy Women's [DOMAIN_NAME] MOP Dial Analog Watch - E23507-GBGMH" at bounding box center [1050, 165] width 594 height 21
copy h3 "E23507-GBGMH"
click at [221, 501] on img at bounding box center [220, 509] width 24 height 24
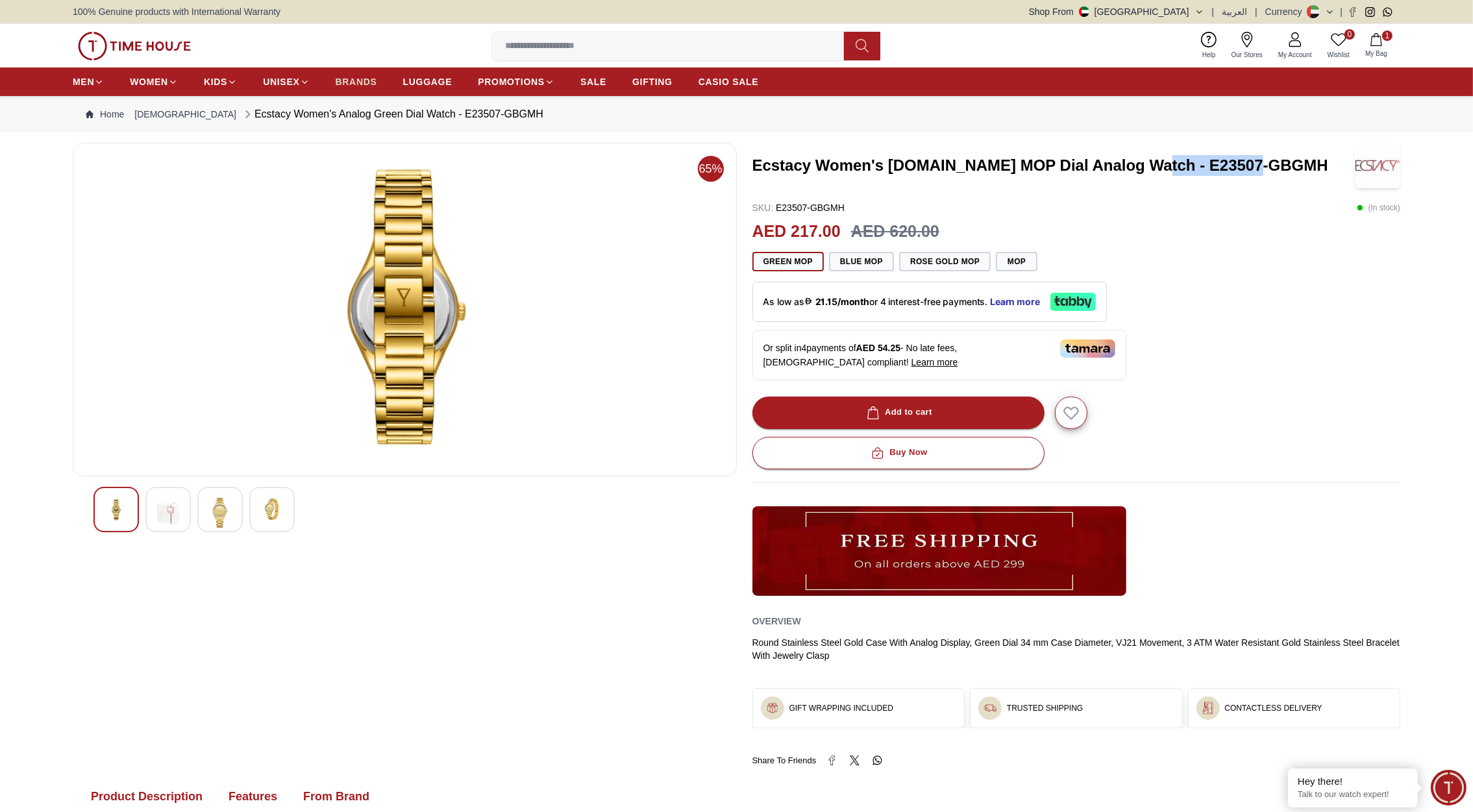
click at [350, 79] on span "BRANDS" at bounding box center [356, 82] width 41 height 13
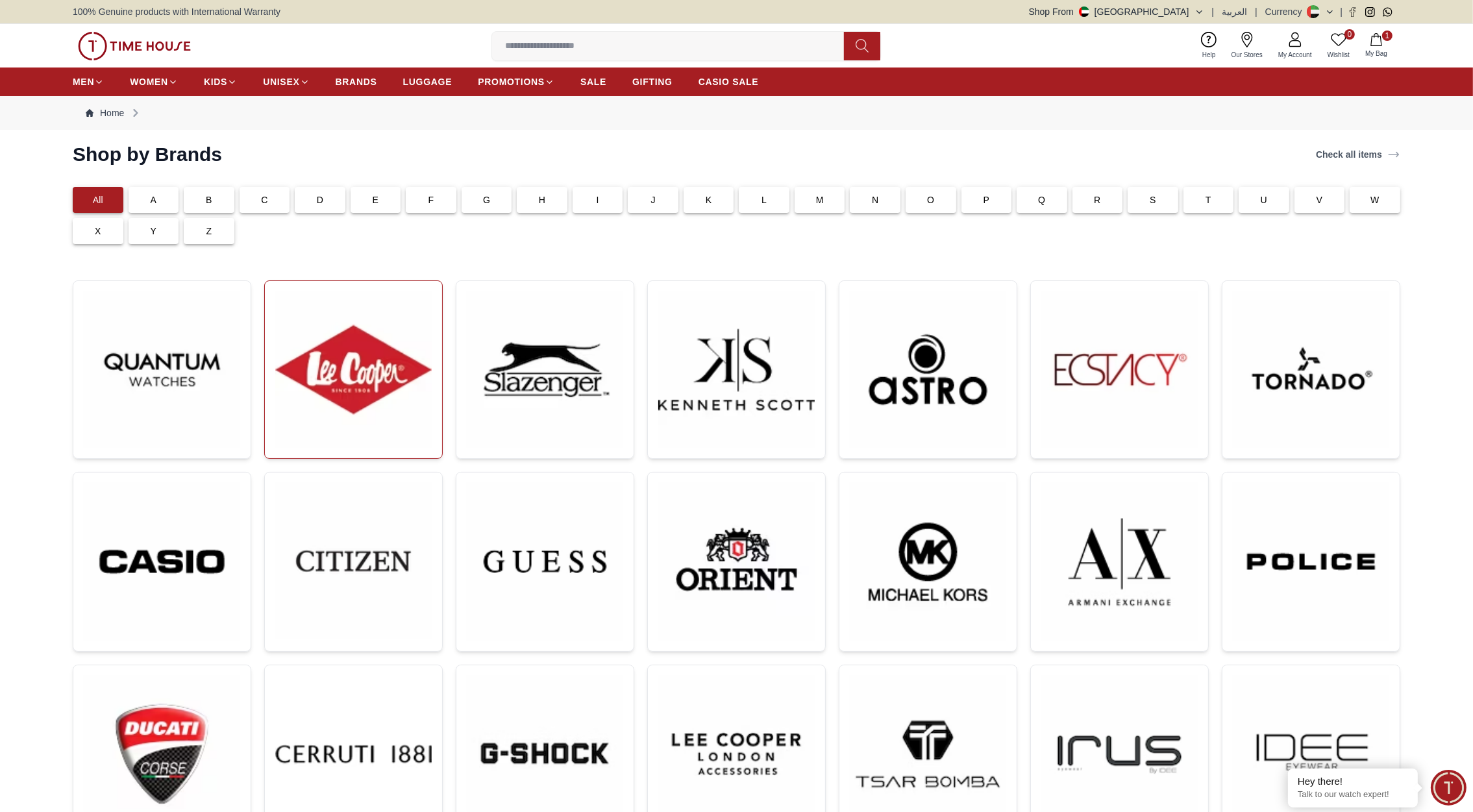
click at [358, 323] on img at bounding box center [353, 369] width 156 height 156
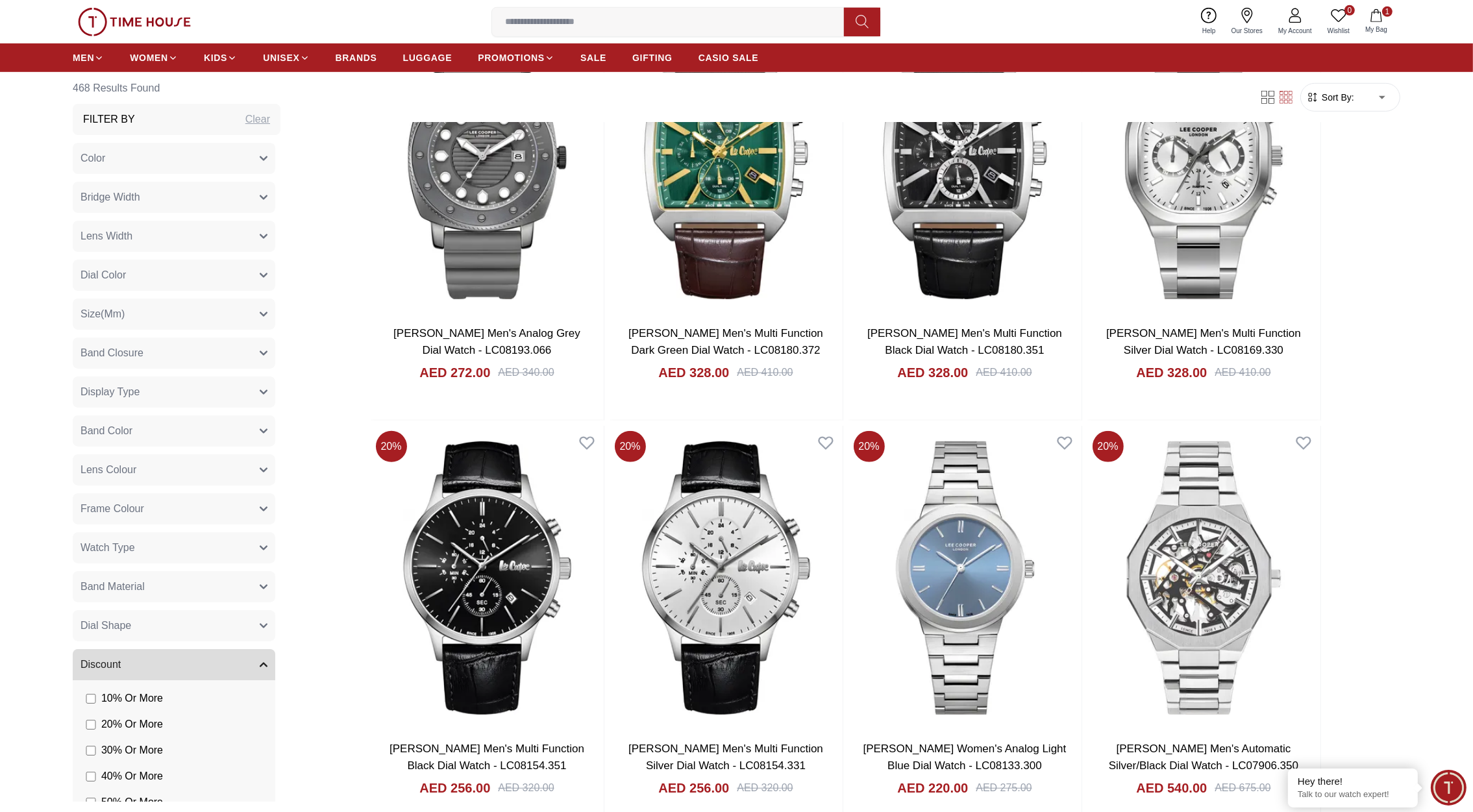
scroll to position [1295, 0]
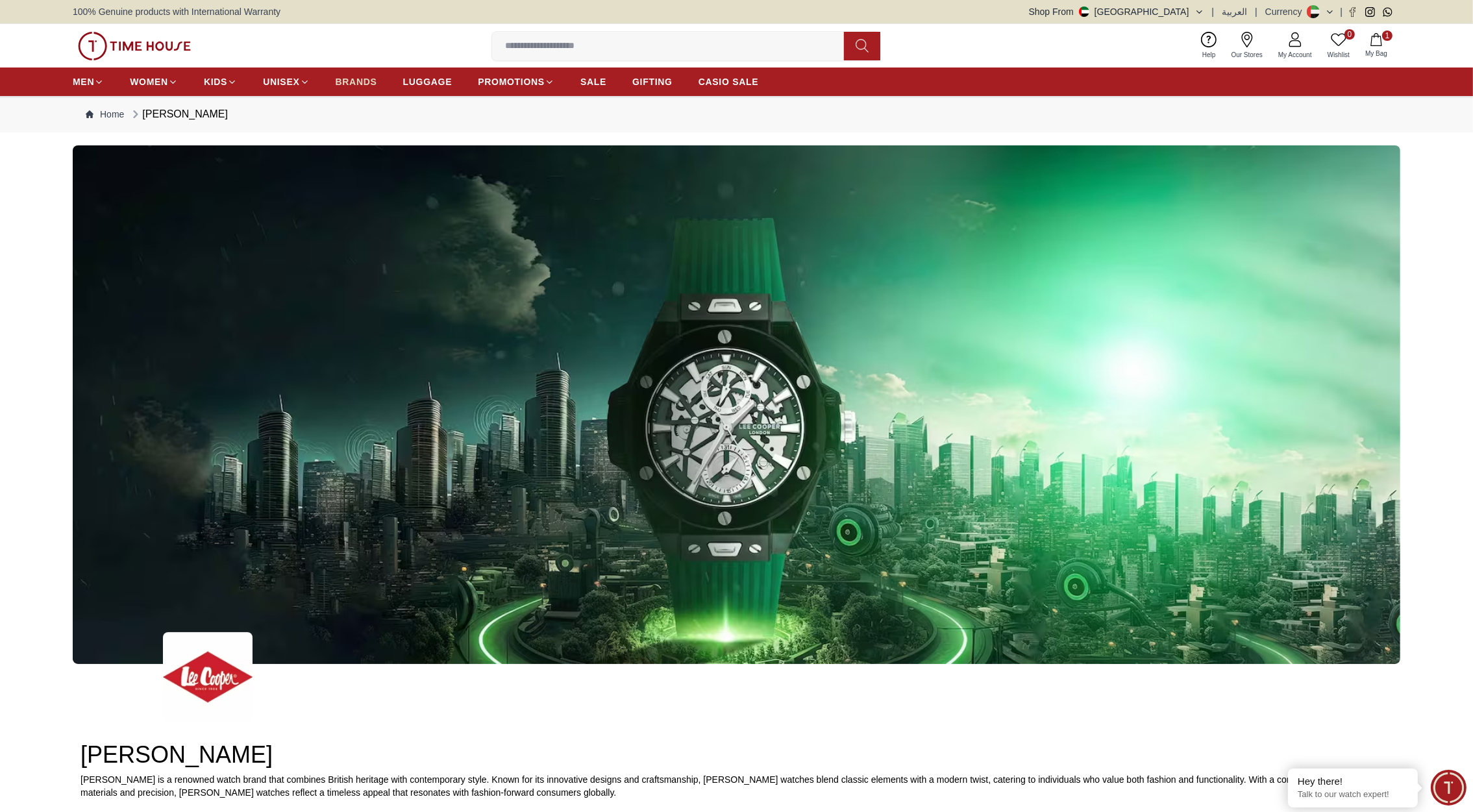
click at [350, 78] on span "BRANDS" at bounding box center [356, 82] width 41 height 13
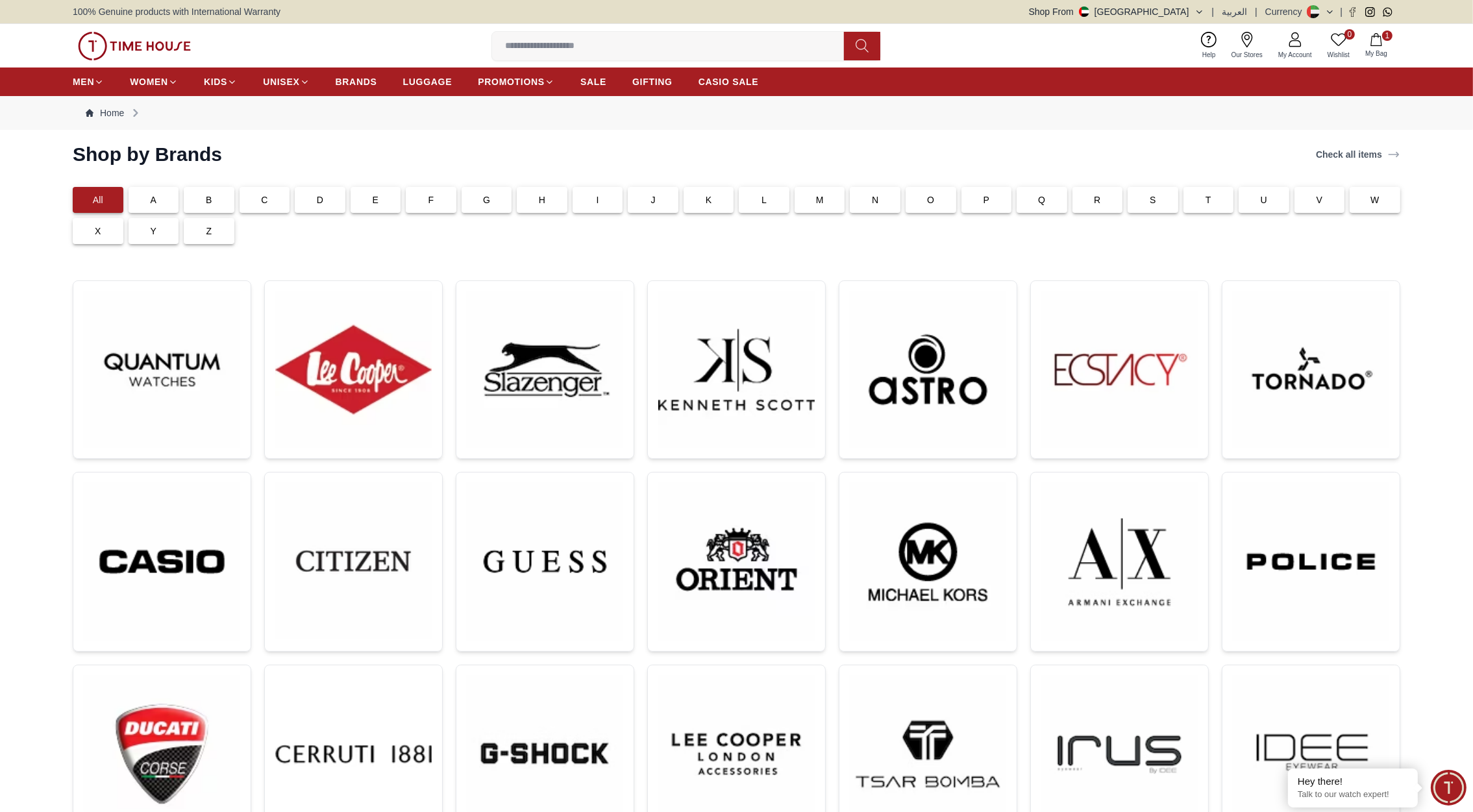
click at [559, 51] on input at bounding box center [673, 46] width 362 height 26
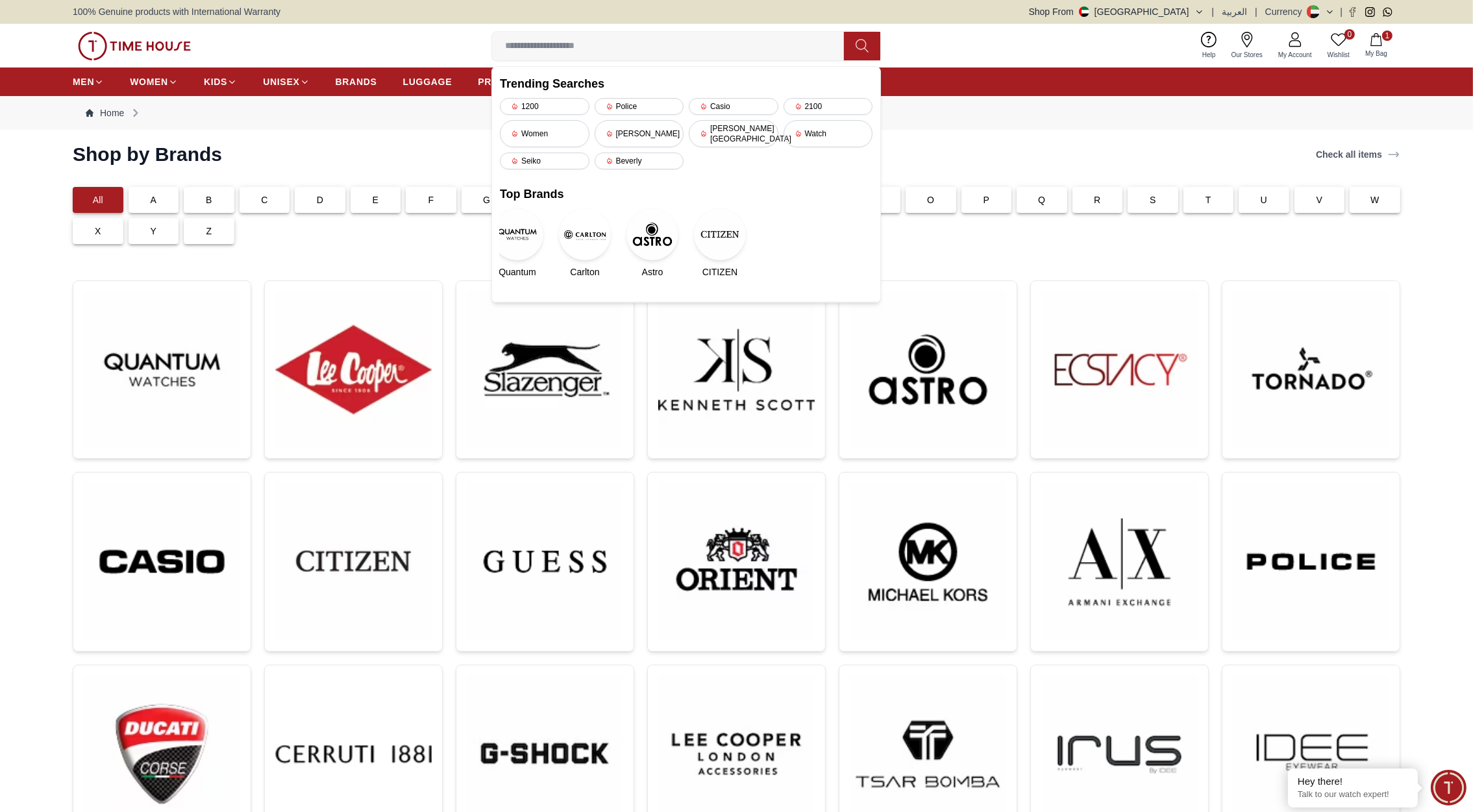
paste input "**********"
type input "**********"
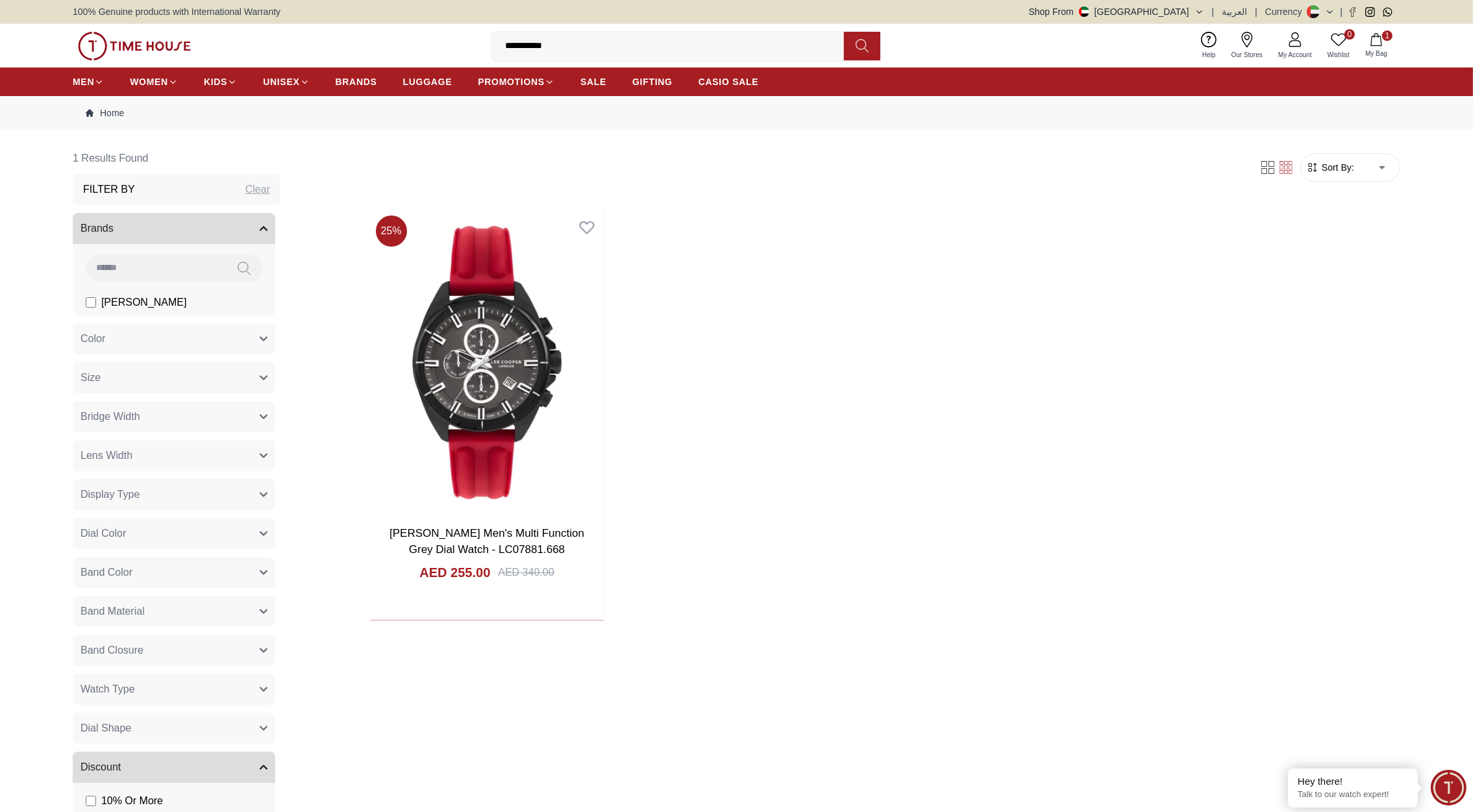
drag, startPoint x: 583, startPoint y: 44, endPoint x: 443, endPoint y: 47, distance: 140.0
click at [443, 47] on div "**********" at bounding box center [736, 45] width 1328 height 43
paste input
type input "**********"
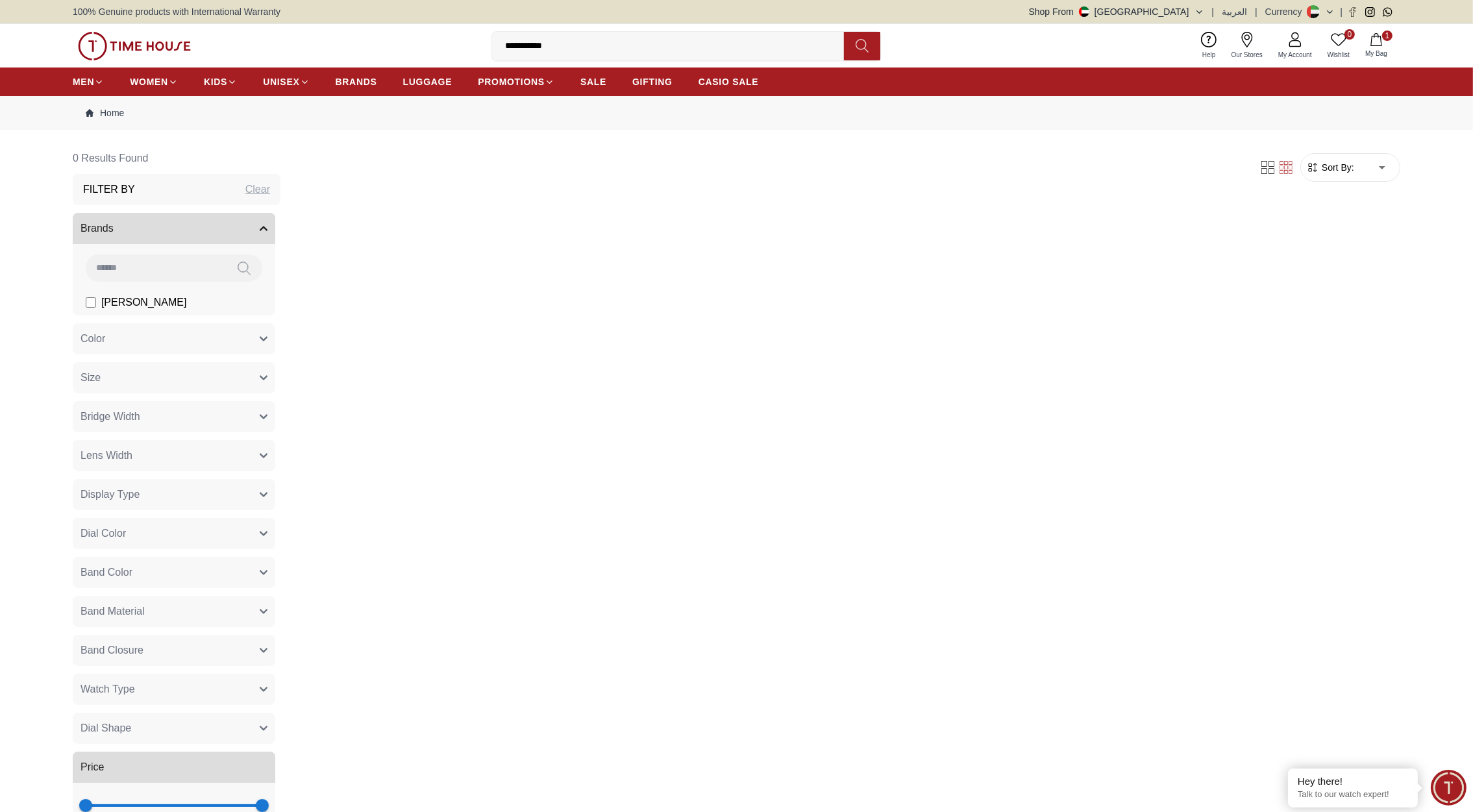
click at [586, 46] on input "**********" at bounding box center [673, 46] width 362 height 26
type input "********"
click at [579, 43] on input "********" at bounding box center [673, 46] width 362 height 26
drag, startPoint x: 556, startPoint y: 42, endPoint x: 452, endPoint y: 43, distance: 104.0
click at [452, 43] on div "0 Wishlist 1 My Bag ******** Trending Searches 1200 Police Casio 2100 Women [PE…" at bounding box center [736, 45] width 1328 height 43
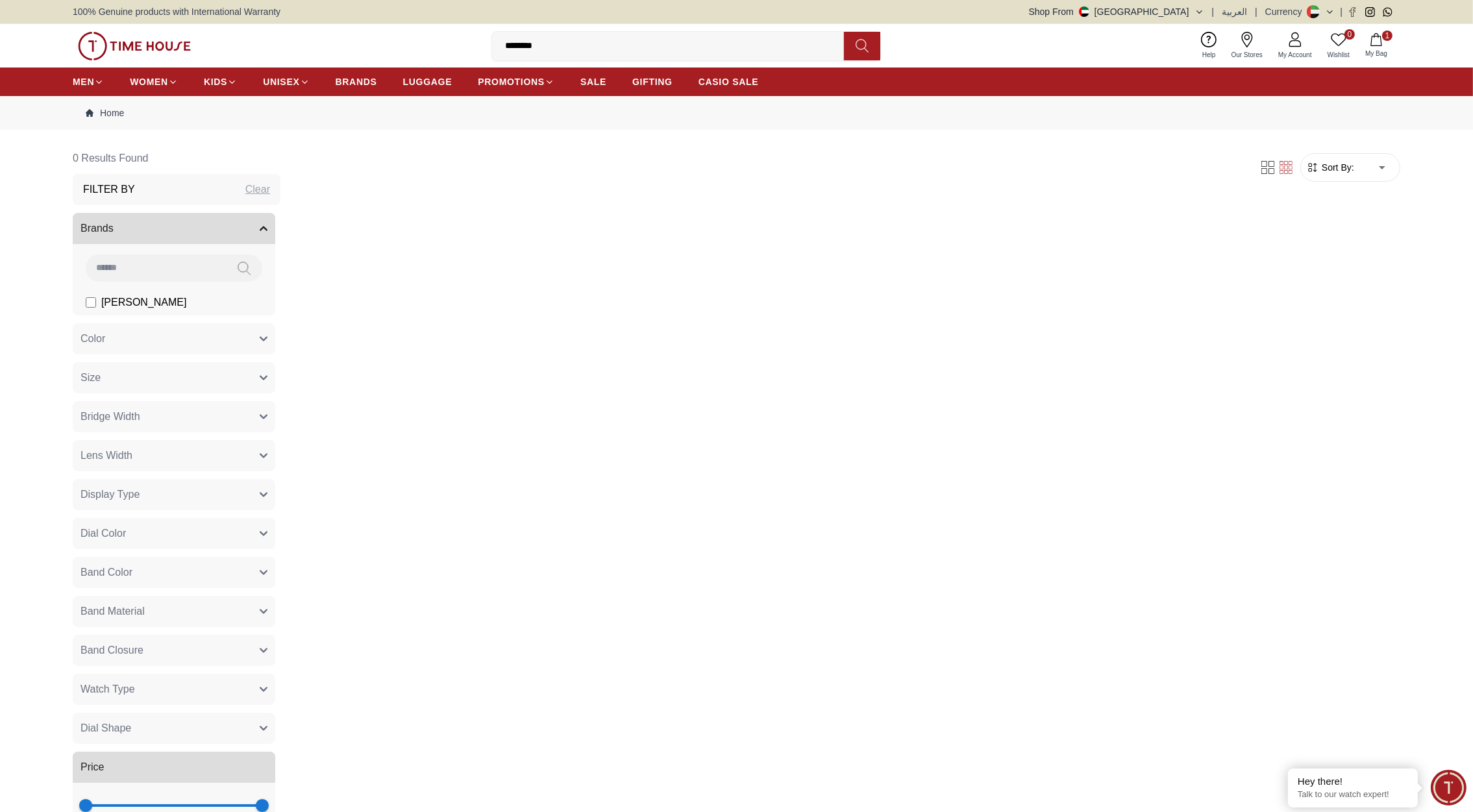
paste input "***"
type input "**********"
click at [1093, 37] on div "**********" at bounding box center [736, 45] width 1328 height 43
click at [1177, 14] on button "Shop From [GEOGRAPHIC_DATA]" at bounding box center [1117, 11] width 175 height 13
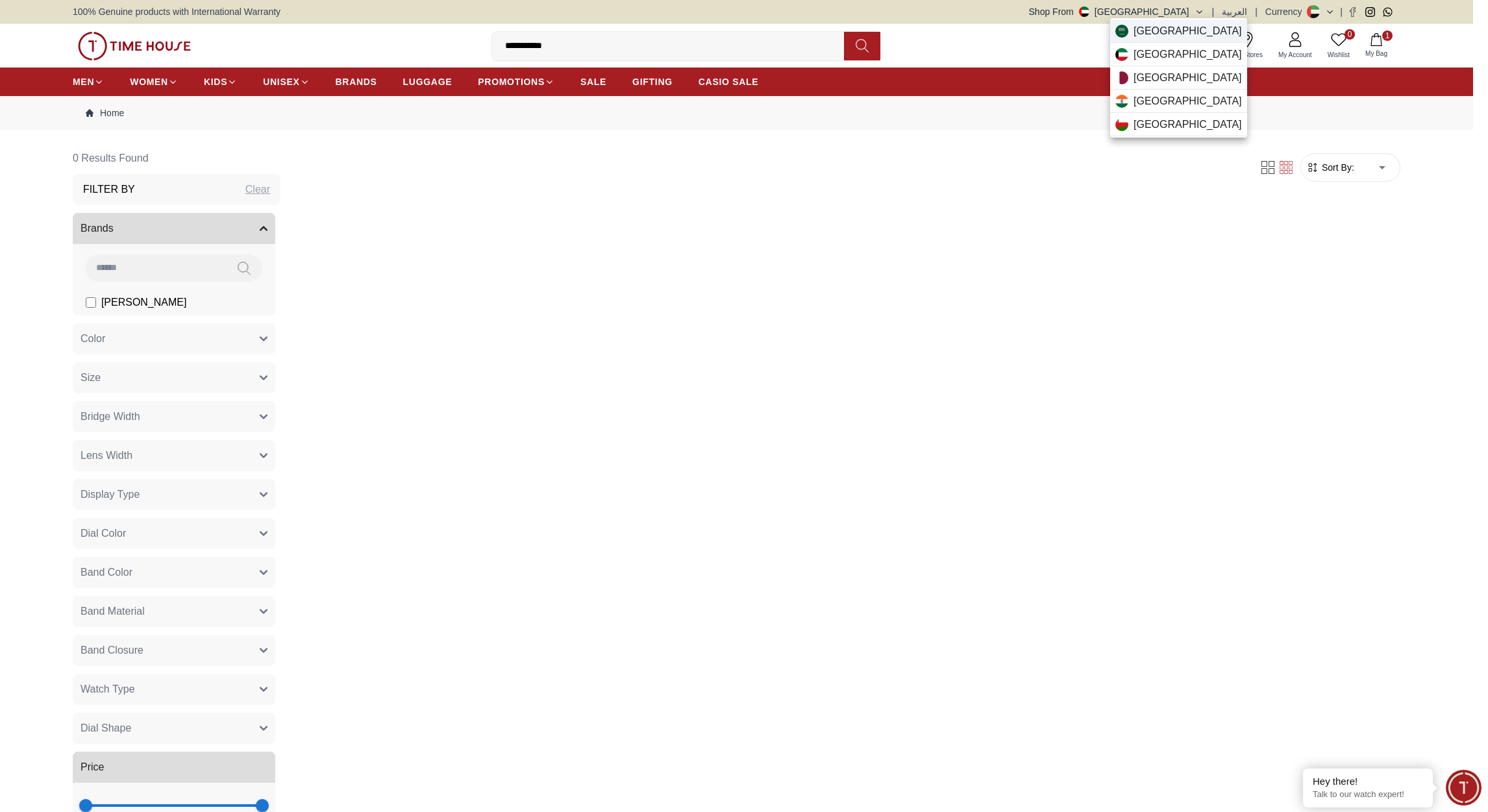
click at [1144, 30] on span "[GEOGRAPHIC_DATA]" at bounding box center [1188, 31] width 108 height 15
